Goal: Information Seeking & Learning: Check status

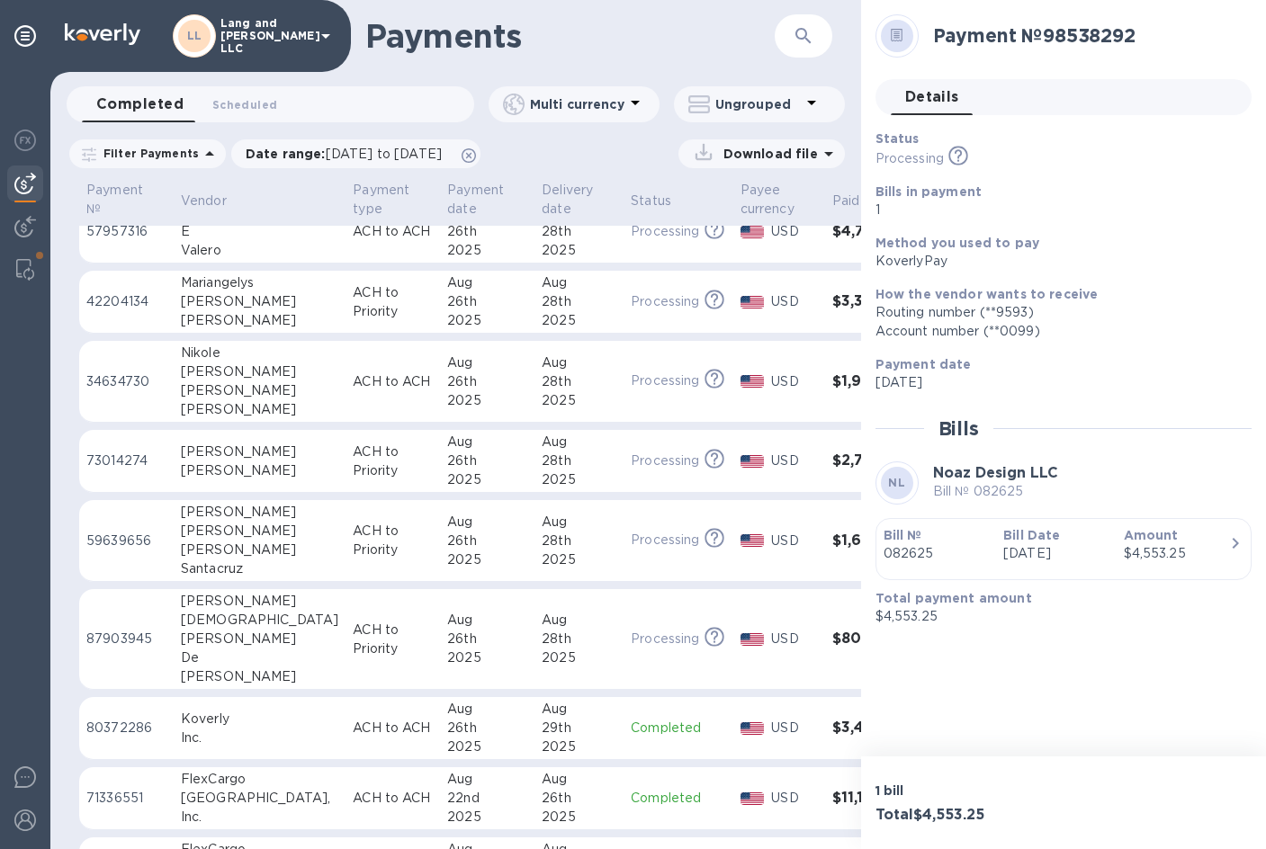
scroll to position [900, 0]
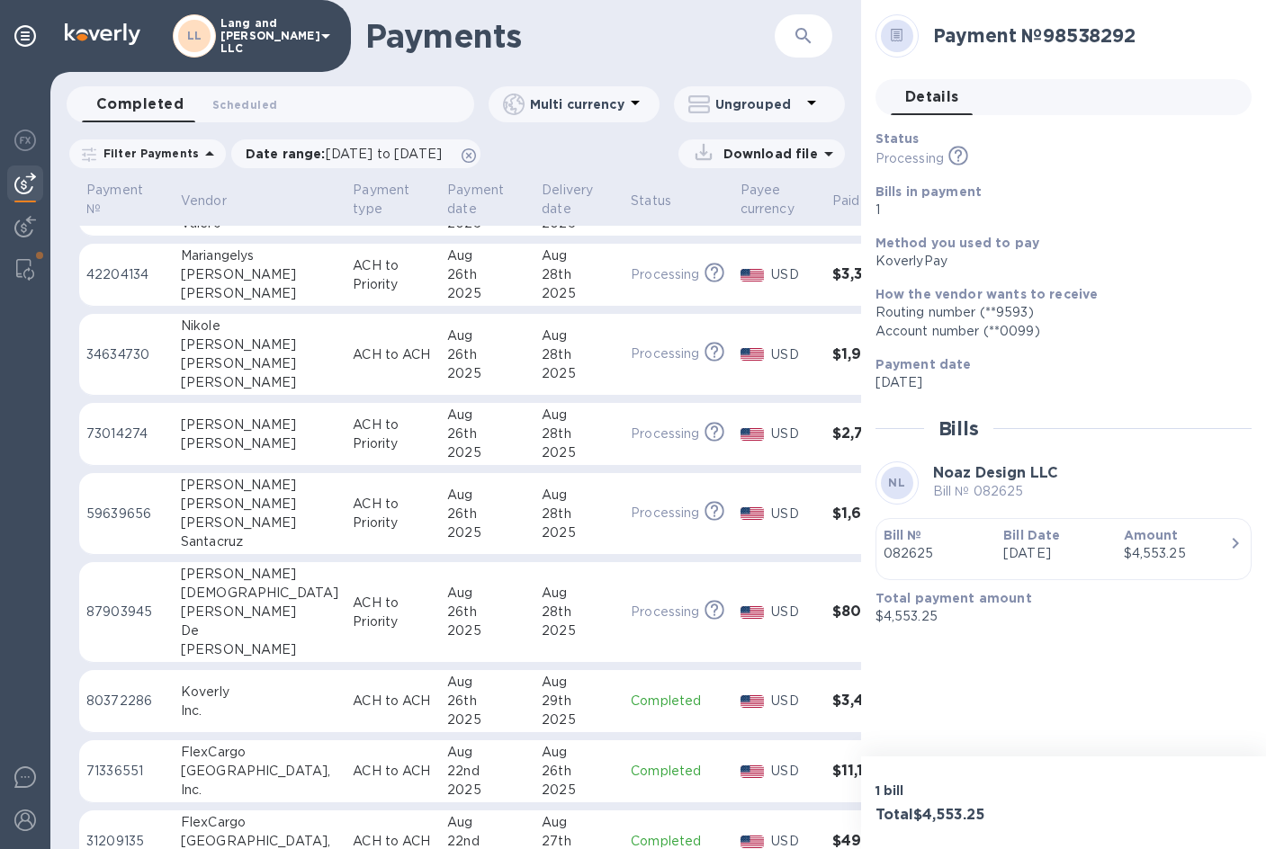
click at [236, 605] on div "[PERSON_NAME]" at bounding box center [259, 612] width 157 height 19
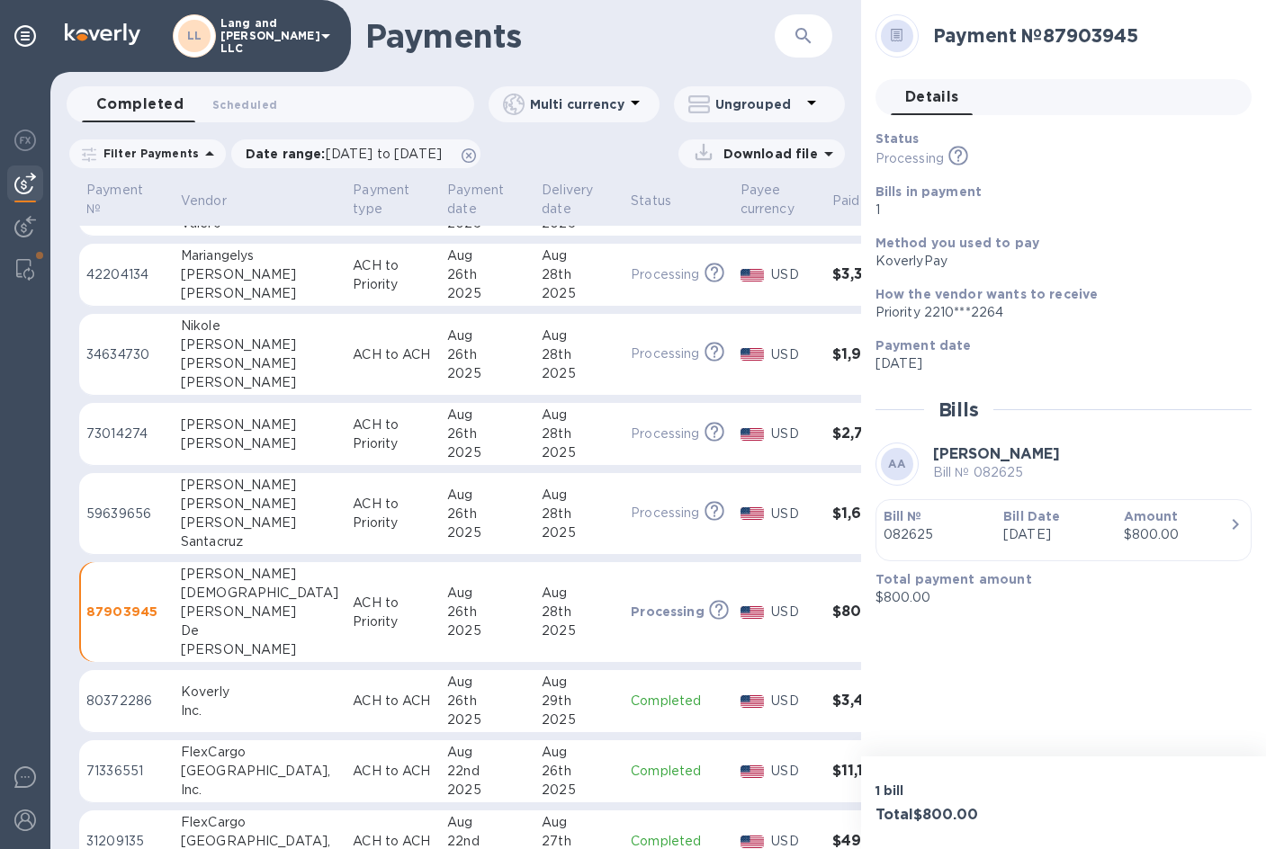
click at [1145, 539] on div "$800.00" at bounding box center [1176, 534] width 105 height 19
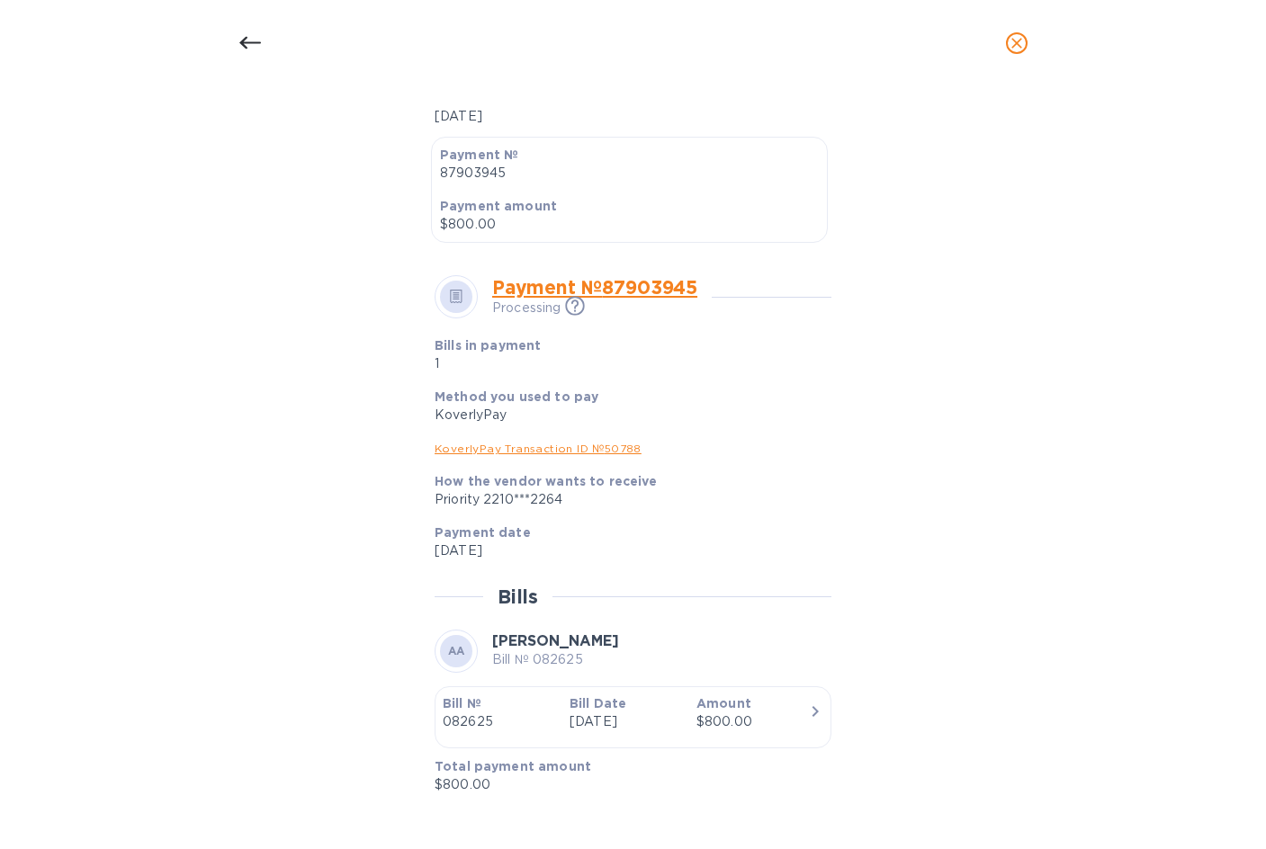
scroll to position [471, 0]
click at [891, 802] on div "Bill details AA Alessandra [PERSON_NAME] De [PERSON_NAME] № 082625 Completed De…" at bounding box center [633, 453] width 855 height 701
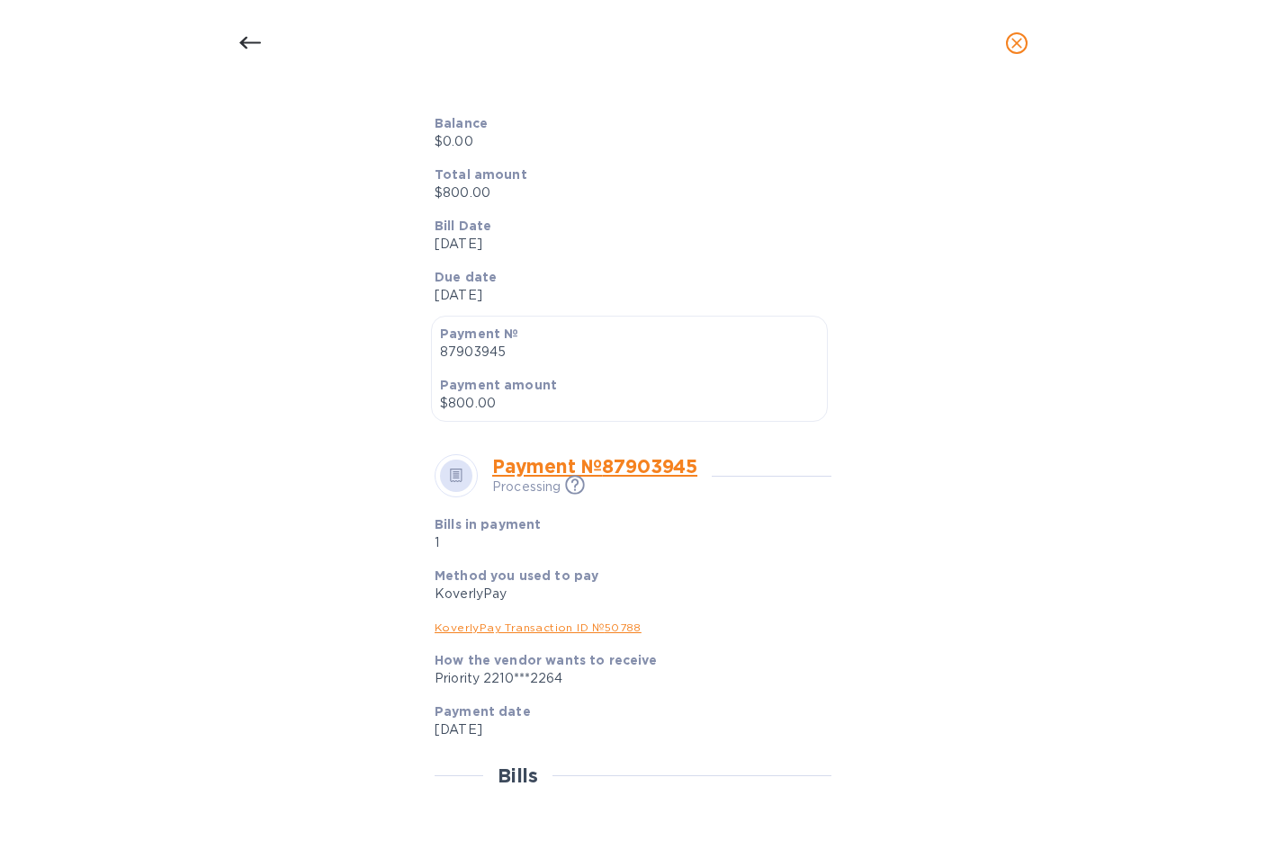
scroll to position [0, 0]
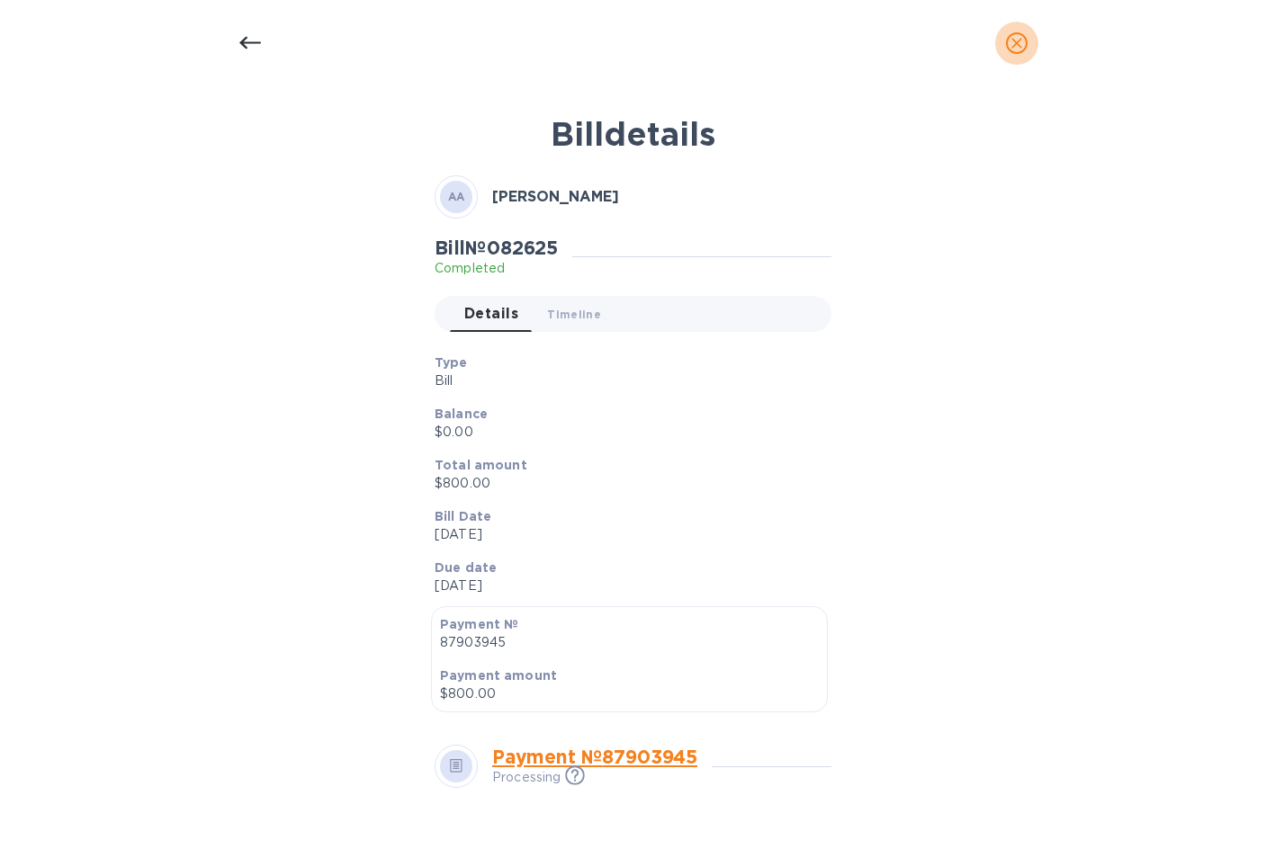
click at [1008, 45] on icon "close" at bounding box center [1017, 43] width 18 height 18
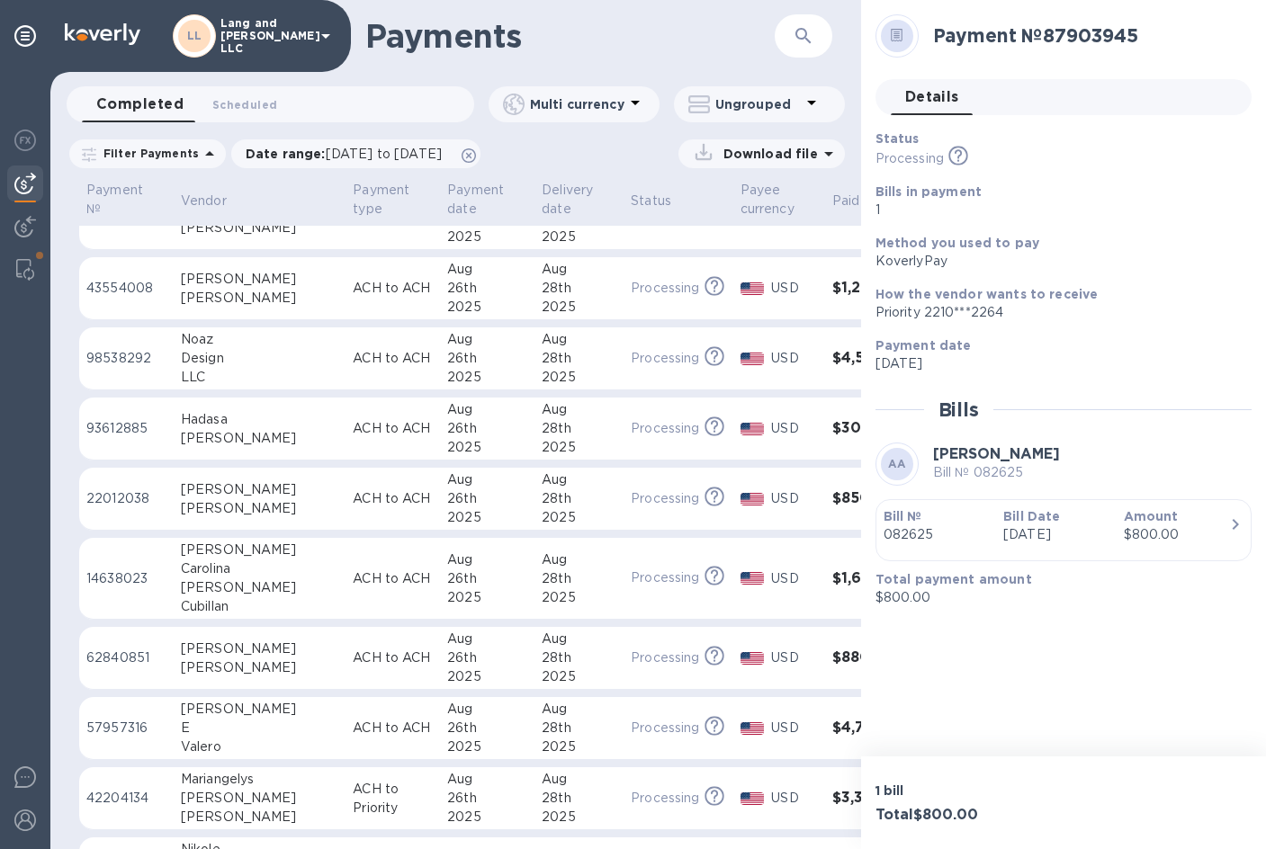
scroll to position [360, 0]
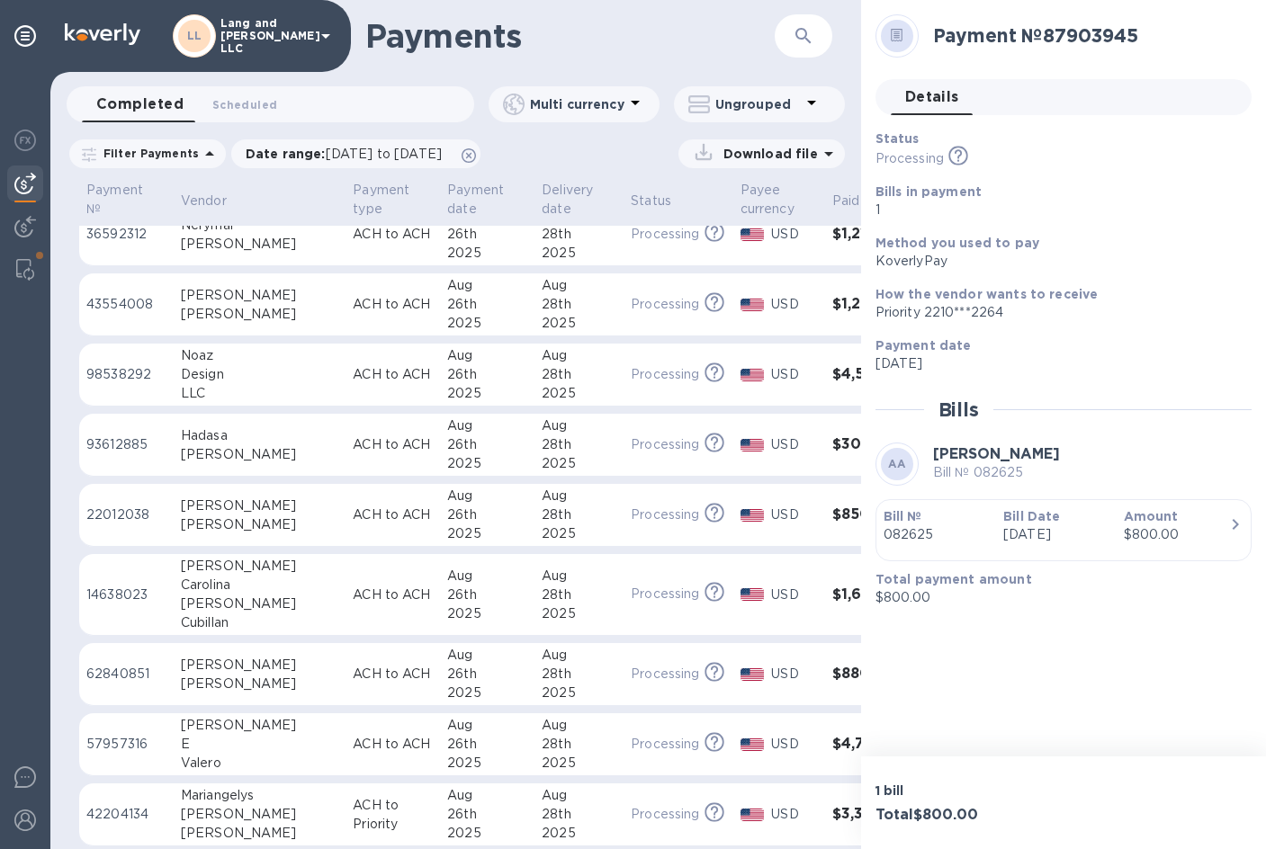
click at [213, 588] on div "Carolina" at bounding box center [259, 585] width 157 height 19
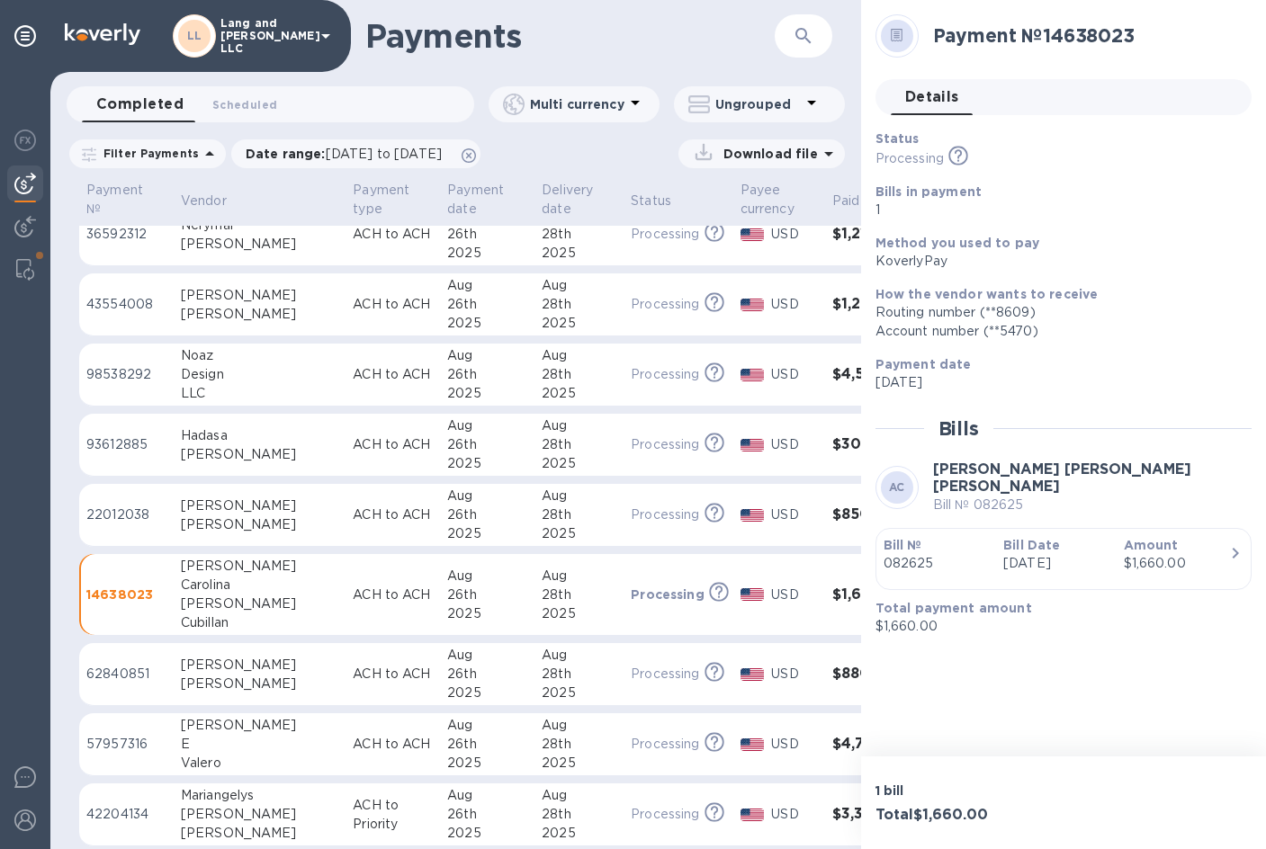
click at [1144, 543] on b "Amount" at bounding box center [1151, 545] width 55 height 14
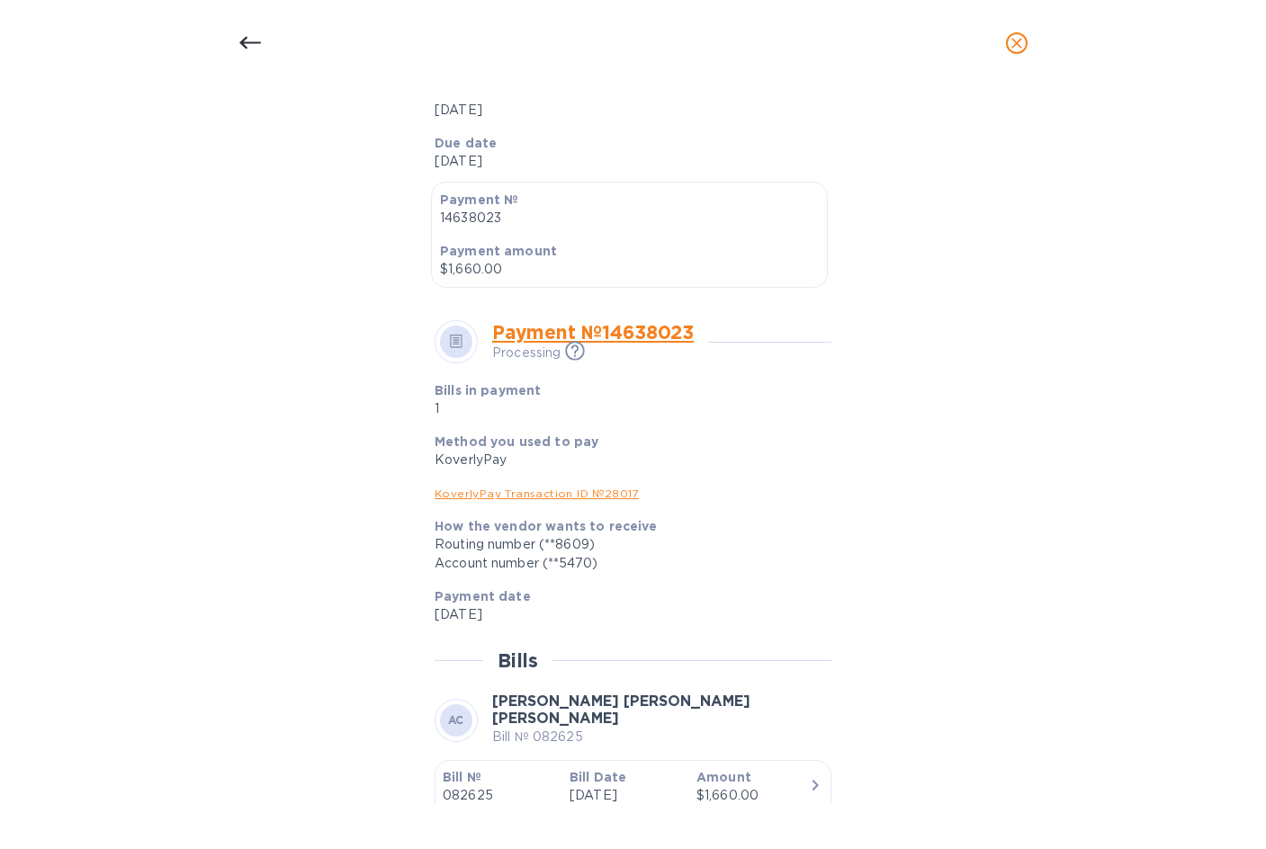
scroll to position [489, 0]
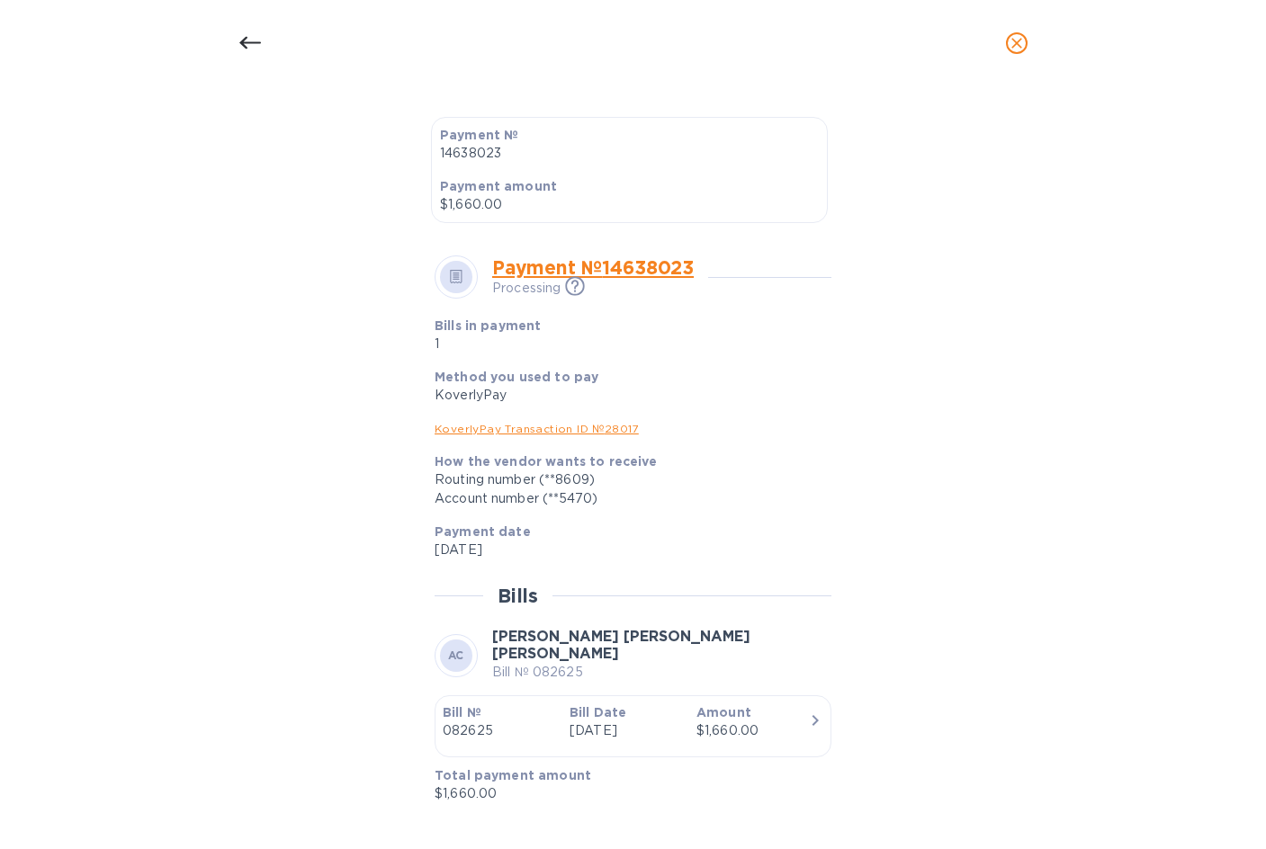
click at [892, 812] on div "Bill details AC [PERSON_NAME] [PERSON_NAME] [PERSON_NAME] № 082625 Completed De…" at bounding box center [633, 467] width 1266 height 763
click at [369, 14] on div at bounding box center [633, 43] width 1266 height 86
click at [1013, 46] on icon "close" at bounding box center [1016, 43] width 11 height 11
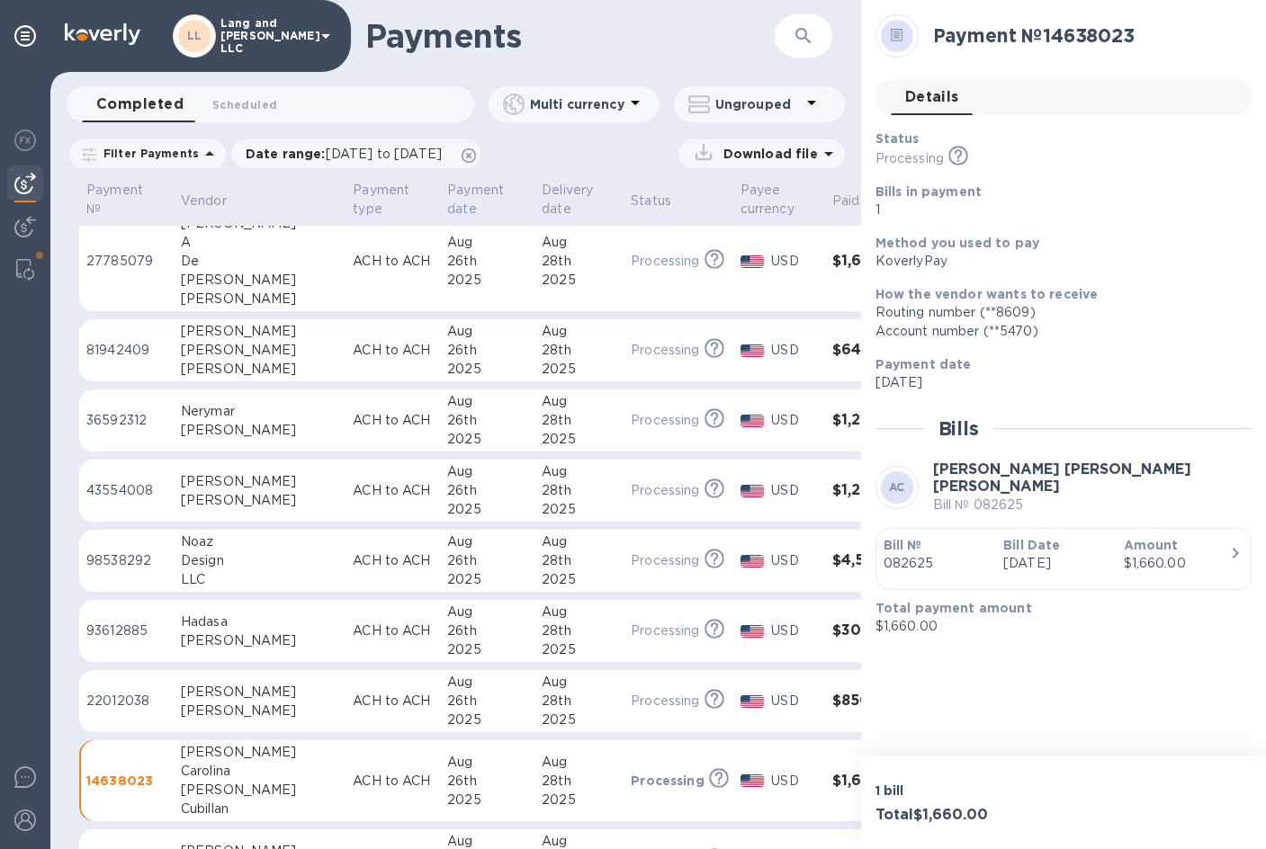
scroll to position [90, 0]
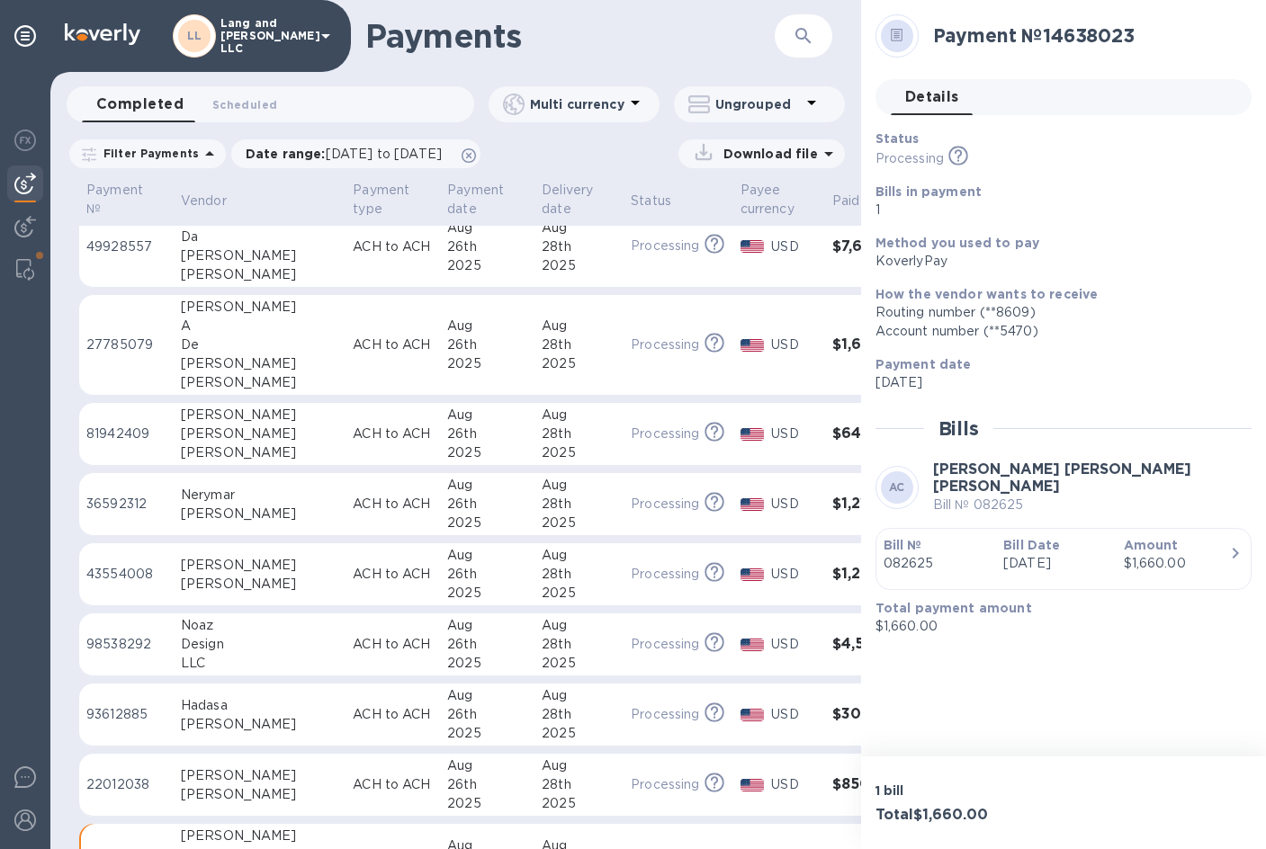
click at [198, 351] on div "De" at bounding box center [259, 345] width 157 height 19
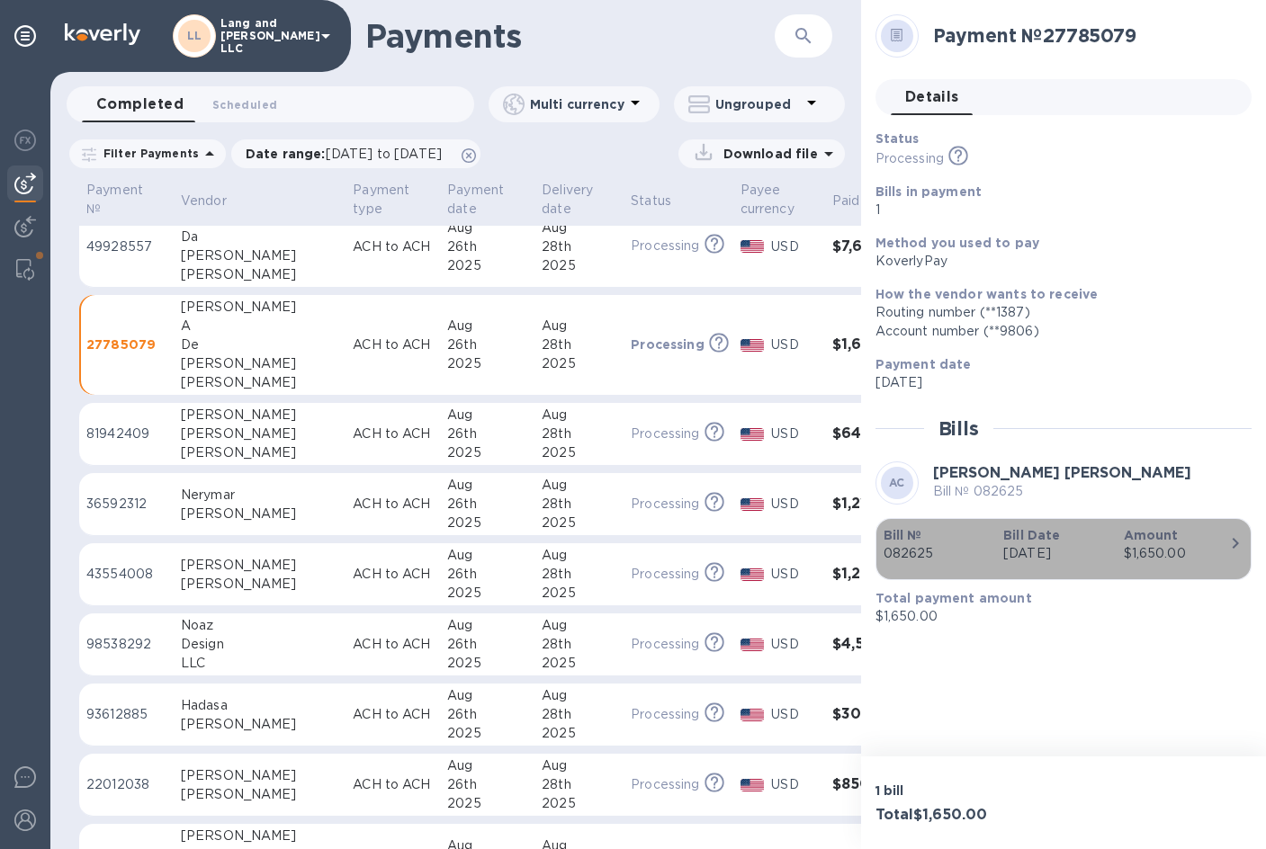
click at [1092, 546] on p "[DATE]" at bounding box center [1055, 553] width 105 height 19
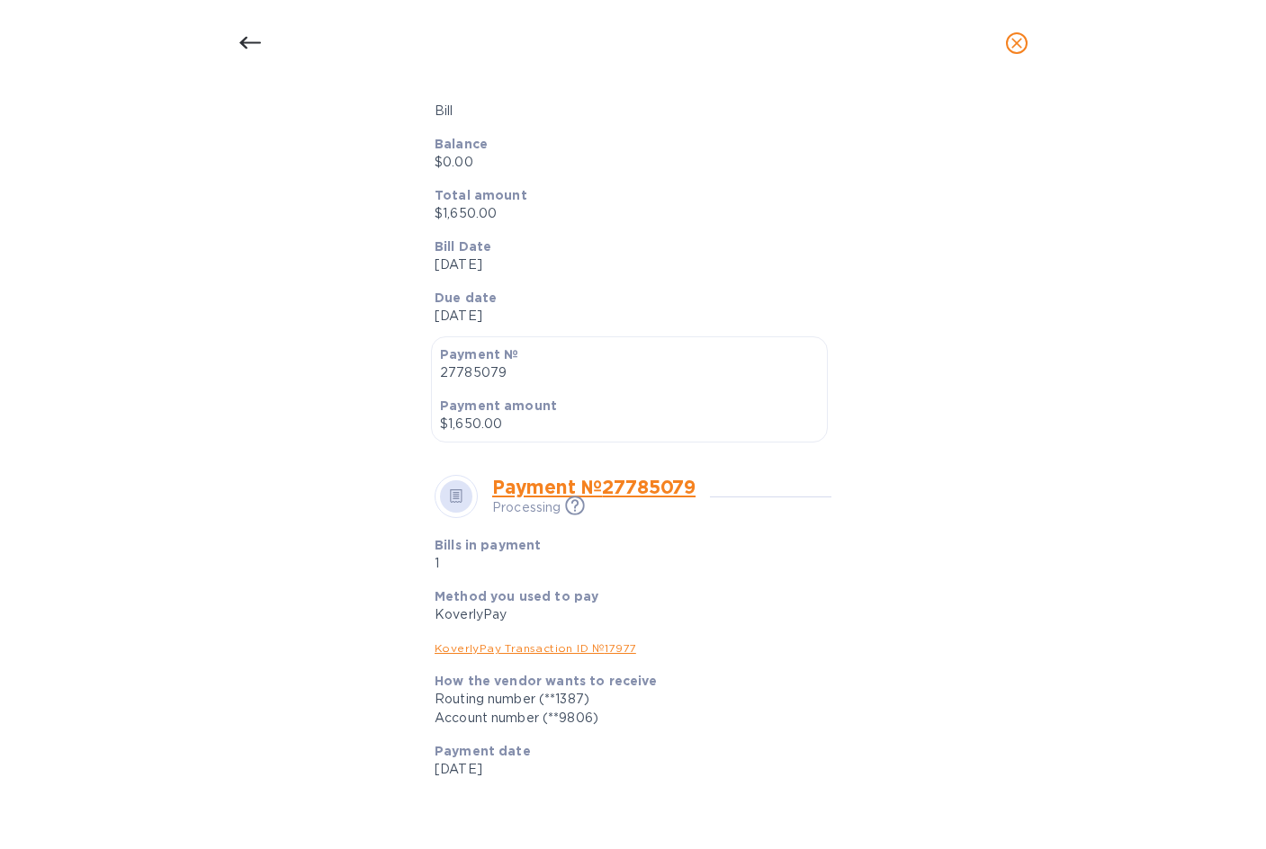
scroll to position [489, 0]
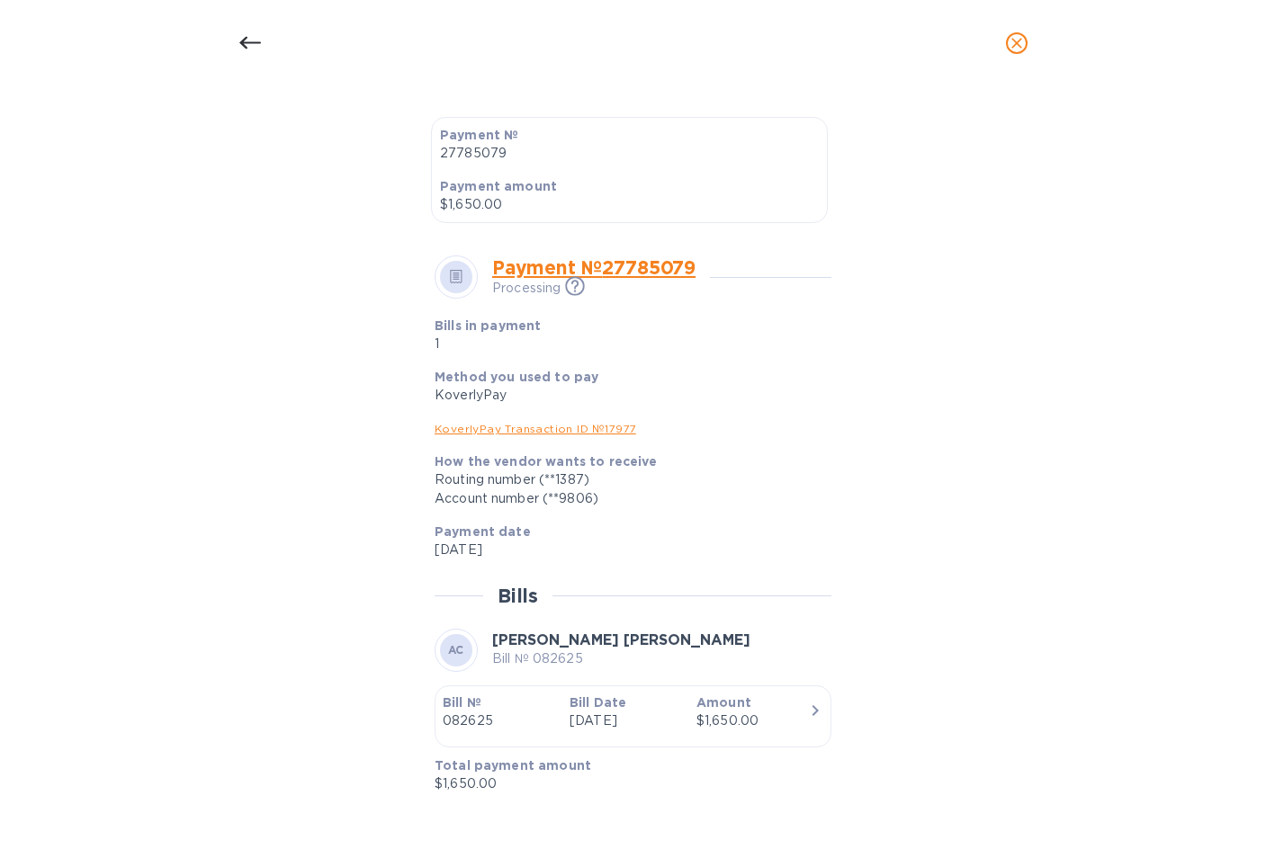
drag, startPoint x: 1074, startPoint y: 13, endPoint x: 1061, endPoint y: 23, distance: 16.7
click at [1074, 13] on div at bounding box center [633, 43] width 1266 height 86
click at [1022, 41] on icon "close" at bounding box center [1017, 43] width 18 height 18
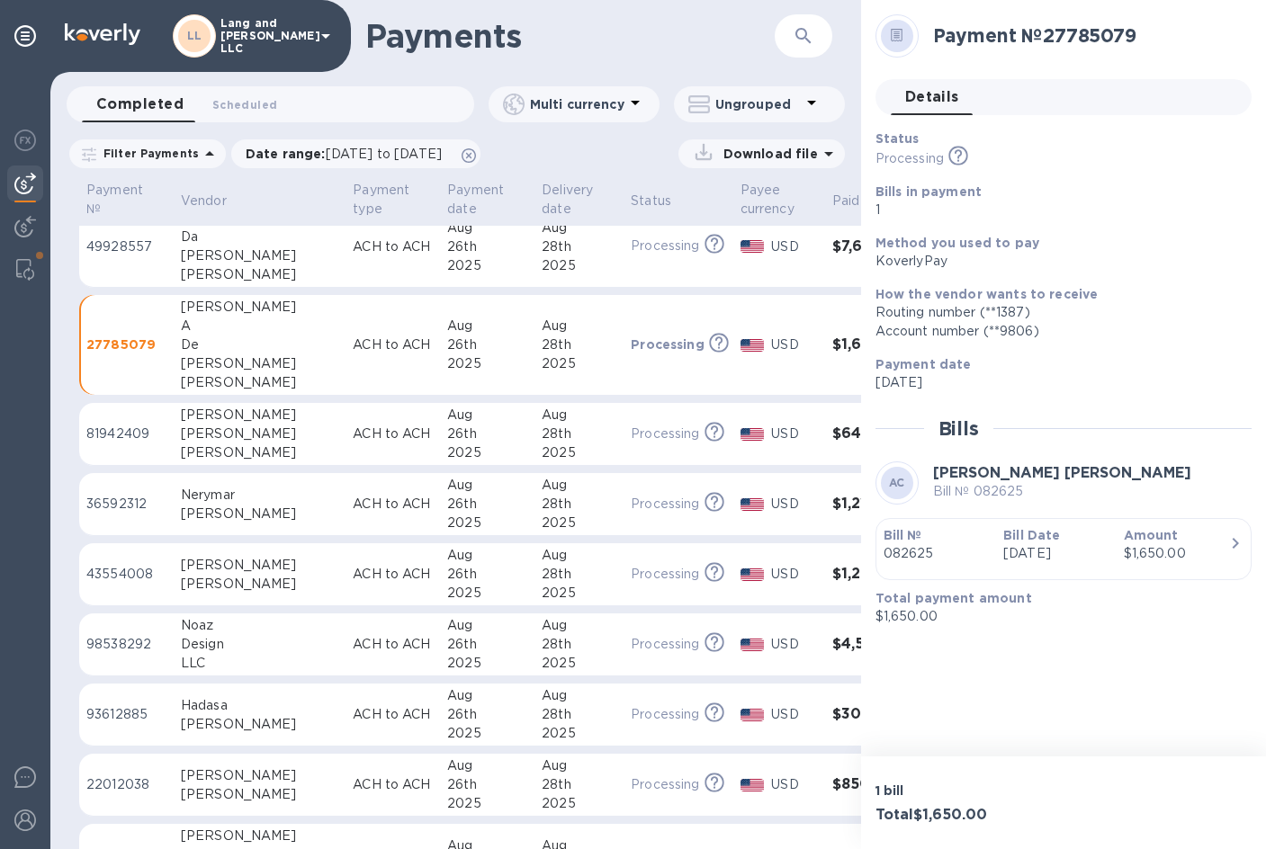
scroll to position [445, 0]
click at [179, 578] on td "[PERSON_NAME]" at bounding box center [260, 574] width 172 height 63
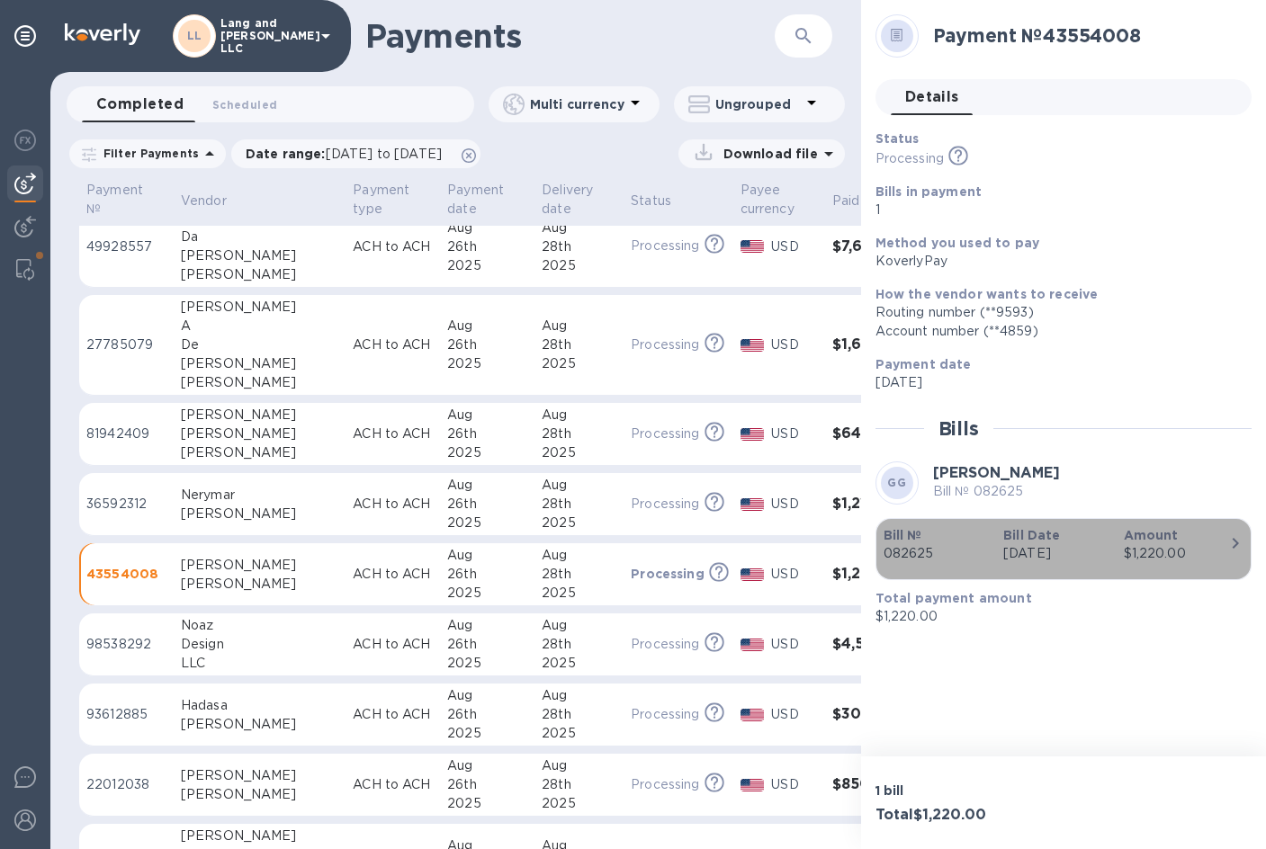
click at [1130, 569] on div "button" at bounding box center [1064, 567] width 360 height 9
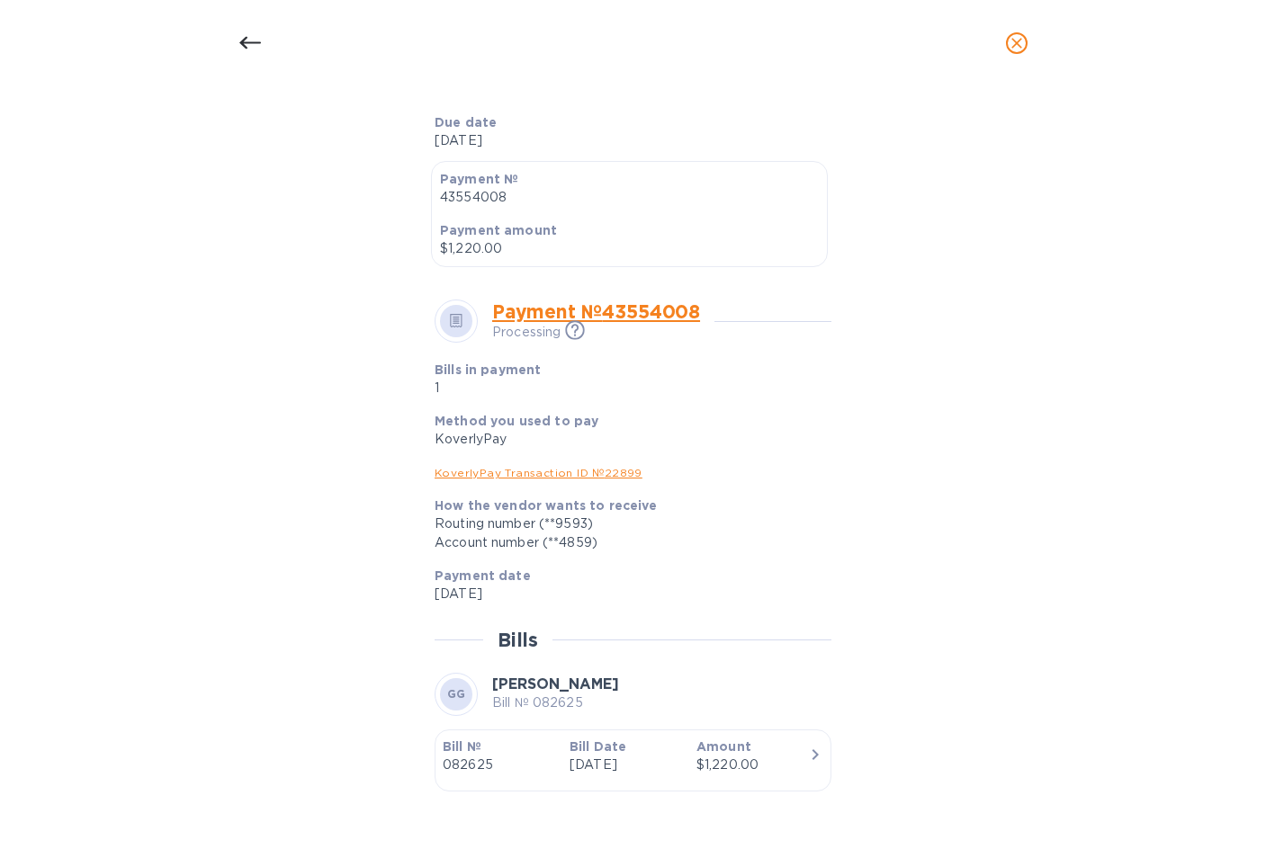
scroll to position [489, 0]
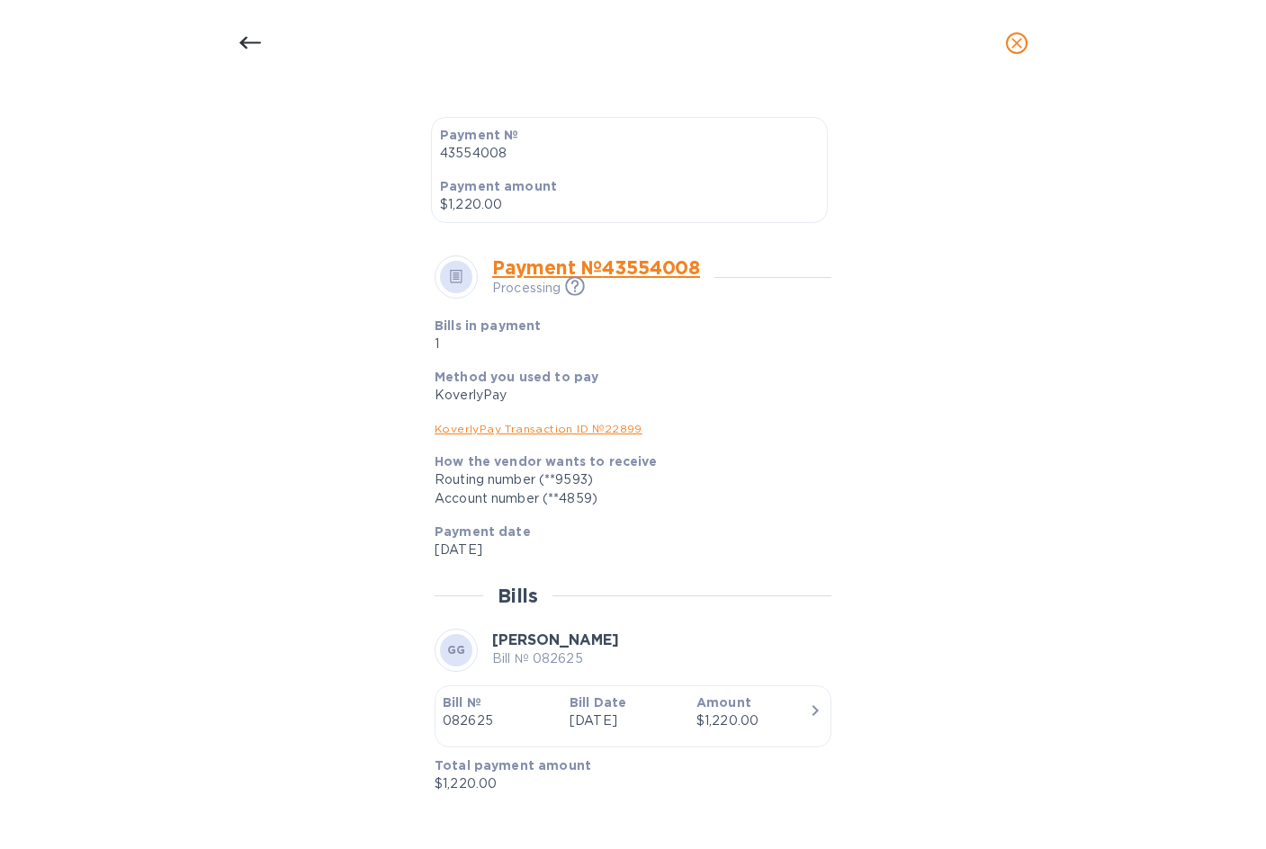
drag, startPoint x: 1243, startPoint y: 166, endPoint x: 1033, endPoint y: 205, distance: 214.1
click at [1242, 166] on div "Bill details [PERSON_NAME] [PERSON_NAME] № 082625 Completed Details 0 Timeline …" at bounding box center [633, 467] width 1266 height 763
click at [251, 47] on icon at bounding box center [250, 43] width 22 height 22
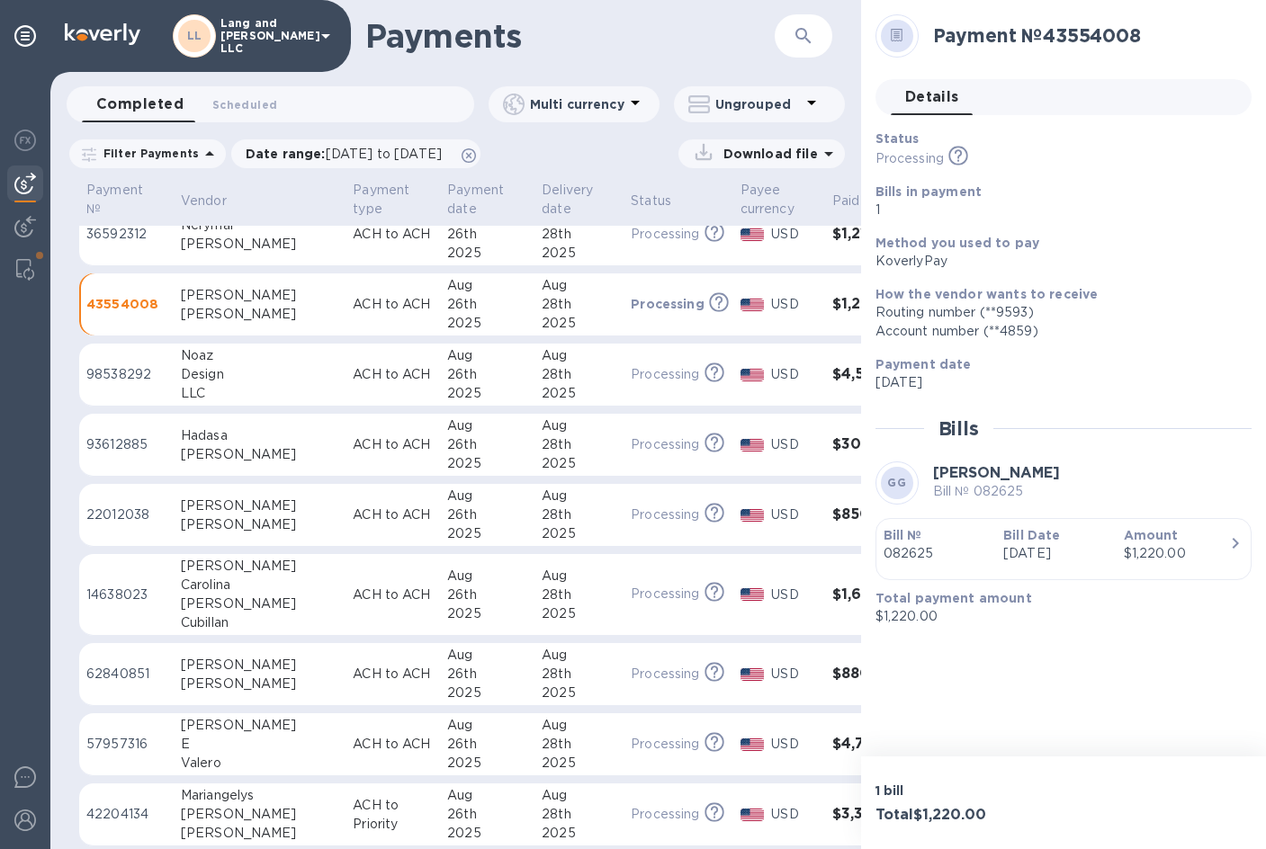
scroll to position [0, 0]
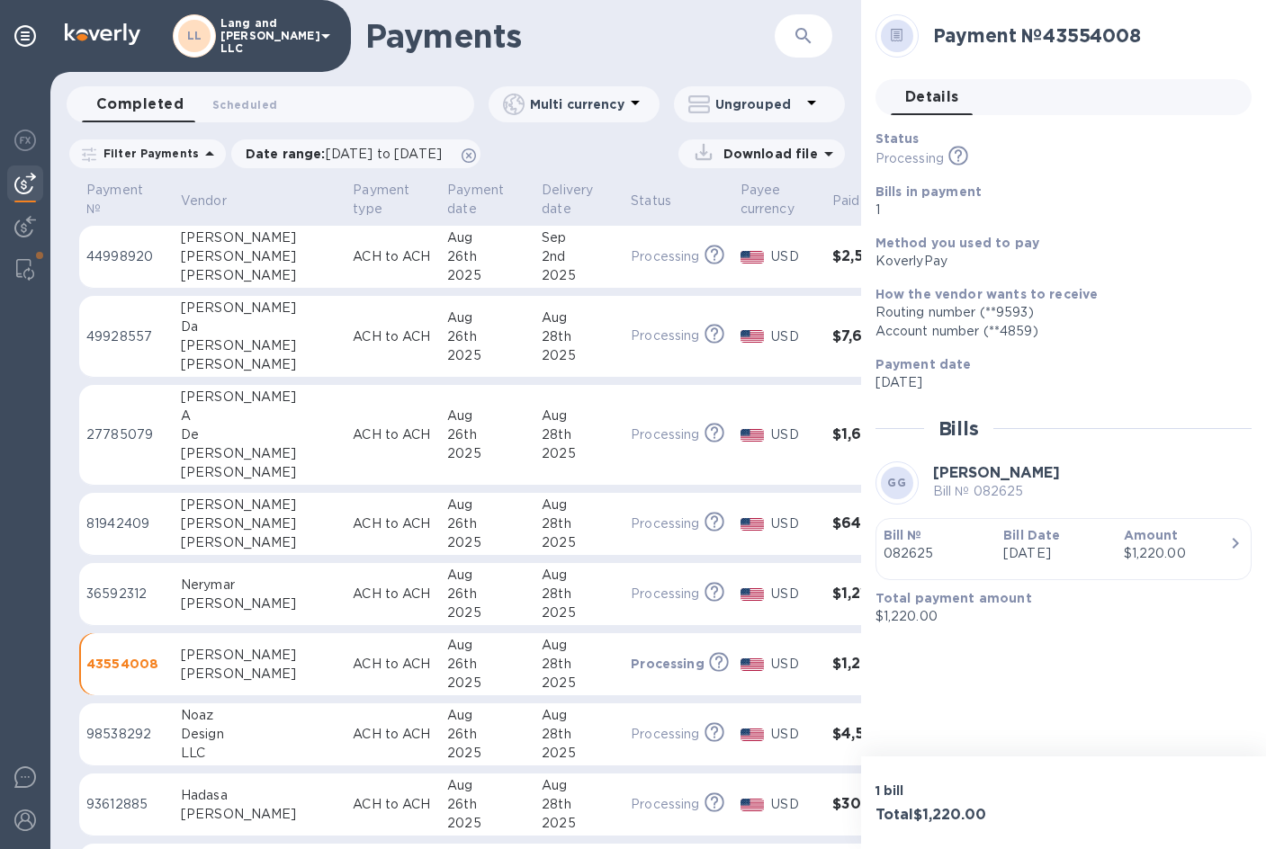
click at [213, 354] on div "[PERSON_NAME]" at bounding box center [259, 346] width 157 height 19
click at [1041, 541] on b "Bill Date" at bounding box center [1031, 535] width 57 height 14
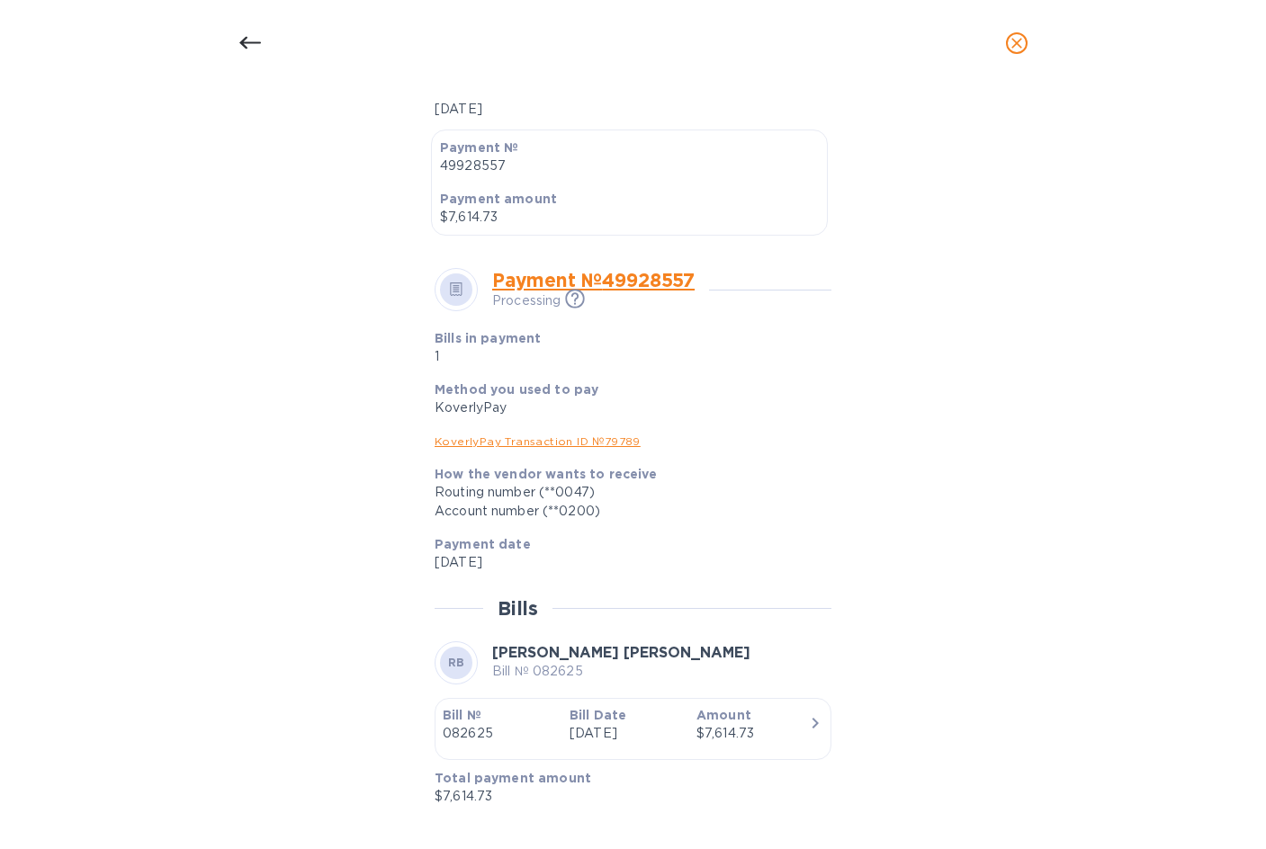
scroll to position [489, 0]
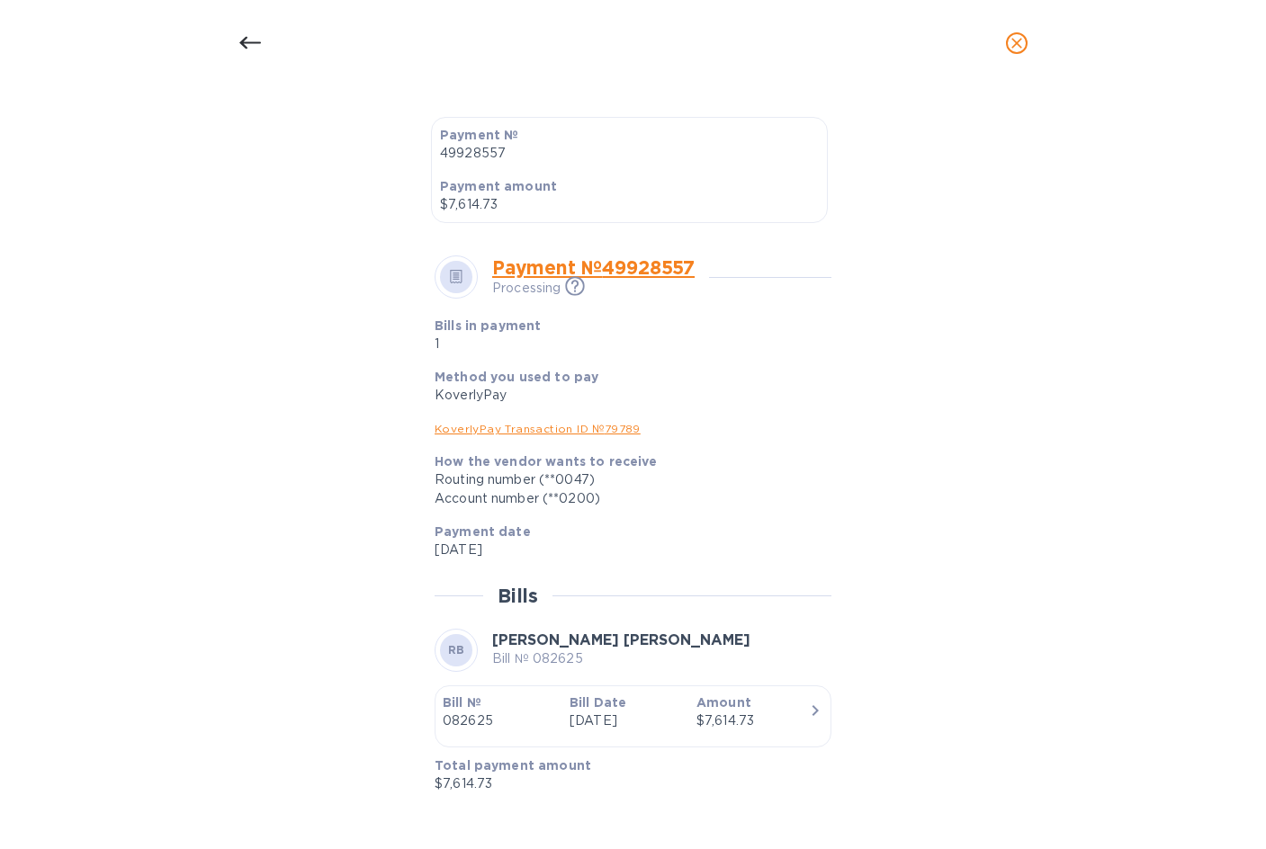
click at [1168, 223] on div "Bill details RB [PERSON_NAME] [PERSON_NAME] № 082625 Completed Details 0 Timeli…" at bounding box center [633, 467] width 1266 height 763
click at [256, 44] on icon at bounding box center [250, 43] width 22 height 22
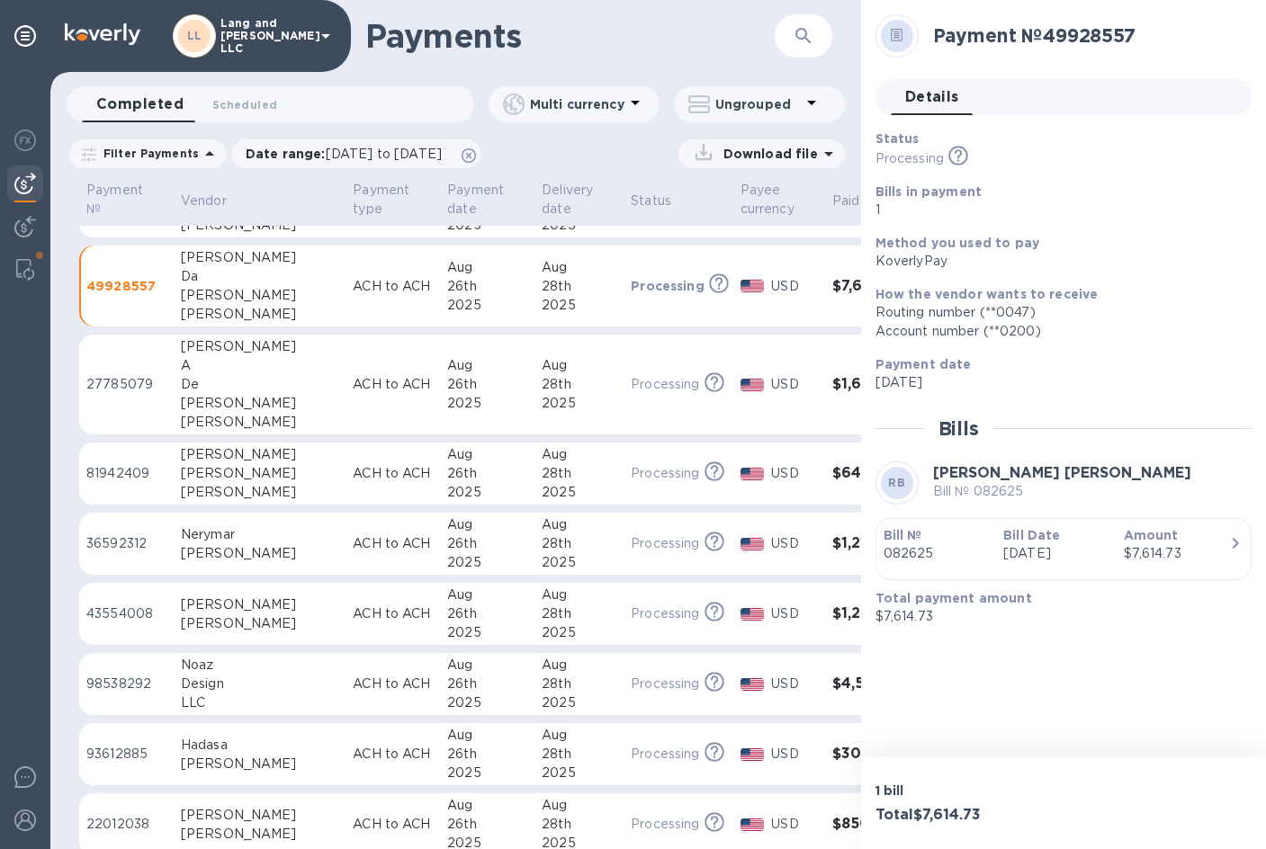
scroll to position [90, 0]
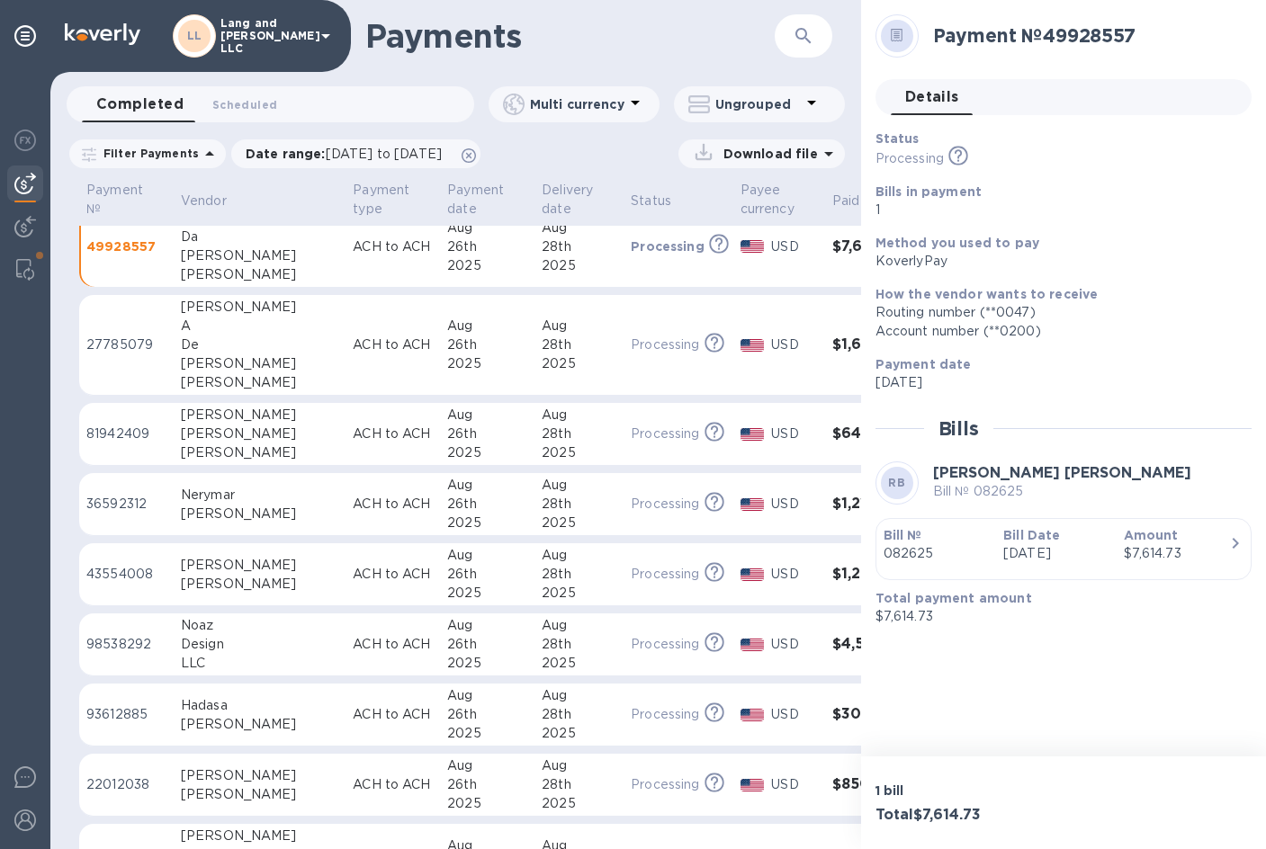
click at [447, 435] on div "26th" at bounding box center [487, 434] width 80 height 19
click at [1042, 543] on p "Bill Date" at bounding box center [1055, 535] width 105 height 18
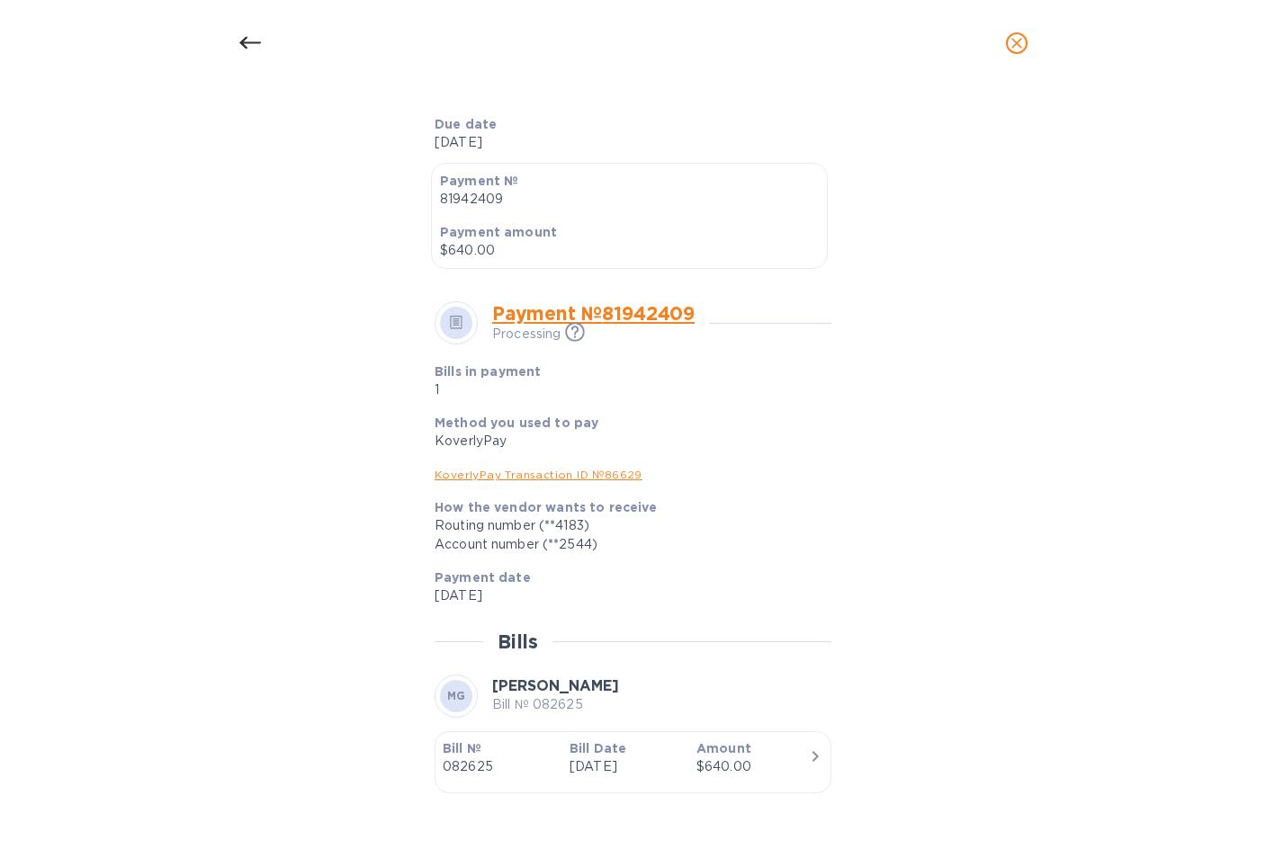
scroll to position [489, 0]
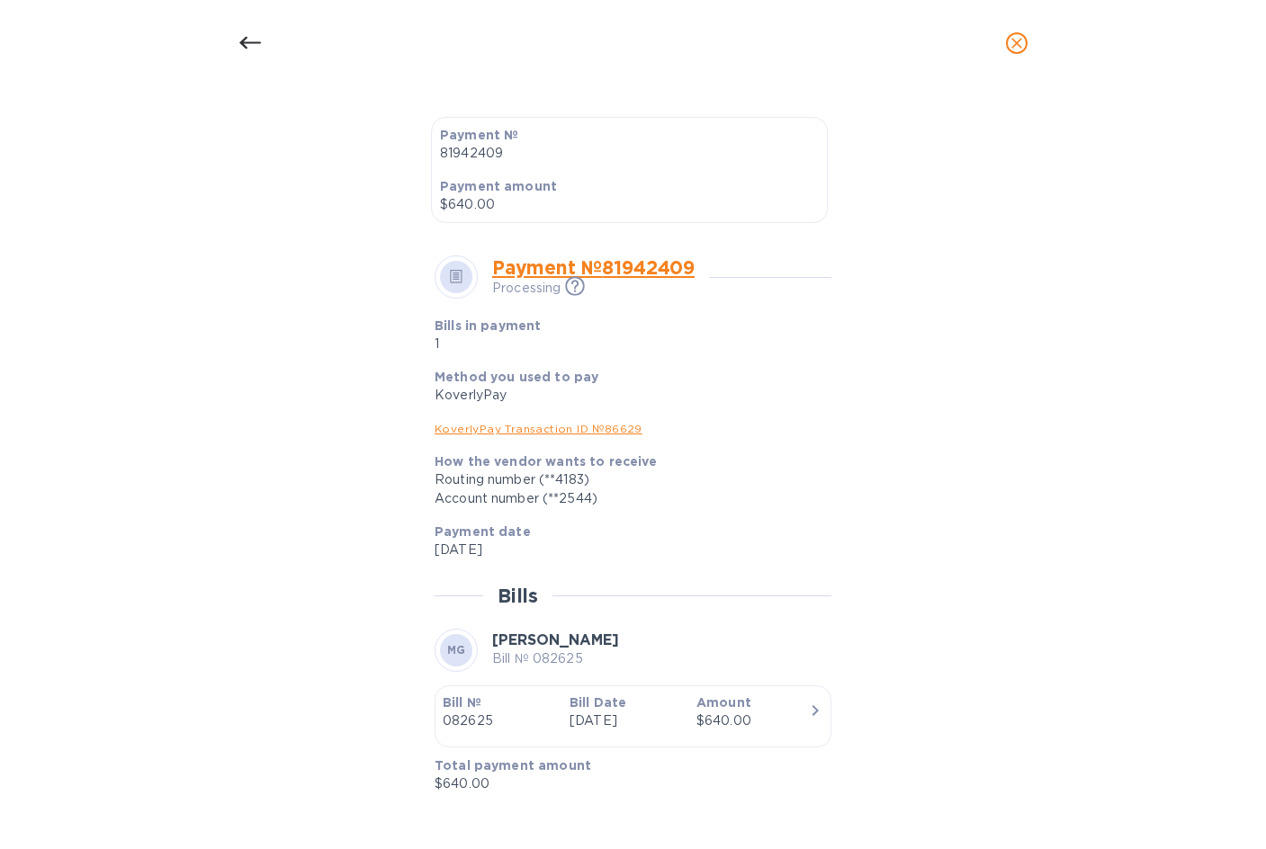
drag, startPoint x: 1149, startPoint y: 129, endPoint x: 1073, endPoint y: 192, distance: 98.4
click at [1149, 129] on div "Bill details MG [PERSON_NAME] Bill № 082625 Completed Details 0 Timeline 0 Type…" at bounding box center [633, 467] width 1266 height 763
click at [242, 34] on icon at bounding box center [250, 43] width 22 height 22
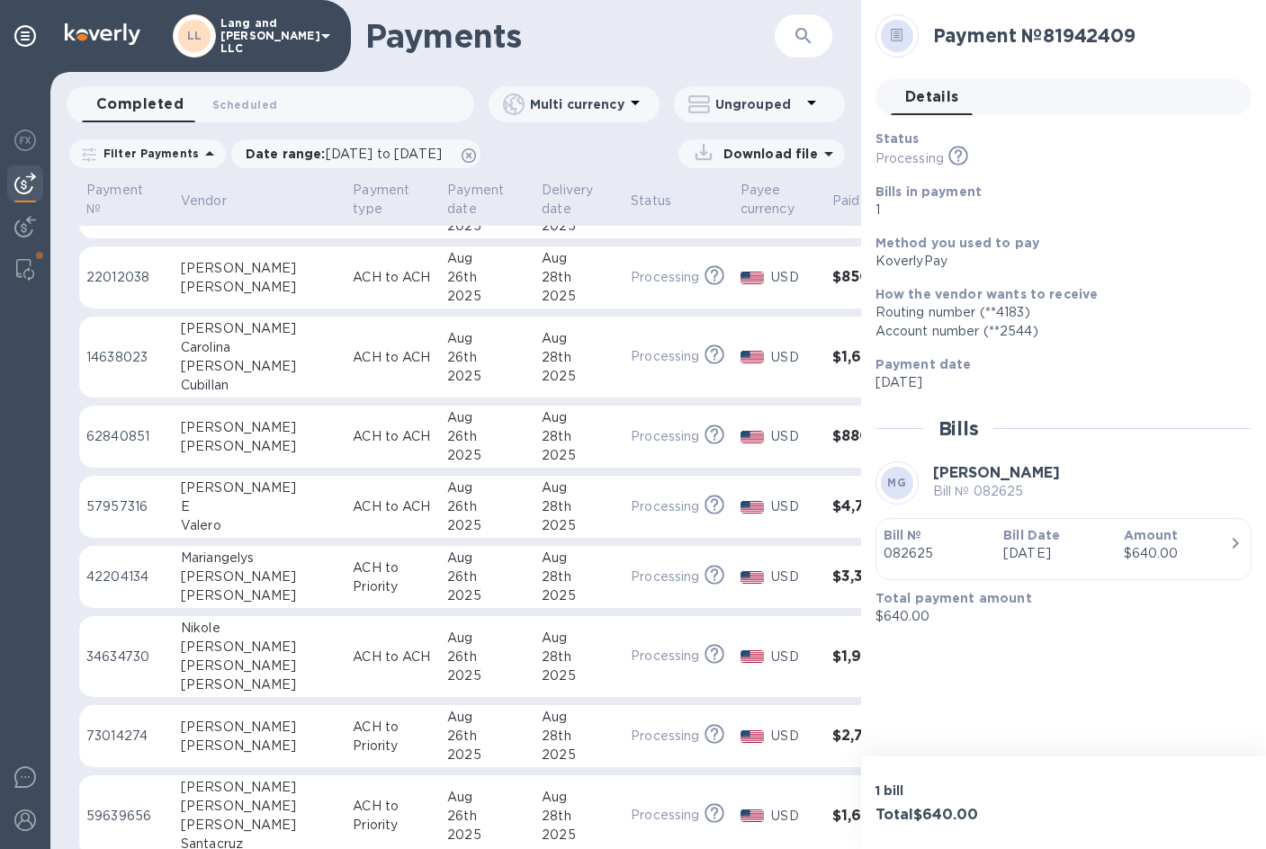
scroll to position [630, 0]
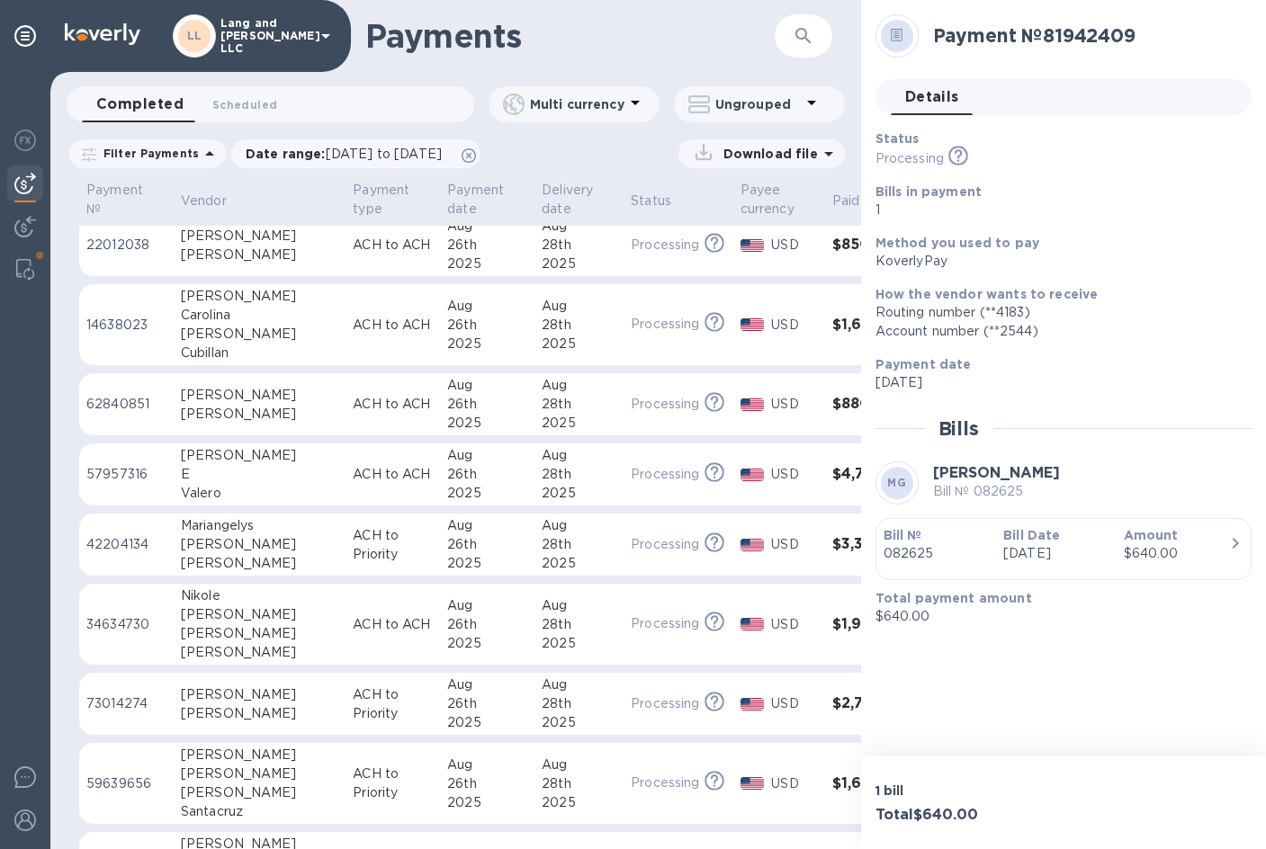
click at [241, 563] on div "[PERSON_NAME]" at bounding box center [259, 563] width 157 height 19
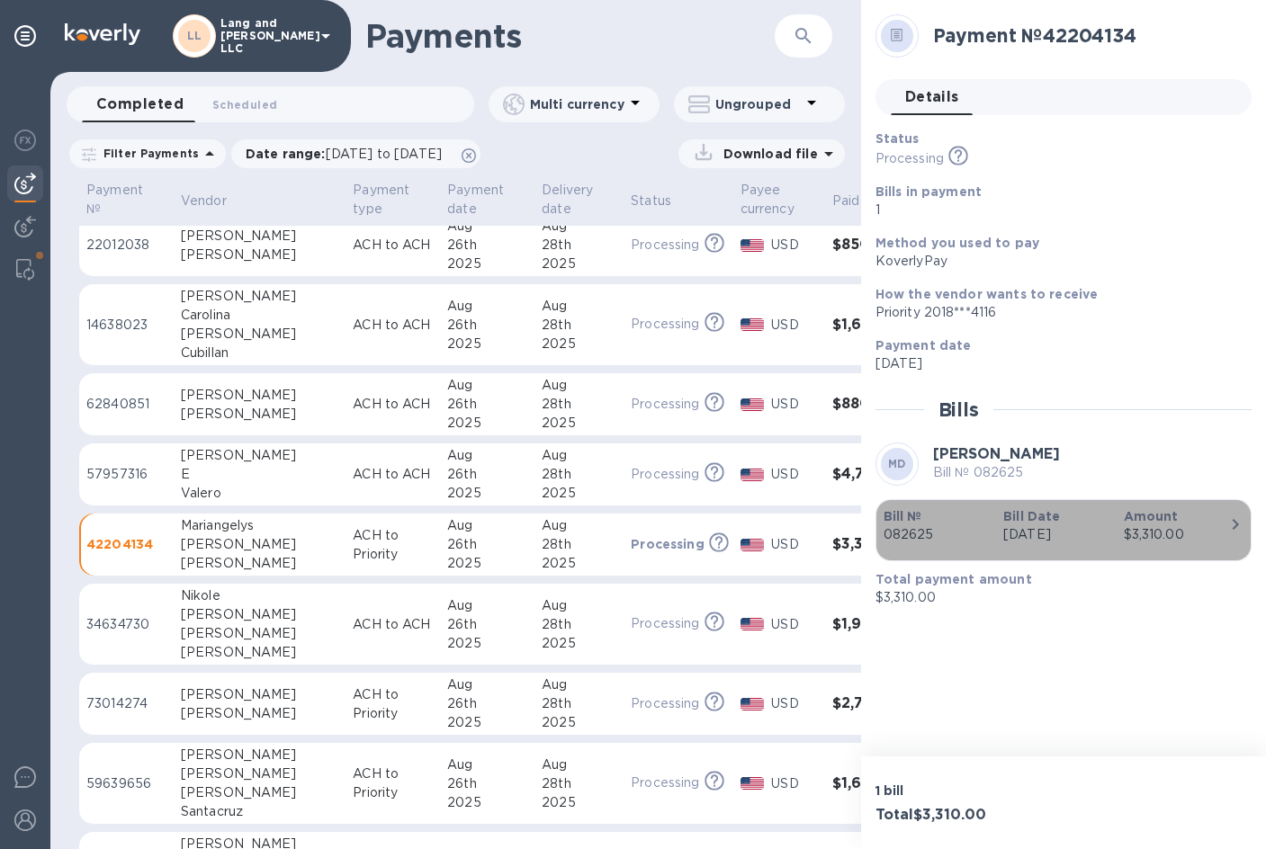
click at [999, 551] on div "button" at bounding box center [1064, 548] width 360 height 9
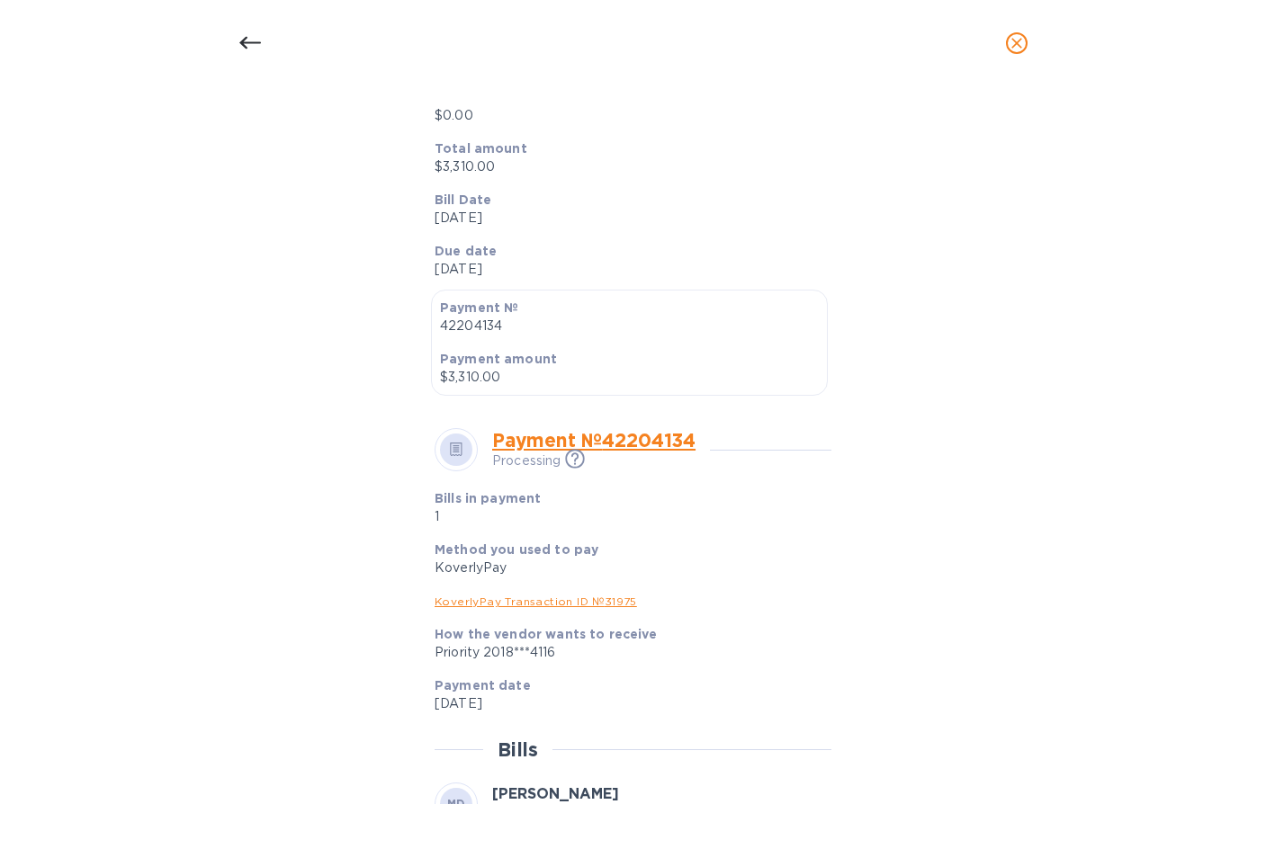
scroll to position [471, 0]
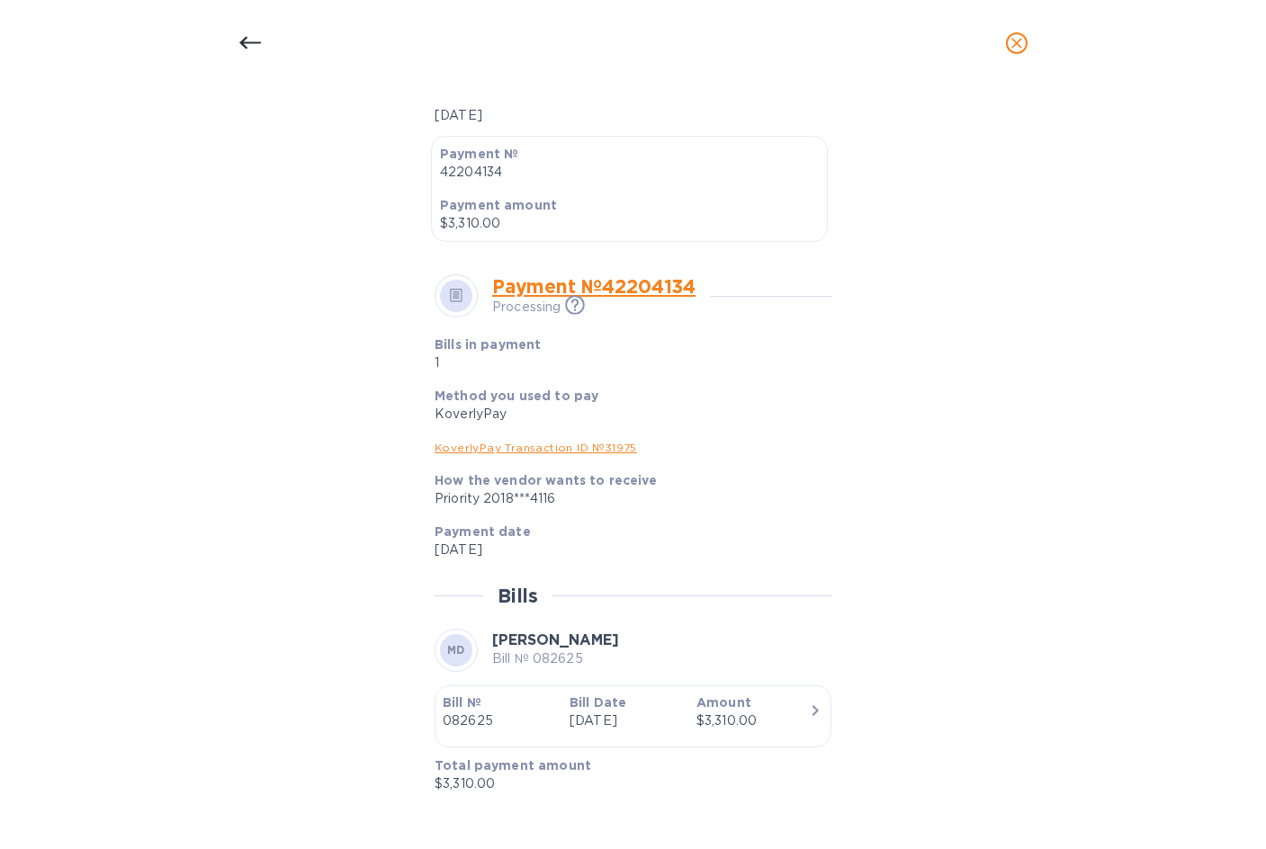
drag, startPoint x: 1122, startPoint y: 151, endPoint x: 982, endPoint y: 343, distance: 237.6
click at [1122, 151] on div "Bill details MD [PERSON_NAME] [PERSON_NAME] № 082625 Completed Details 0 Timeli…" at bounding box center [633, 467] width 1266 height 763
drag, startPoint x: 458, startPoint y: 297, endPoint x: 474, endPoint y: 438, distance: 142.2
click at [458, 296] on icon at bounding box center [456, 295] width 13 height 13
click at [452, 285] on span at bounding box center [456, 295] width 13 height 23
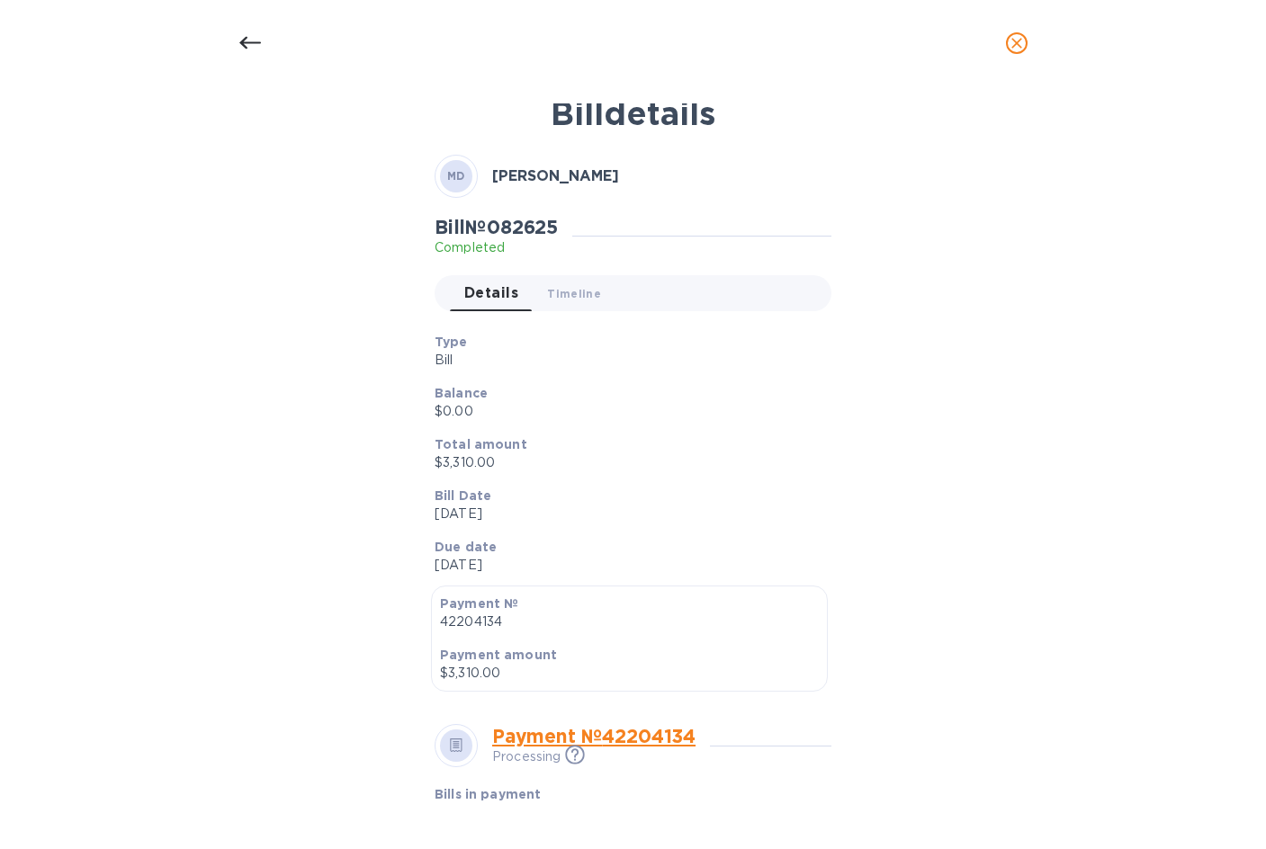
scroll to position [0, 0]
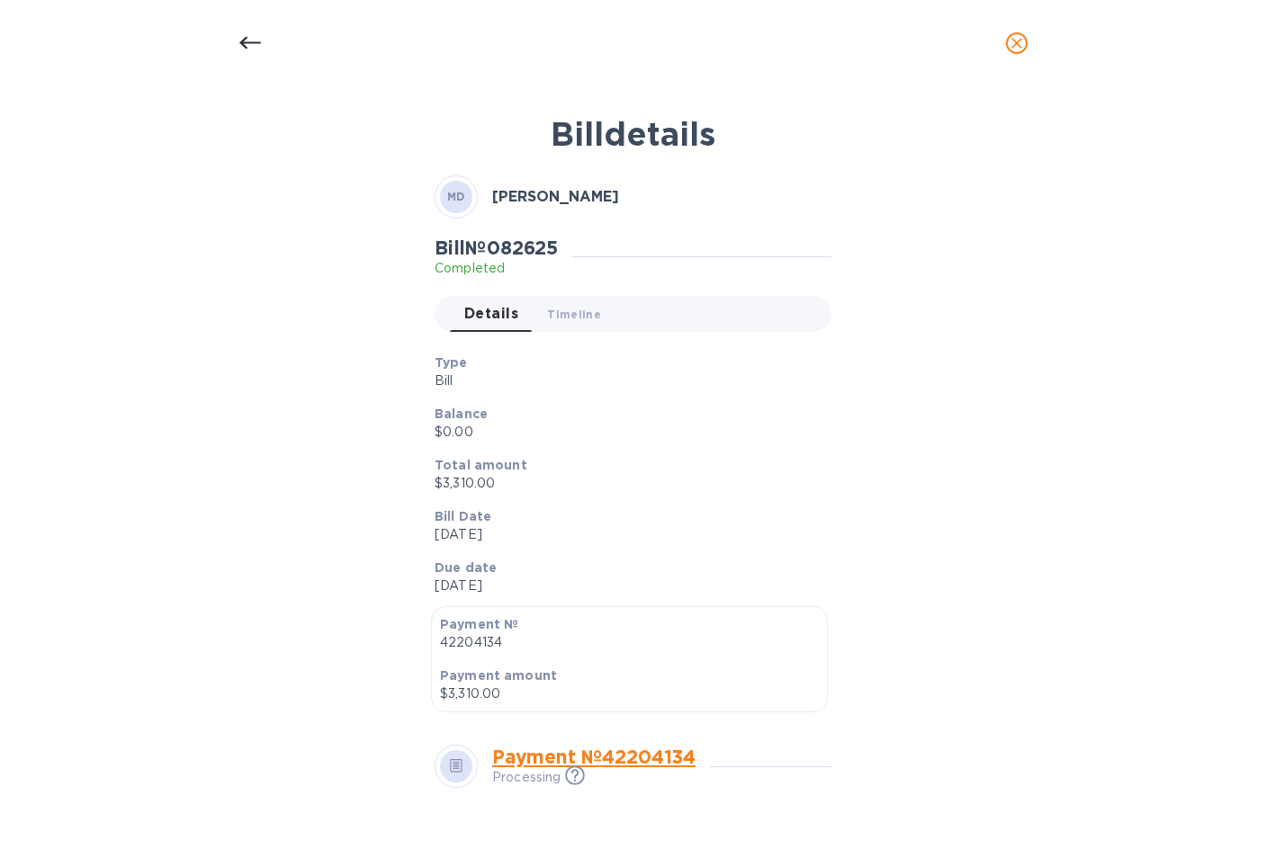
click at [449, 202] on b "MD" at bounding box center [456, 196] width 18 height 13
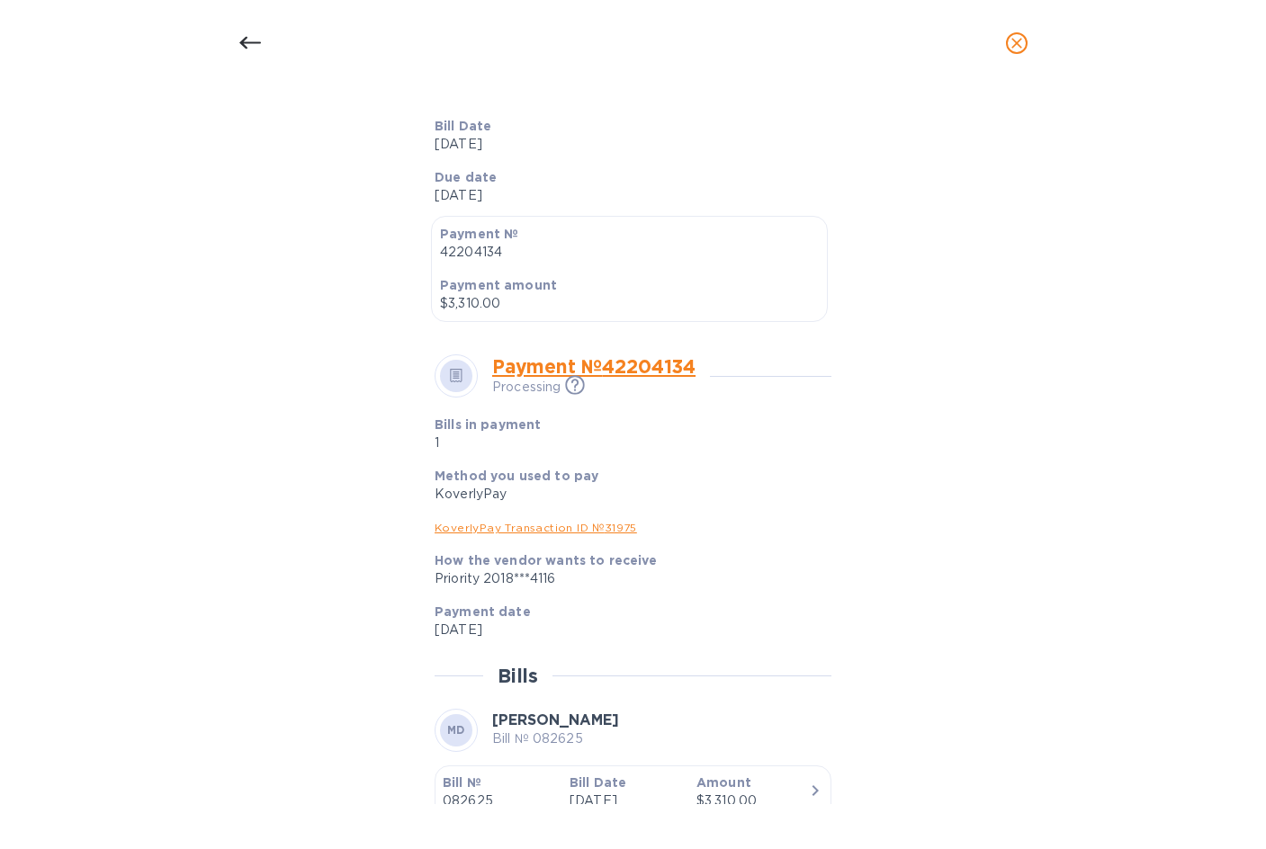
scroll to position [471, 0]
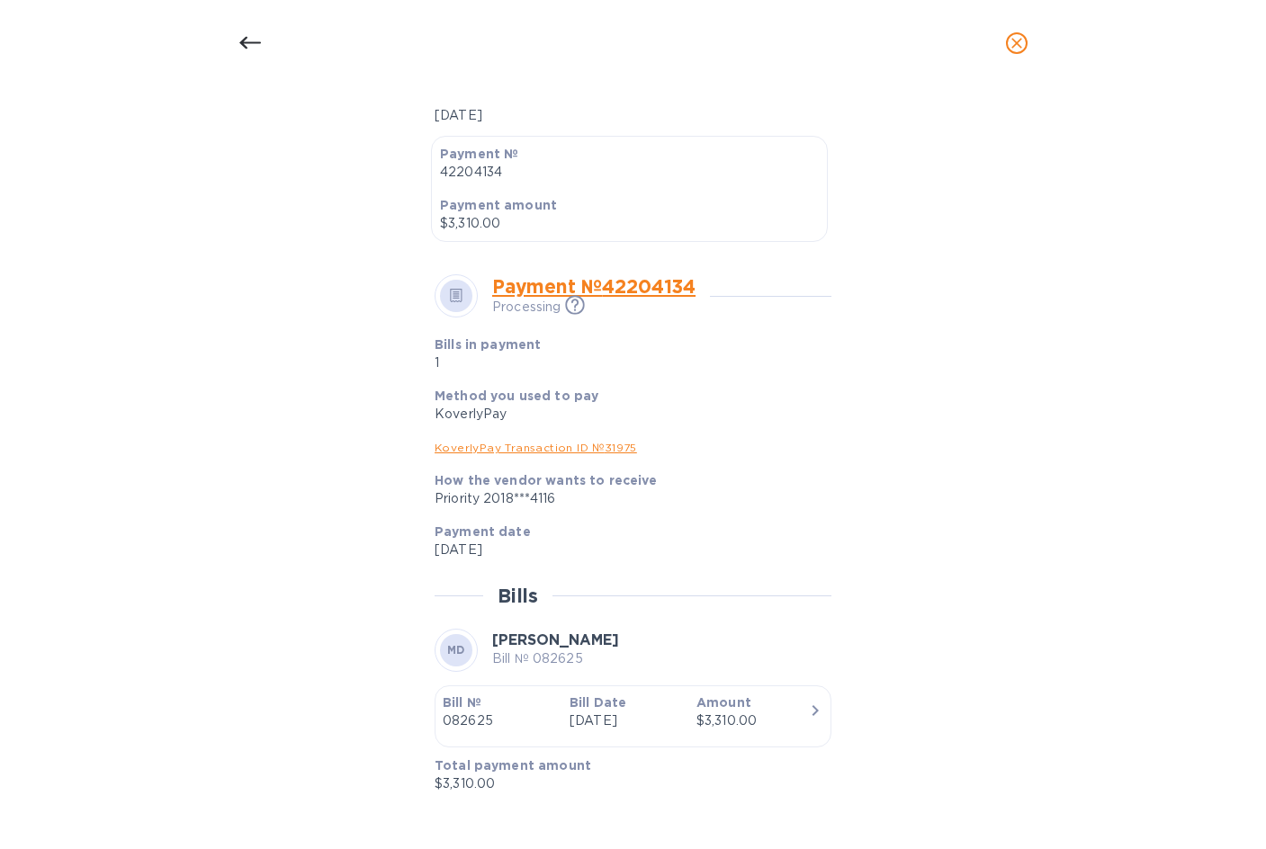
click at [739, 701] on b "Amount" at bounding box center [723, 703] width 55 height 14
click at [806, 711] on icon "button" at bounding box center [815, 711] width 22 height 22
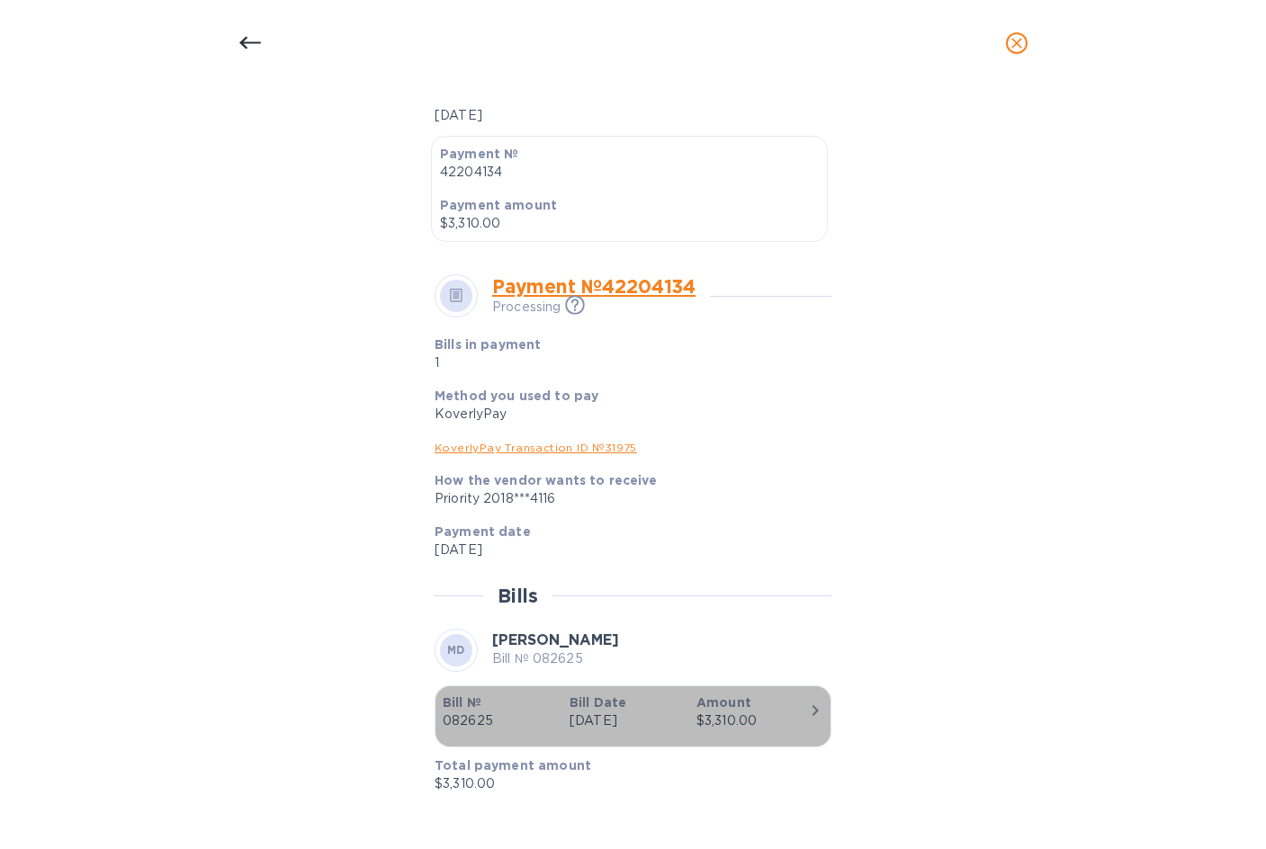
click at [806, 711] on icon "button" at bounding box center [815, 711] width 22 height 22
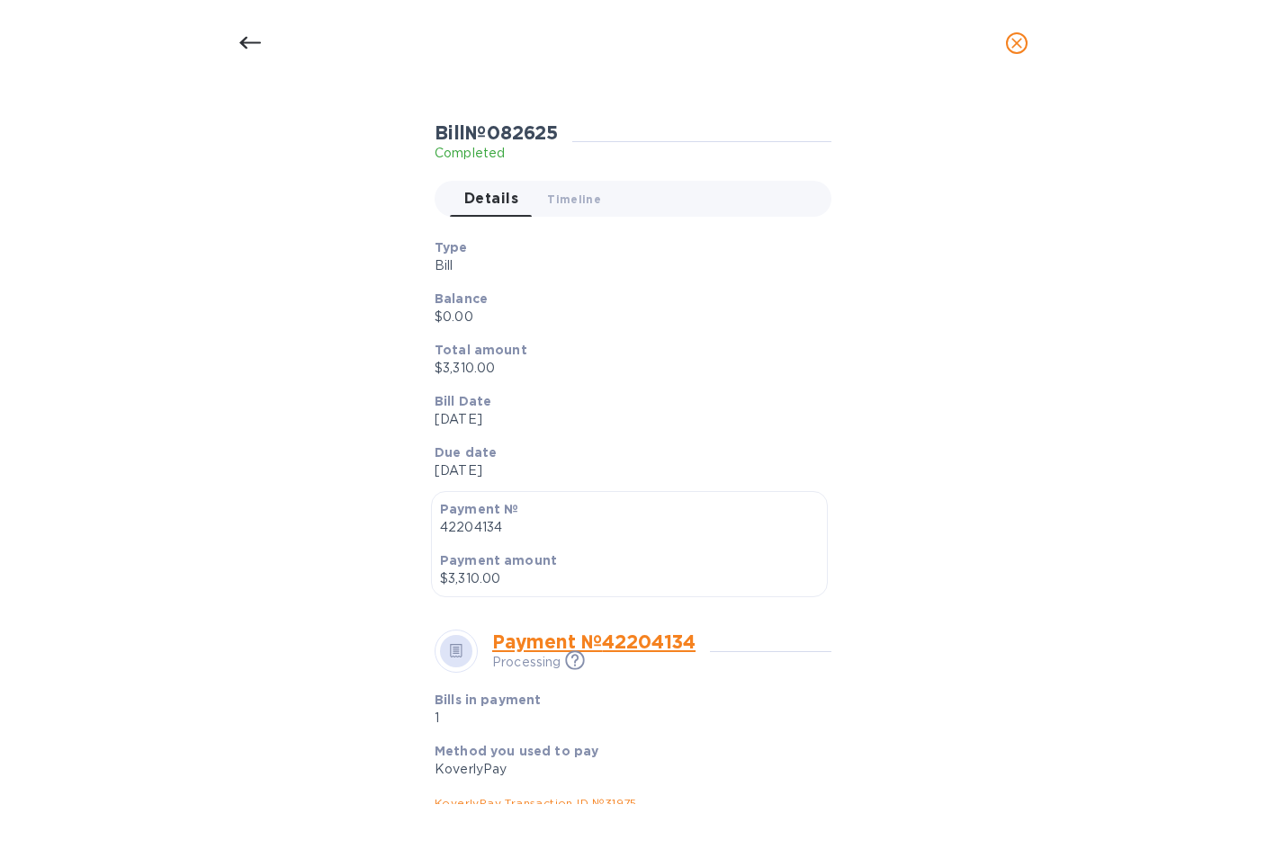
scroll to position [111, 0]
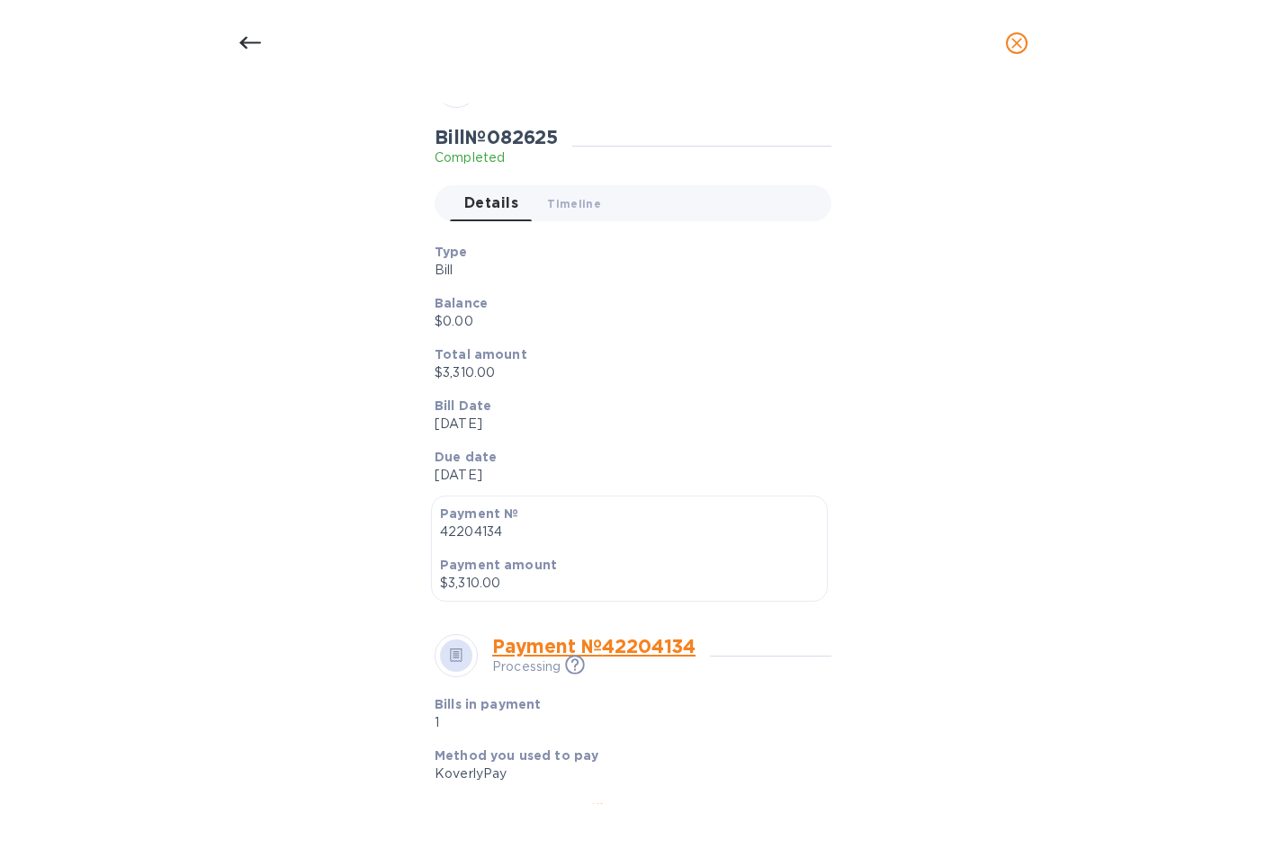
click at [1019, 36] on icon "close" at bounding box center [1017, 43] width 18 height 18
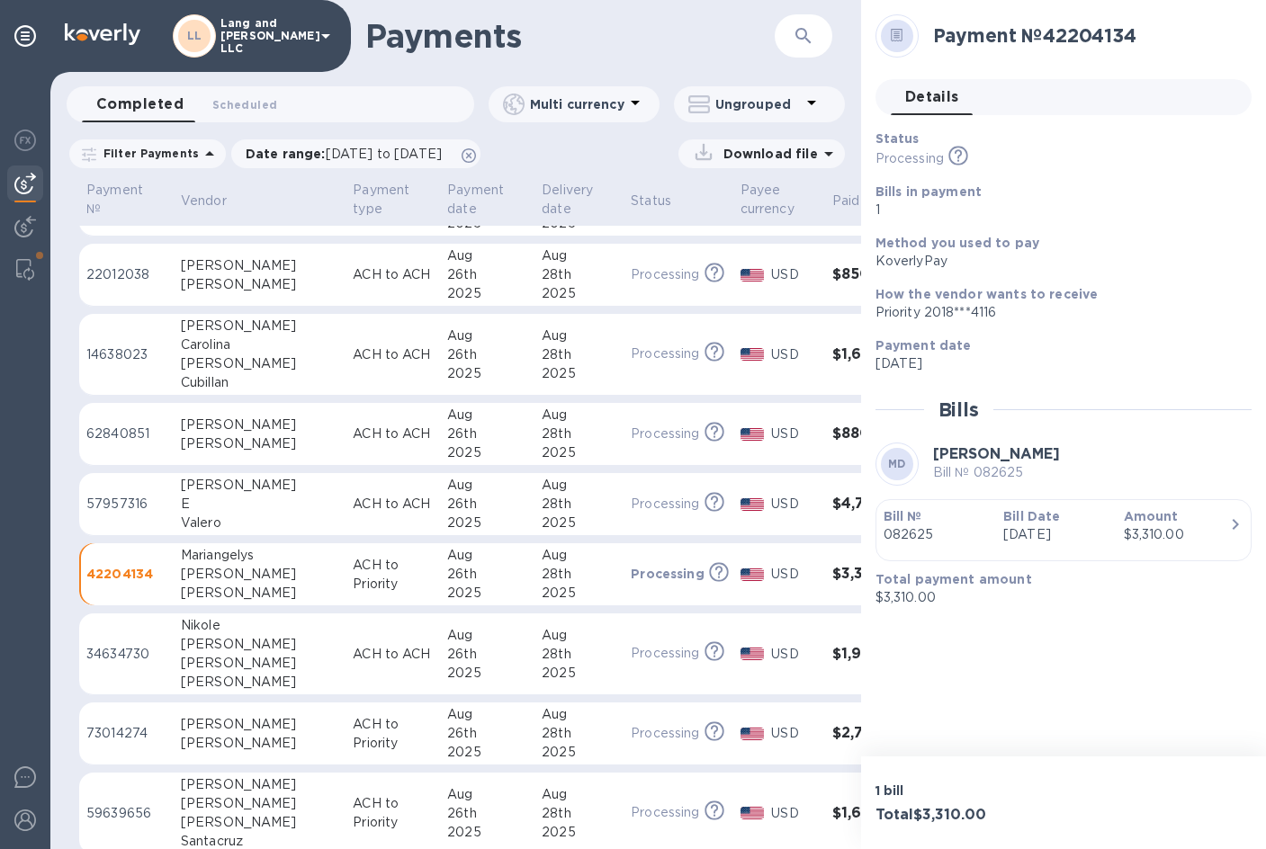
scroll to position [450, 0]
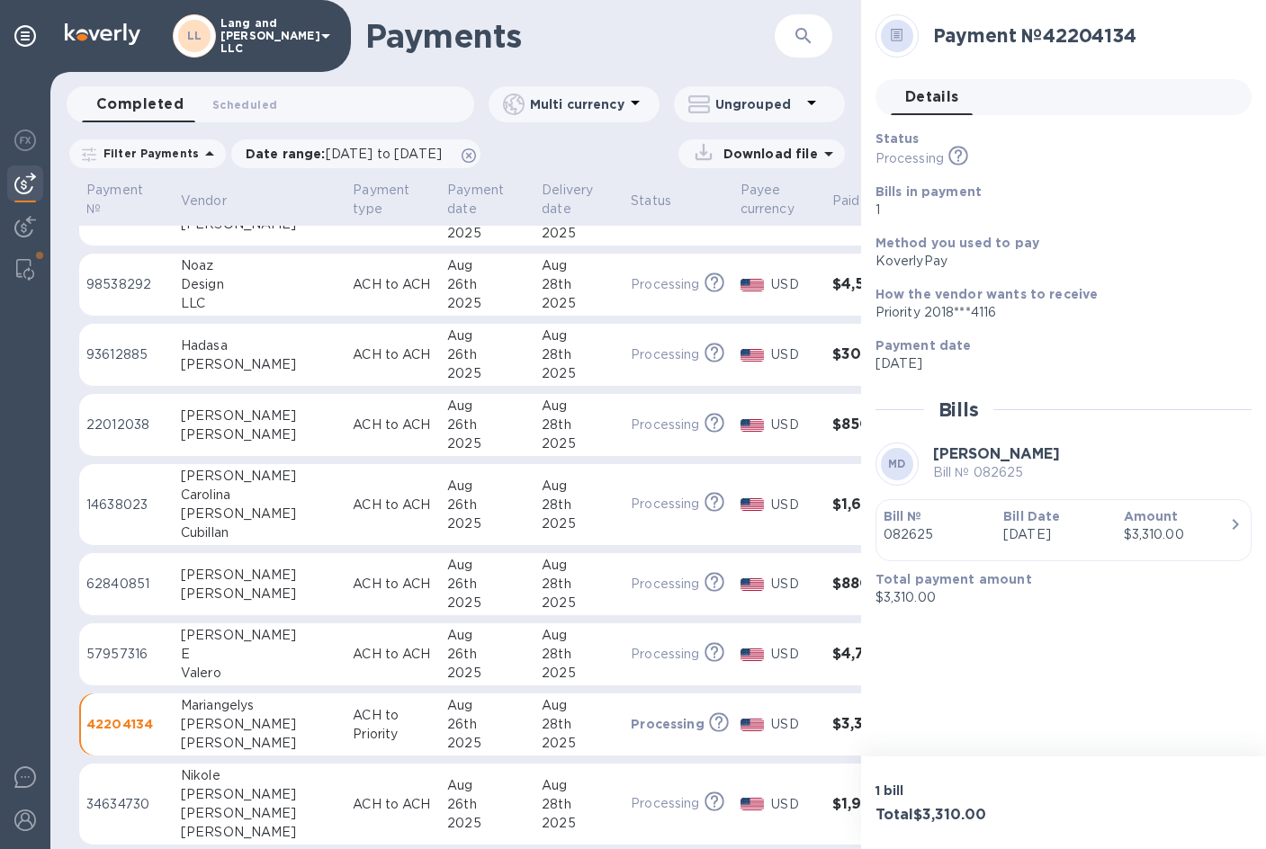
click at [353, 586] on p "ACH to ACH" at bounding box center [393, 584] width 80 height 19
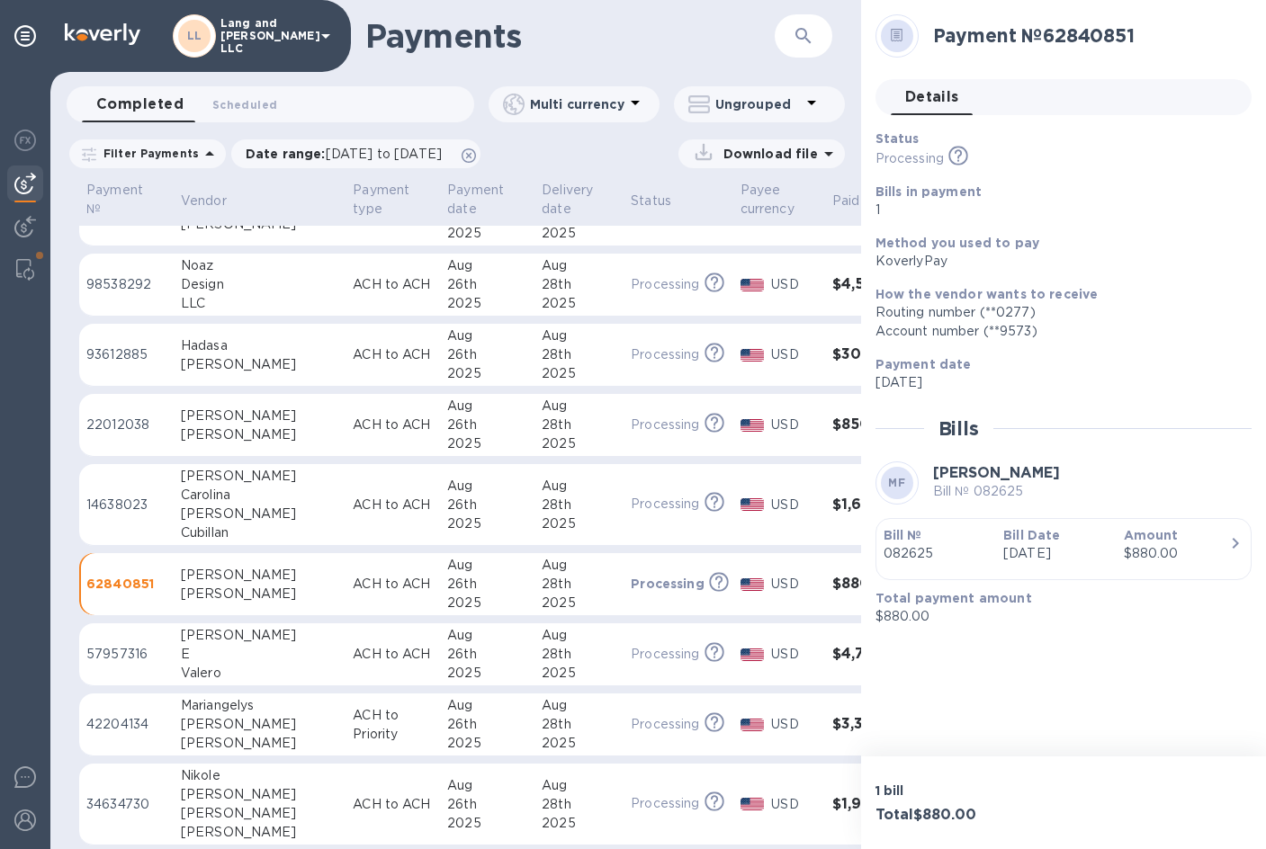
click at [1055, 554] on p "[DATE]" at bounding box center [1055, 553] width 105 height 19
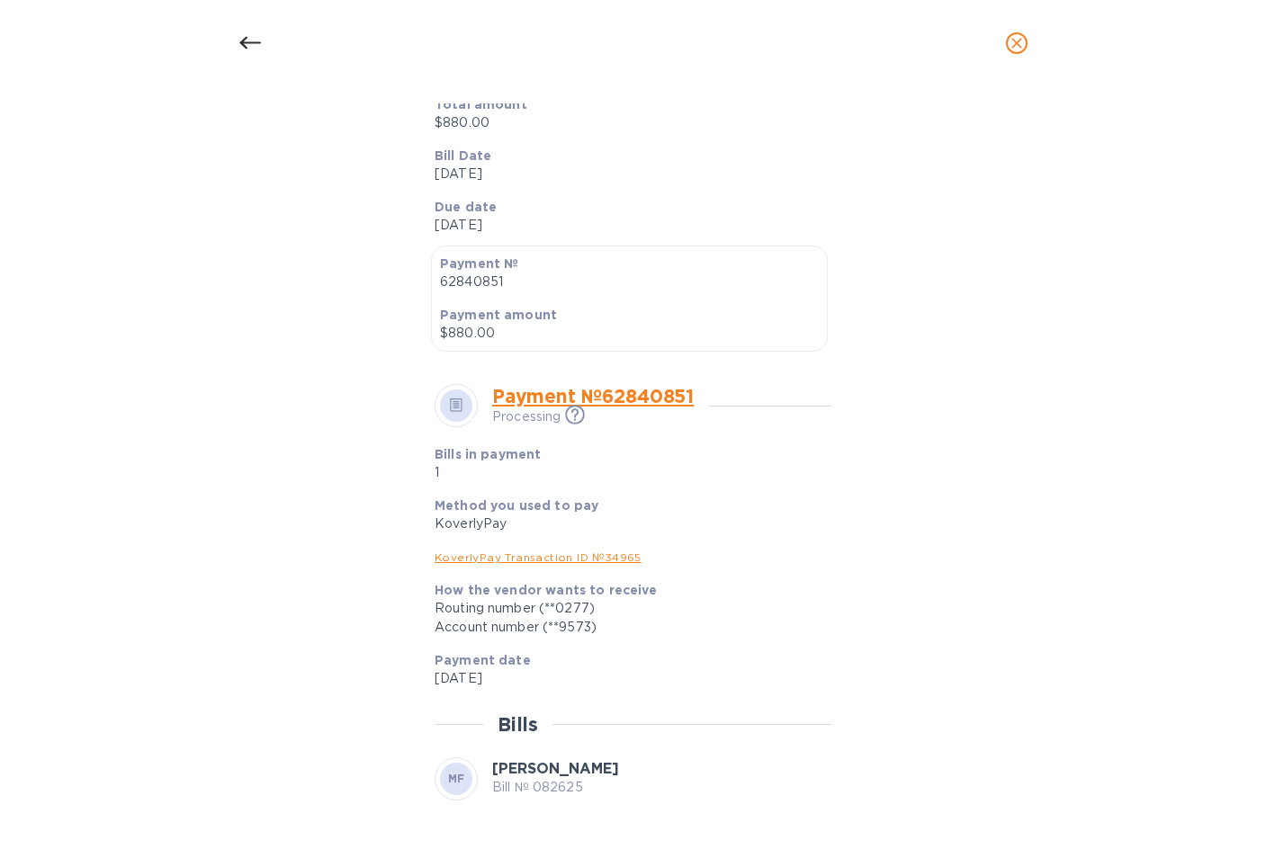
scroll to position [489, 0]
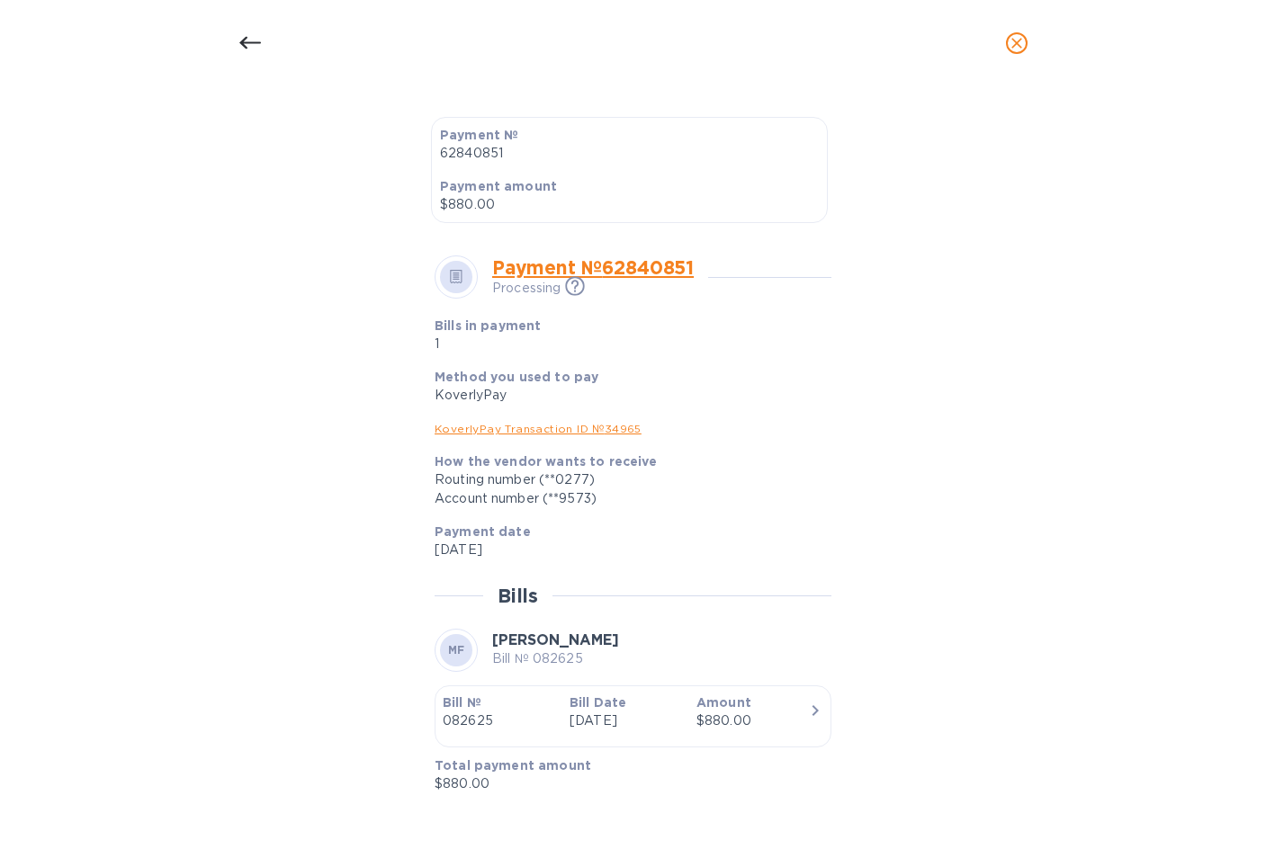
click at [1152, 226] on div "Bill details [PERSON_NAME] [PERSON_NAME] № 082625 Completed Details 0 Timeline …" at bounding box center [633, 467] width 1266 height 763
click at [261, 42] on div at bounding box center [250, 43] width 43 height 43
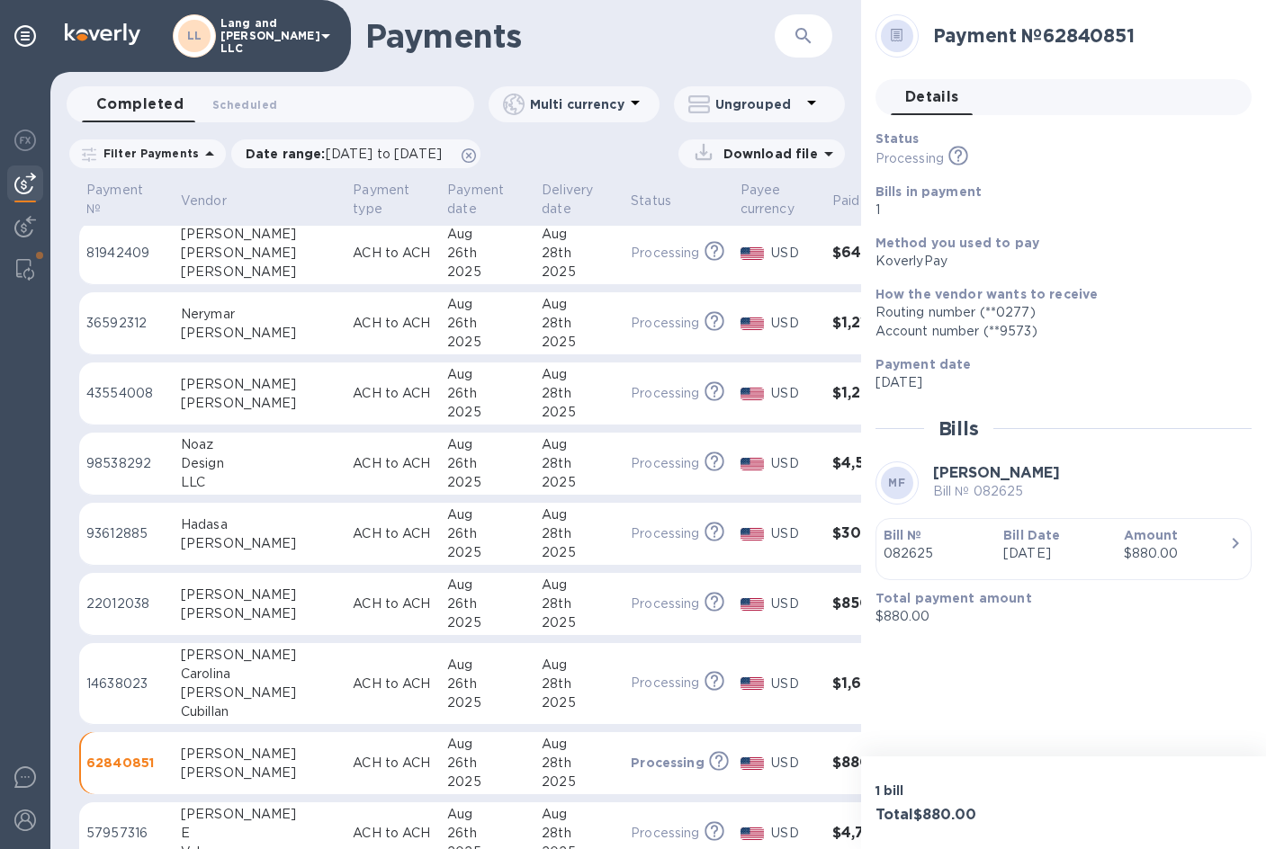
scroll to position [270, 0]
click at [260, 334] on td "[PERSON_NAME]" at bounding box center [260, 324] width 172 height 63
click at [1002, 543] on div "Bill Date [DATE]" at bounding box center [1056, 544] width 120 height 51
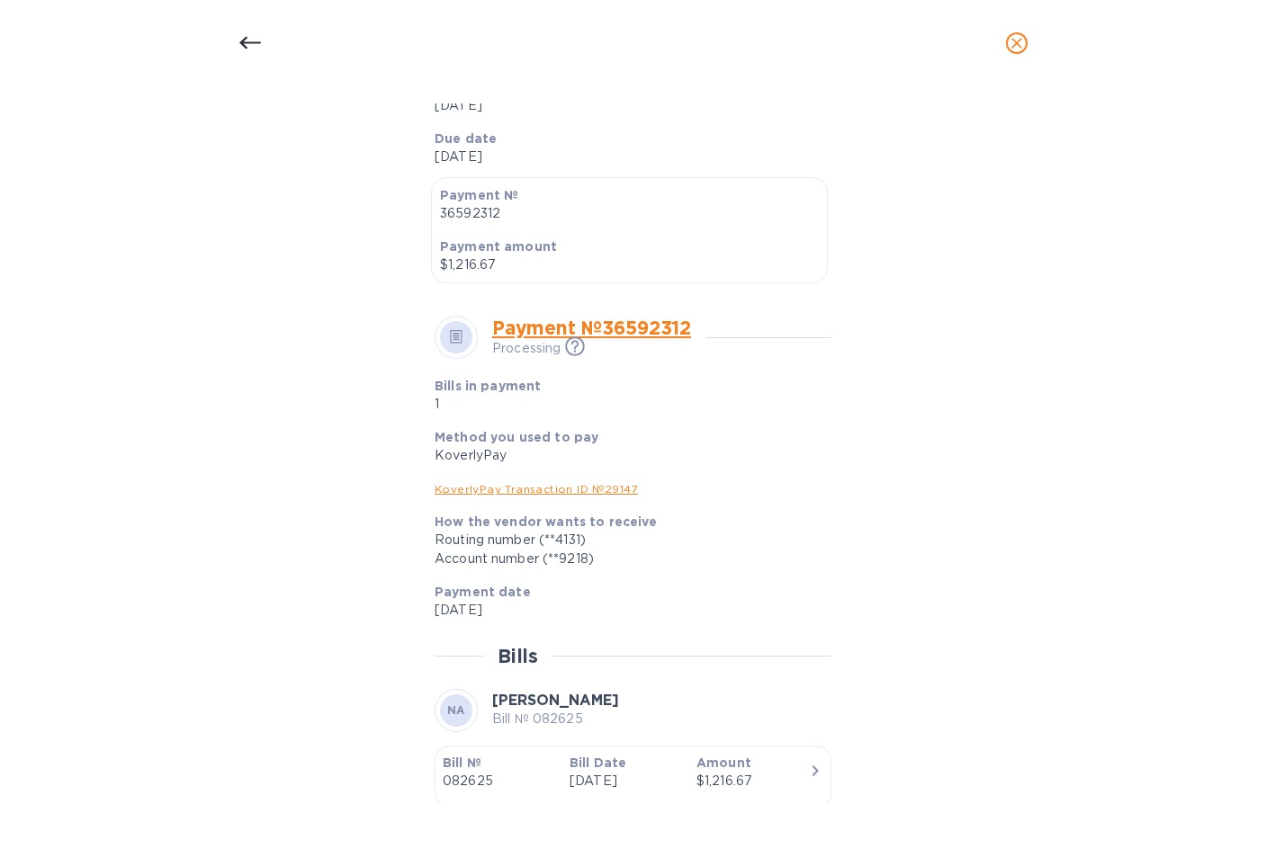
scroll to position [489, 0]
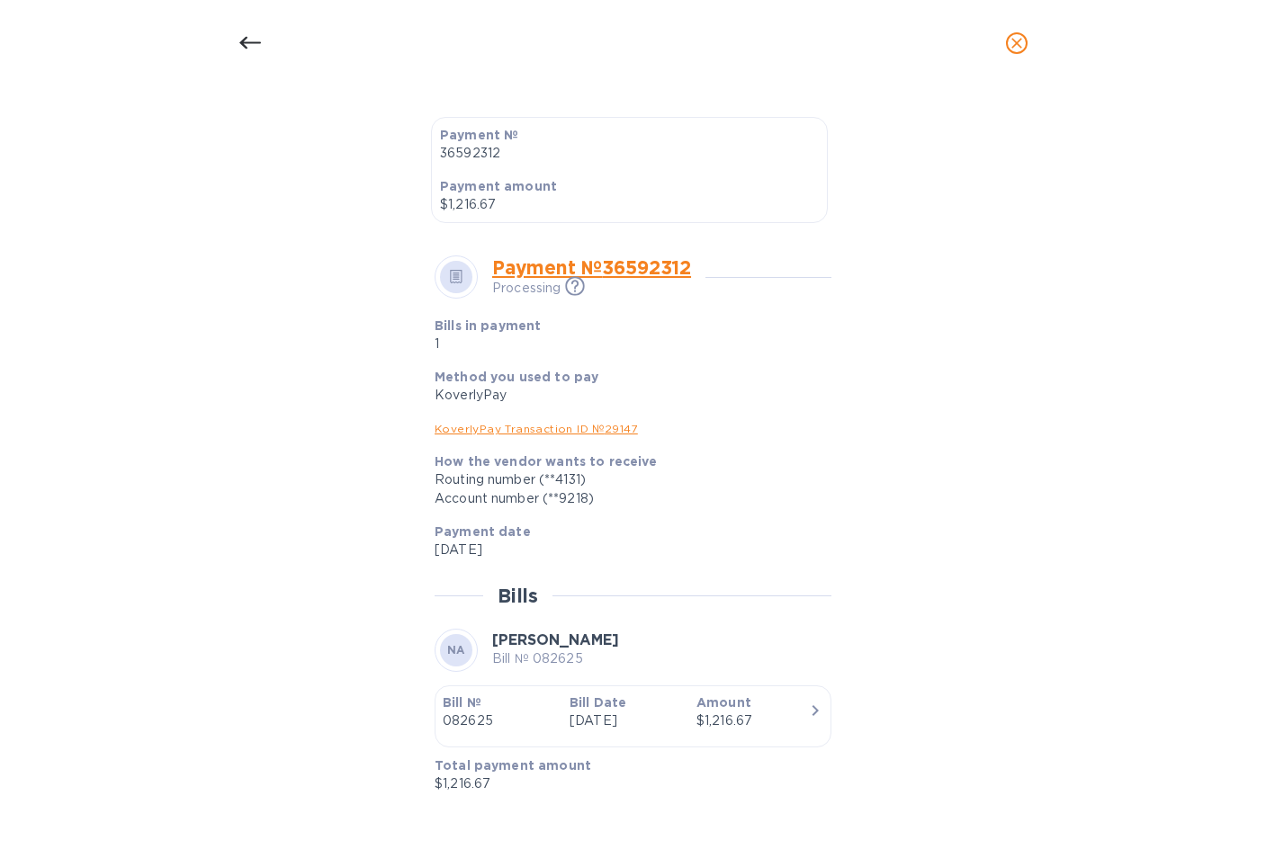
click at [243, 730] on div "Bill details NA [PERSON_NAME] № 082625 Completed Details 0 Timeline 0 Type Bill…" at bounding box center [633, 453] width 855 height 701
click at [238, 54] on div at bounding box center [250, 43] width 43 height 43
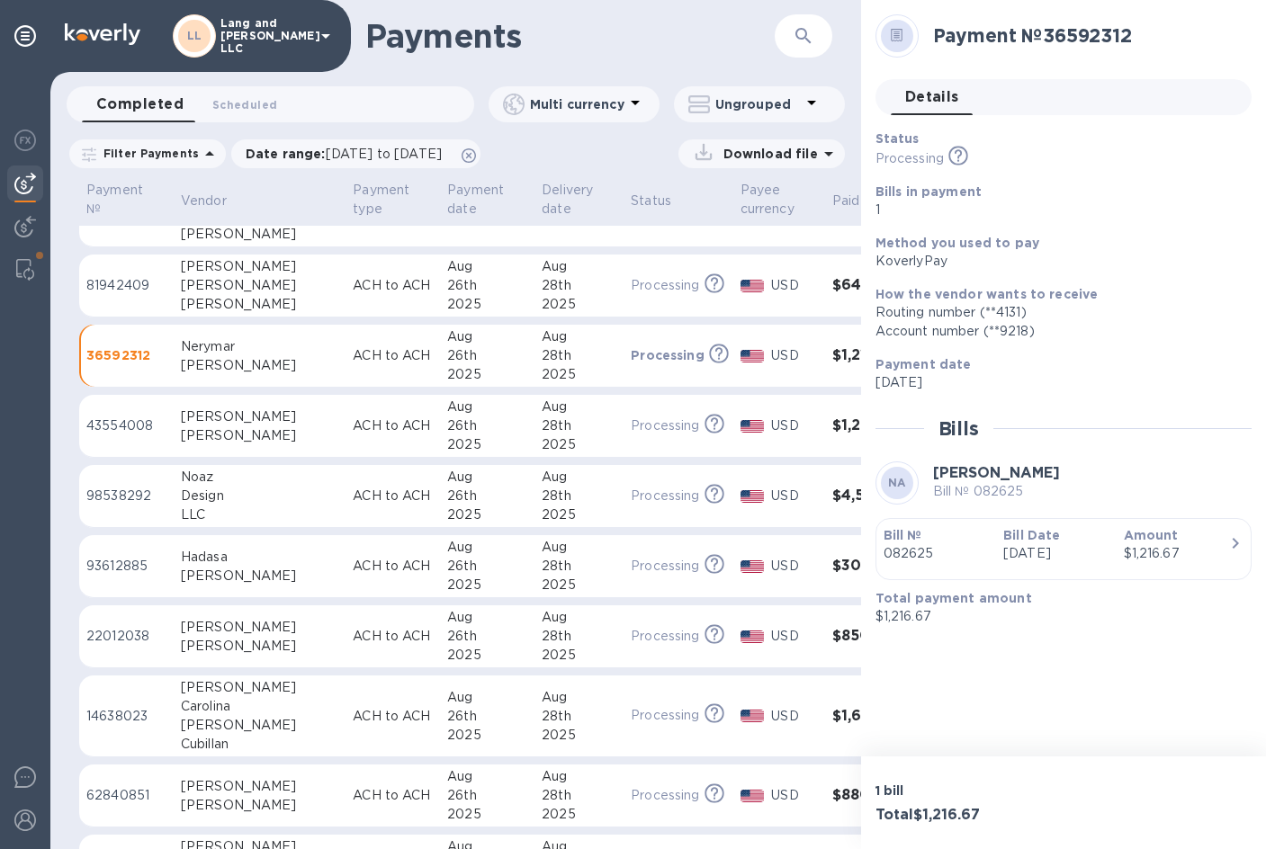
scroll to position [270, 0]
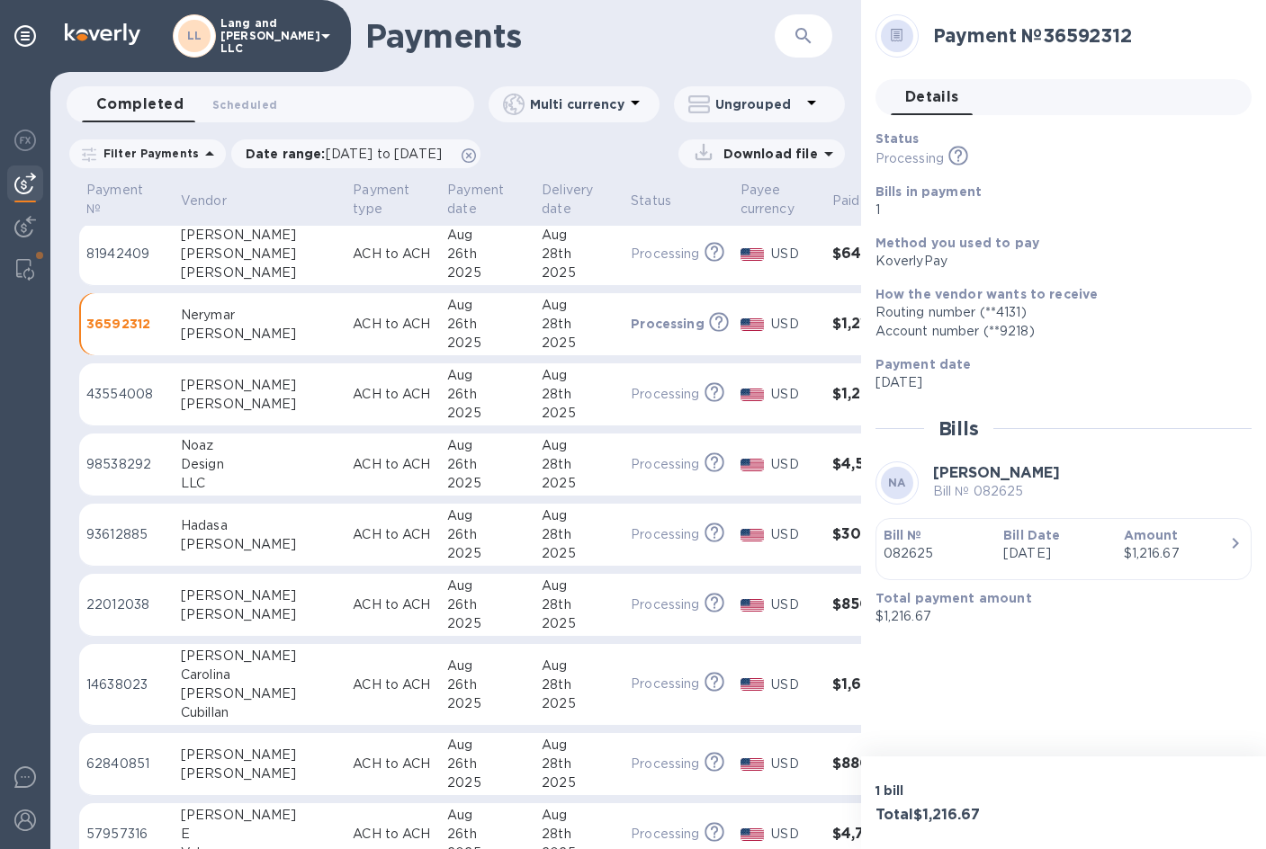
click at [346, 616] on td "ACH to ACH" at bounding box center [393, 605] width 94 height 63
click at [1014, 517] on div "Status Processing This payment is under compliance review, which may take up to…" at bounding box center [1063, 378] width 376 height 497
click at [1022, 536] on b "Bill Date" at bounding box center [1031, 535] width 57 height 14
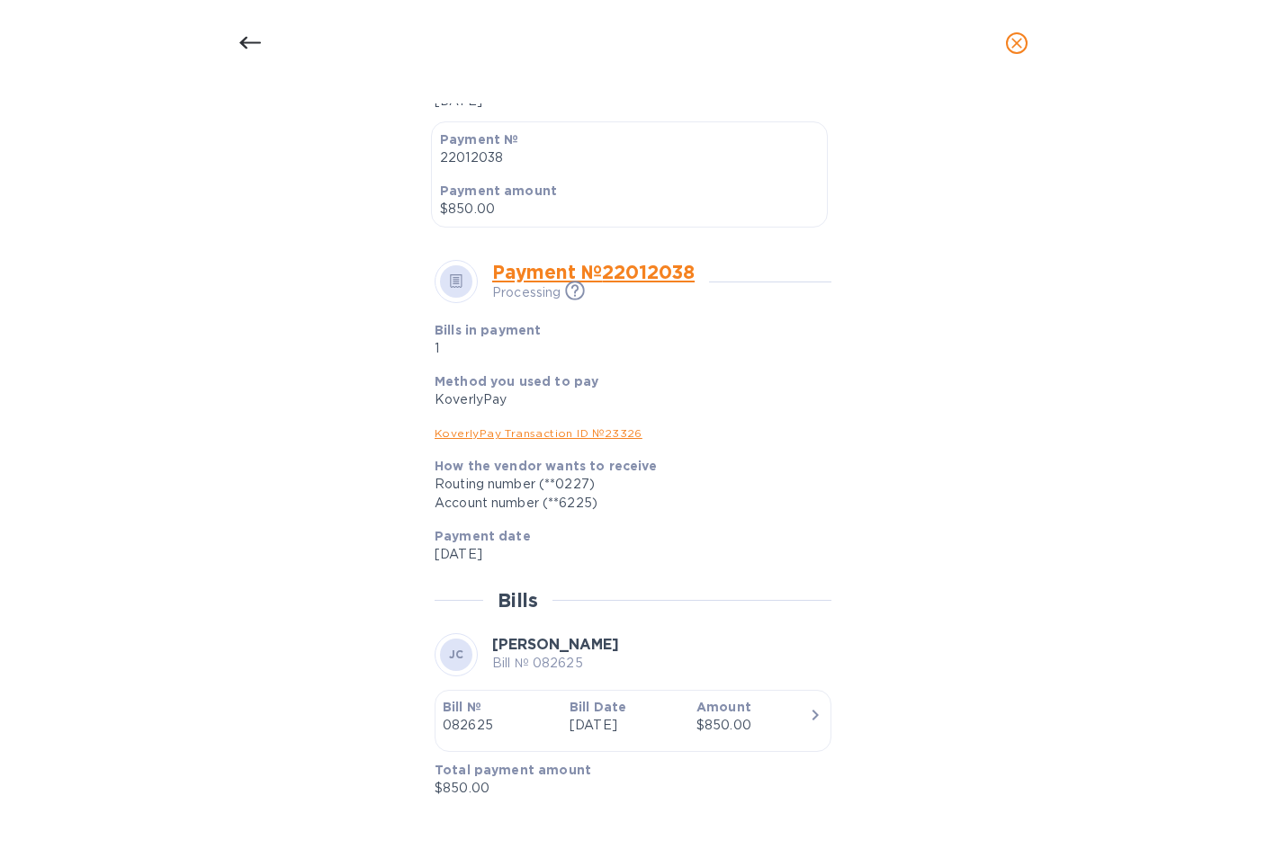
scroll to position [489, 0]
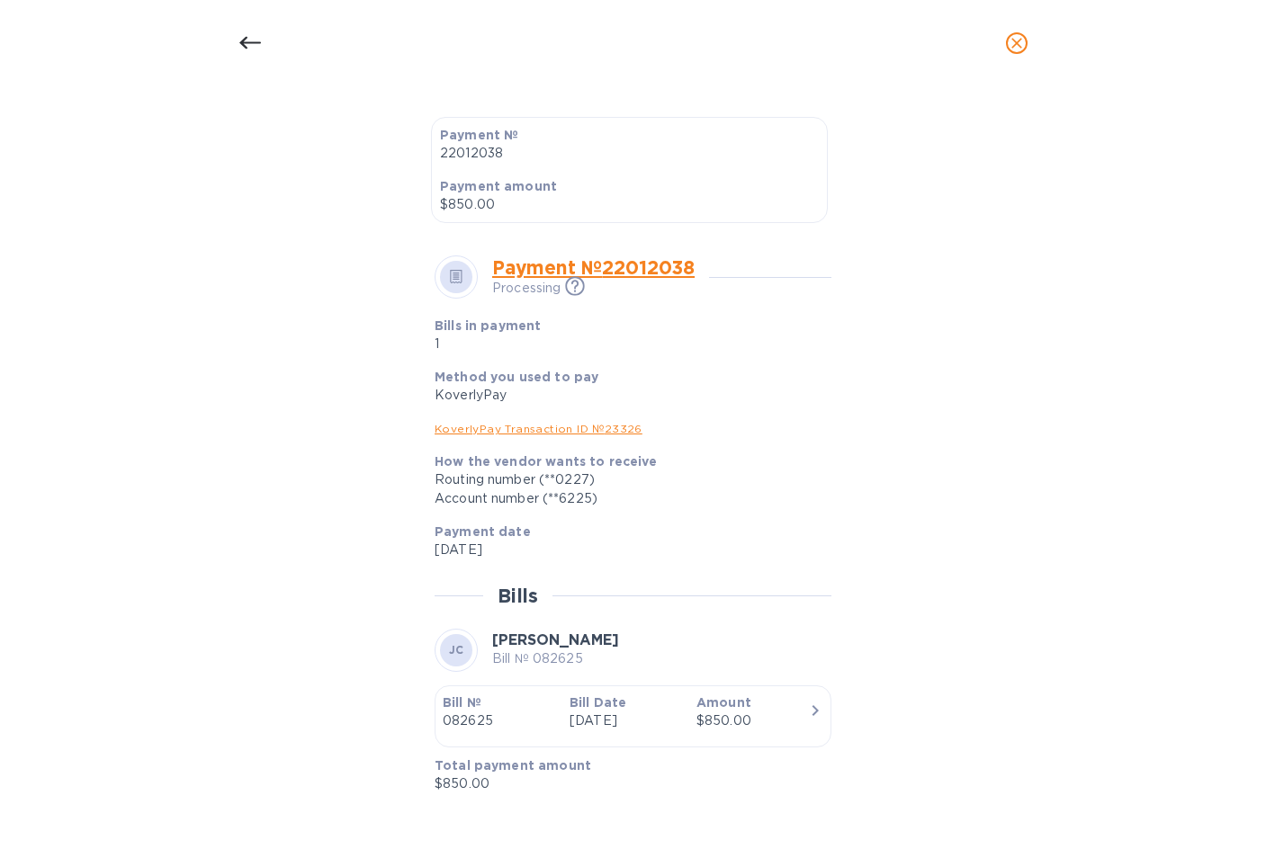
click at [1224, 123] on div "Bill details [PERSON_NAME] [PERSON_NAME] Bill № 082625 Completed Details 0 Time…" at bounding box center [633, 467] width 1266 height 763
click at [261, 38] on div at bounding box center [250, 43] width 43 height 43
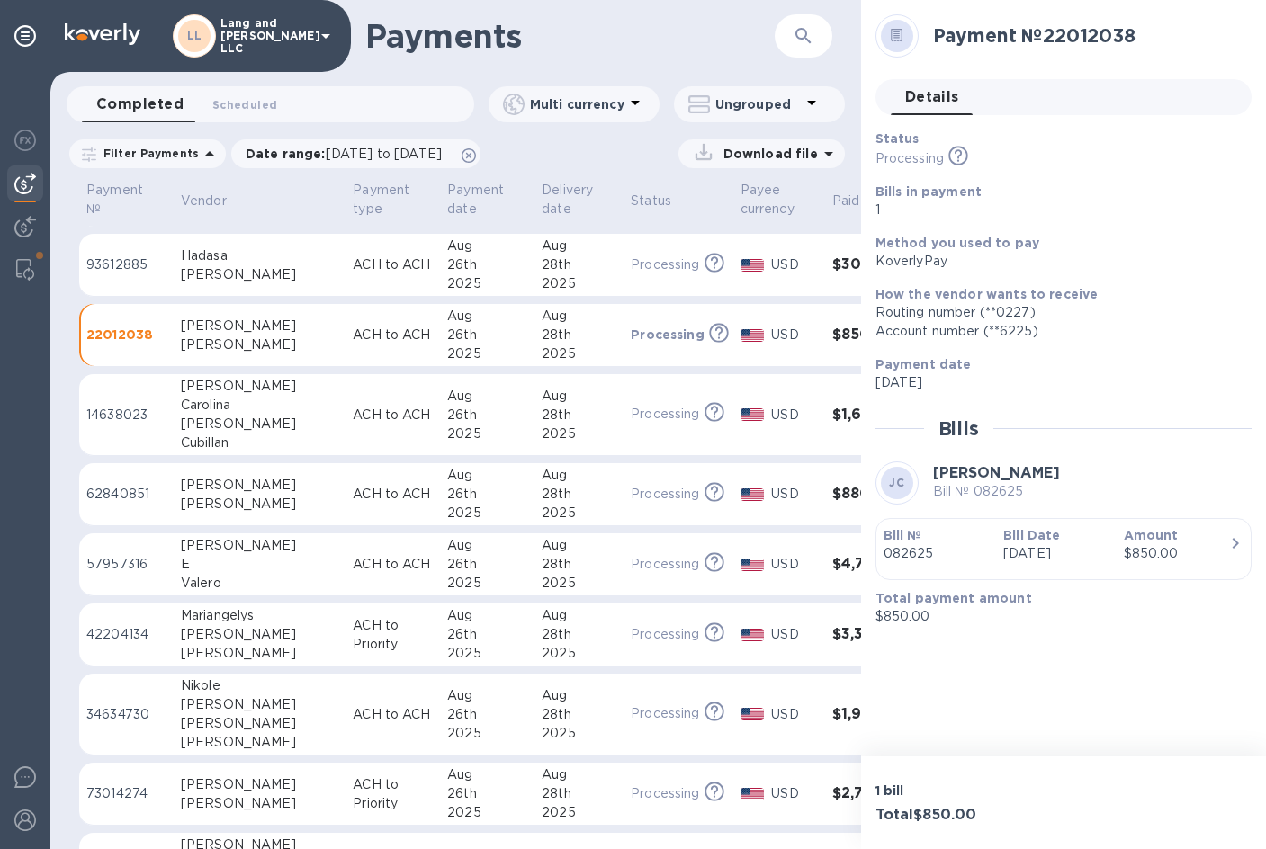
scroll to position [450, 0]
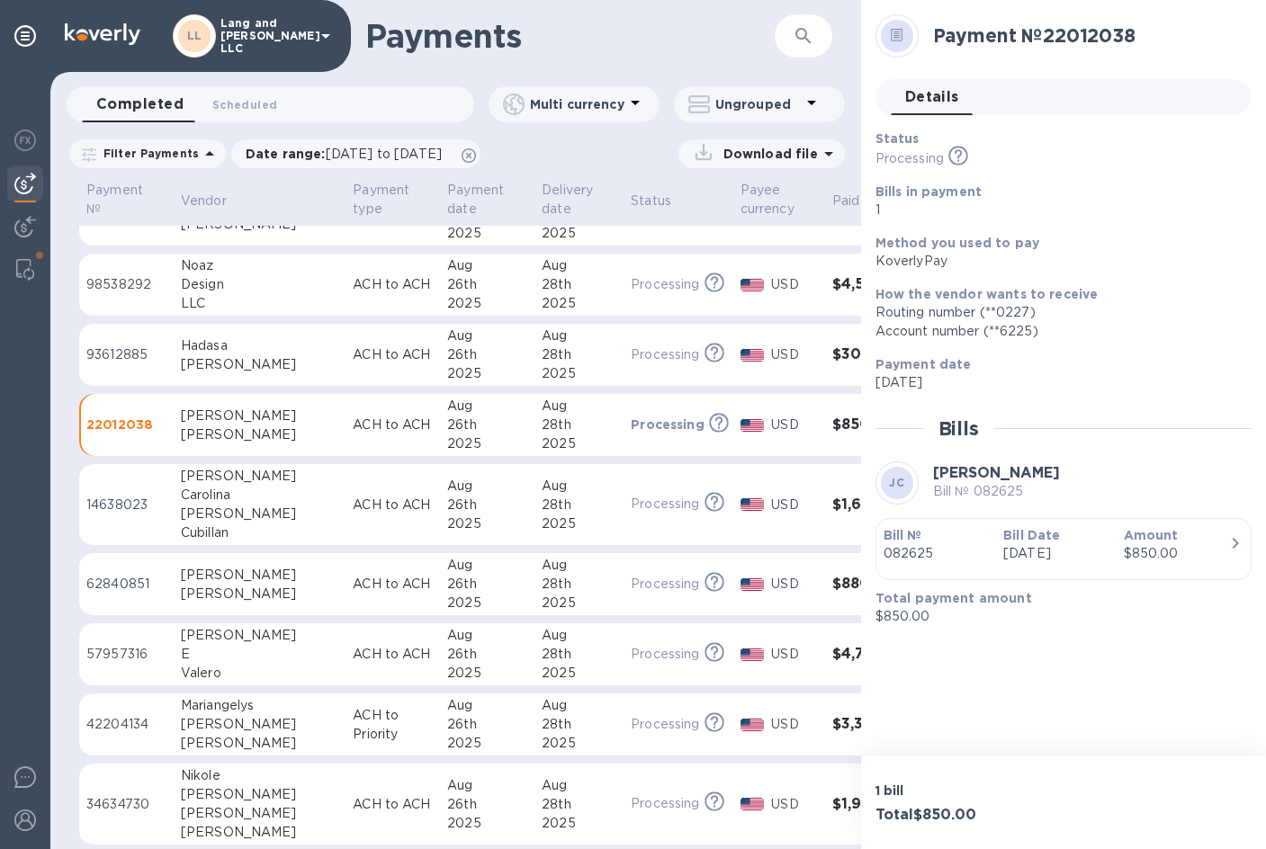
click at [346, 355] on td "ACH to ACH" at bounding box center [393, 355] width 94 height 63
click at [1002, 546] on div "Bill Date [DATE]" at bounding box center [1056, 544] width 120 height 51
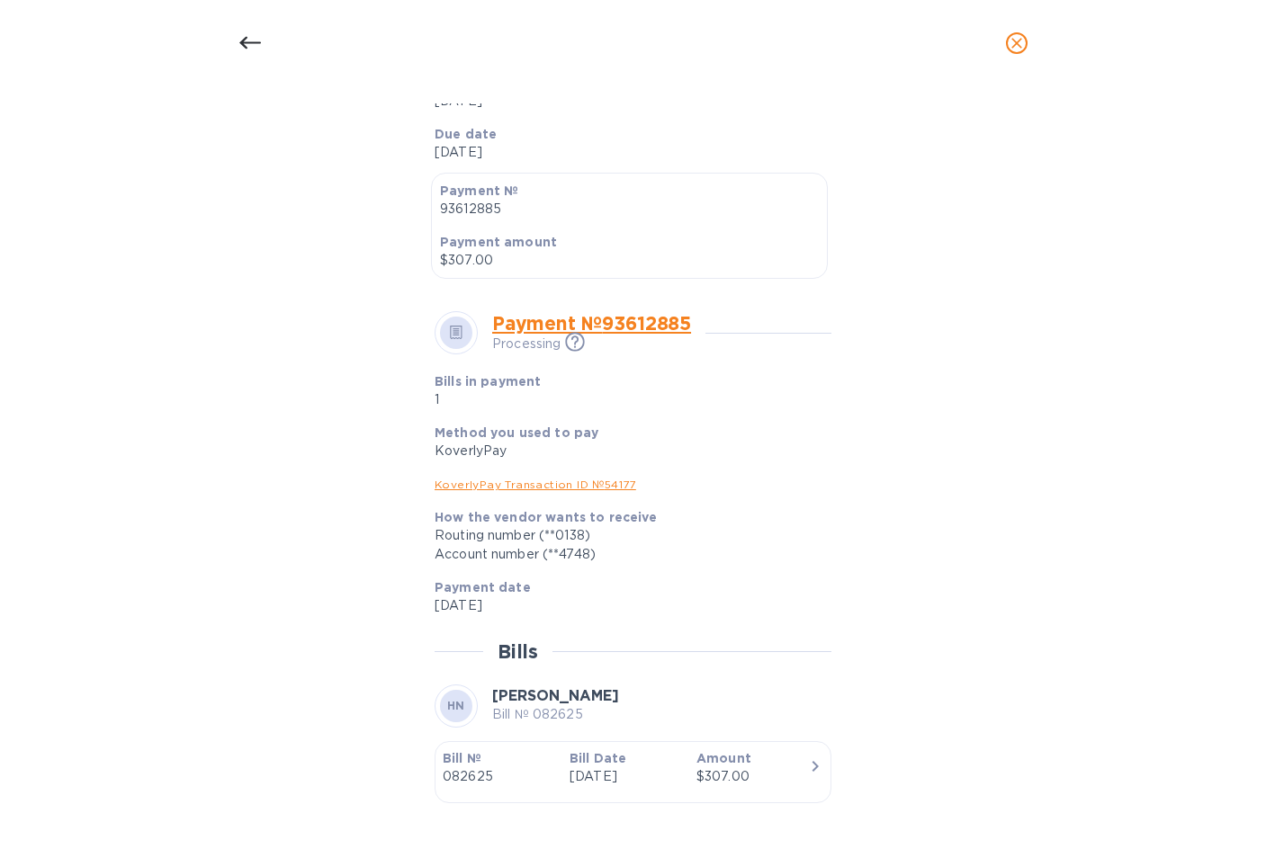
scroll to position [489, 0]
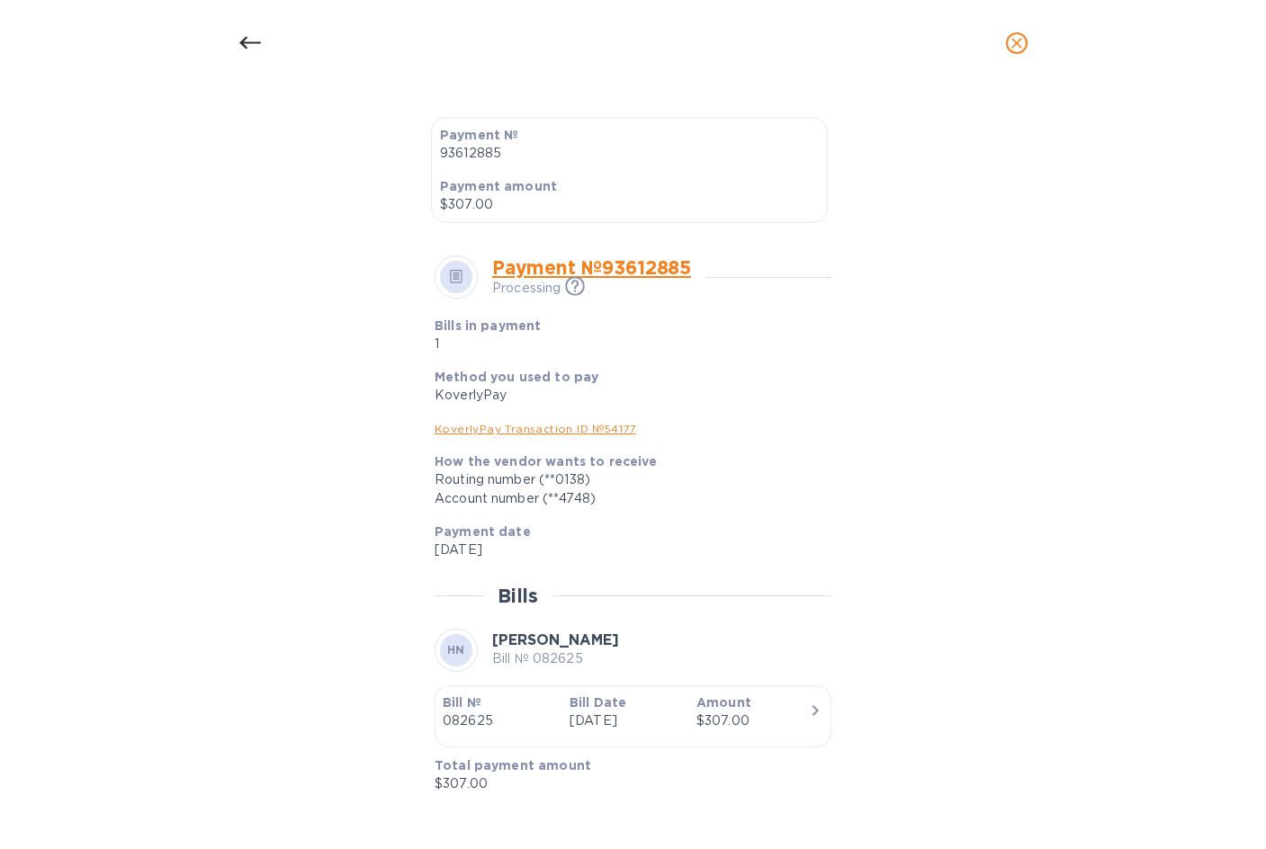
drag, startPoint x: 1016, startPoint y: 42, endPoint x: 1018, endPoint y: 62, distance: 19.9
click at [1016, 42] on icon "close" at bounding box center [1016, 43] width 11 height 11
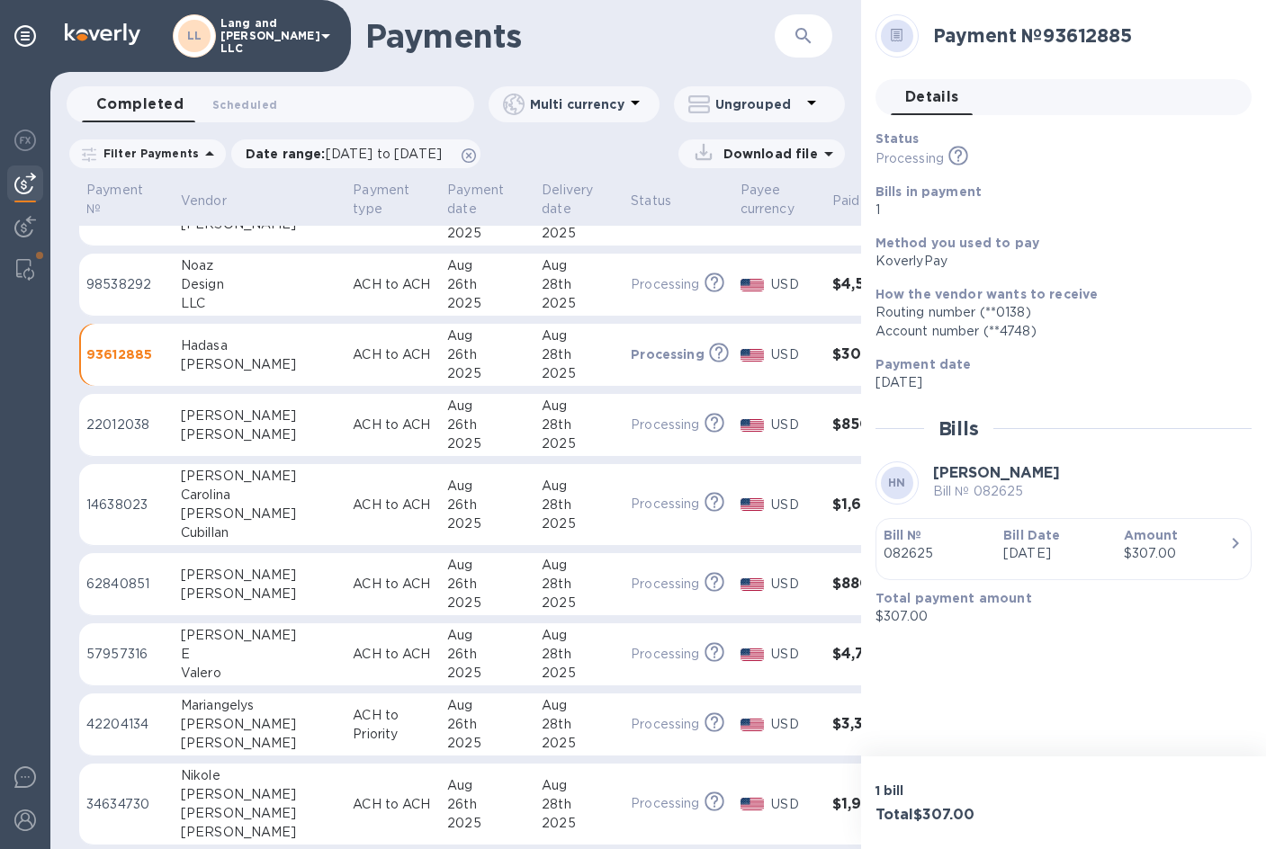
scroll to position [445, 0]
click at [627, 48] on h1 "Payments" at bounding box center [551, 36] width 373 height 38
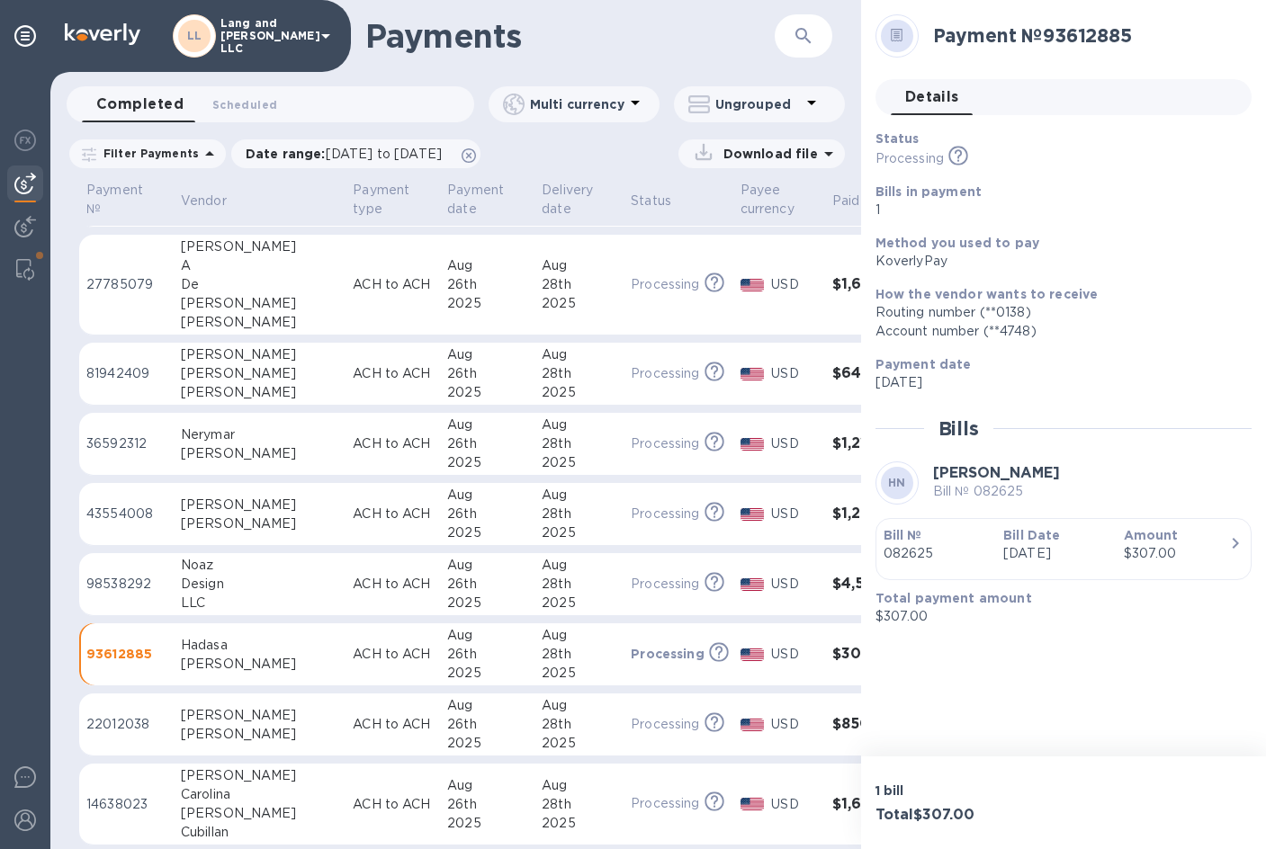
scroll to position [0, 0]
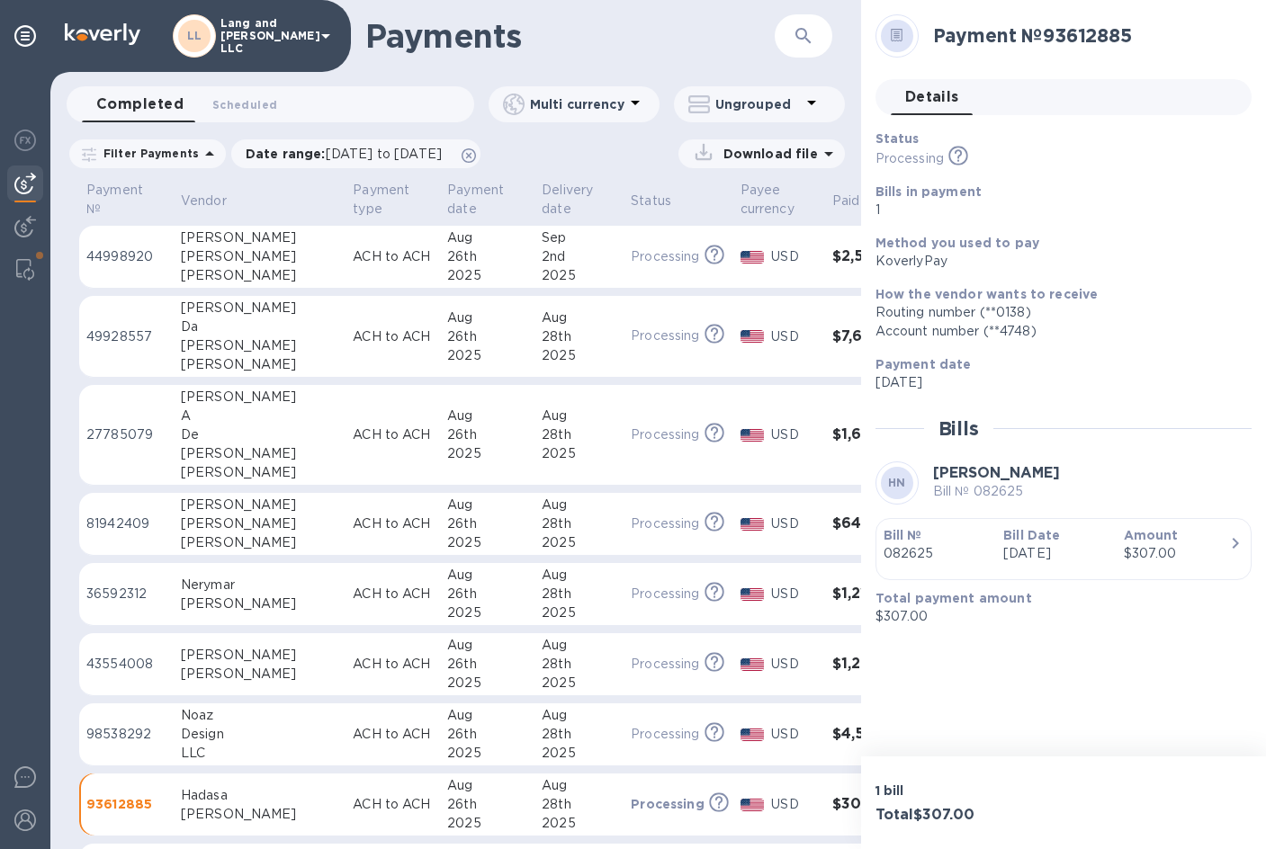
click at [447, 284] on div "2025" at bounding box center [487, 275] width 80 height 19
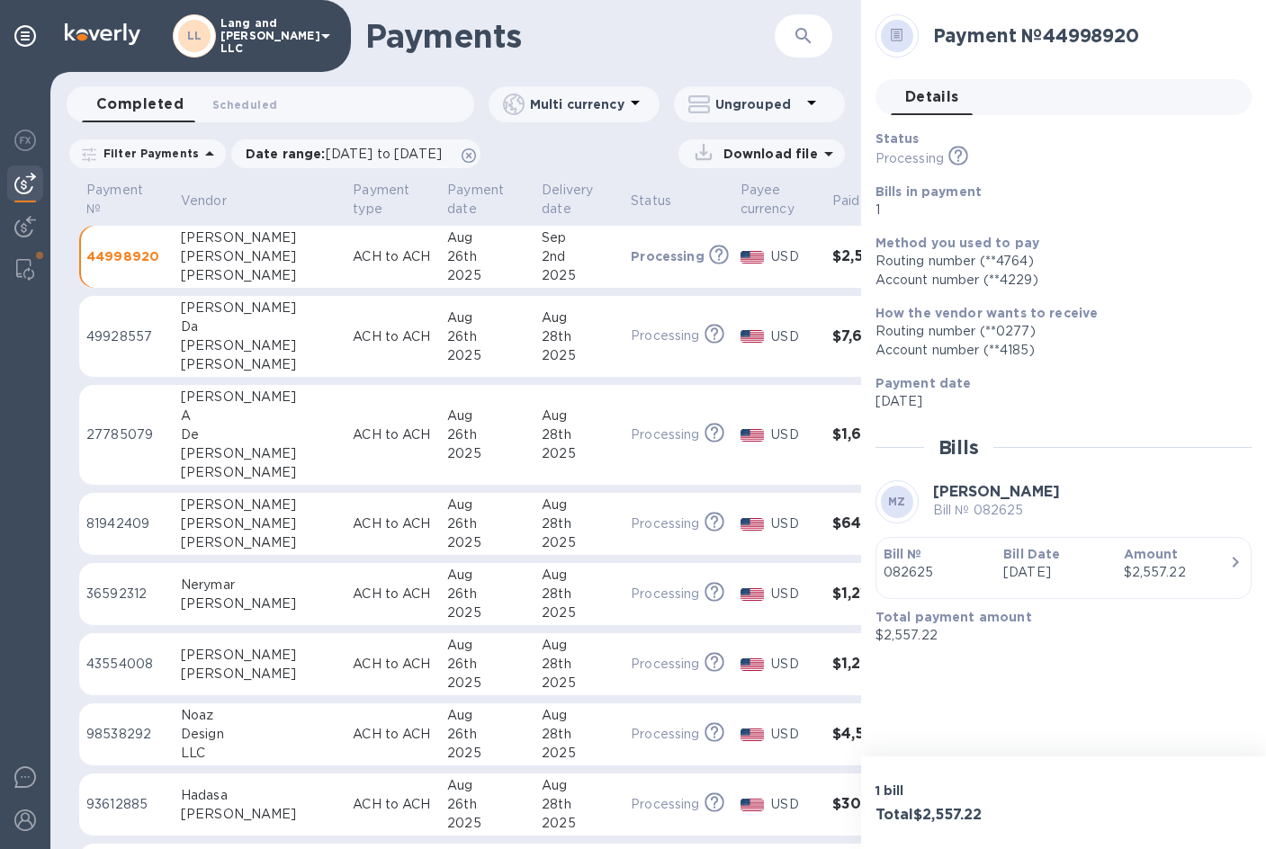
click at [987, 571] on p "082625" at bounding box center [936, 572] width 105 height 19
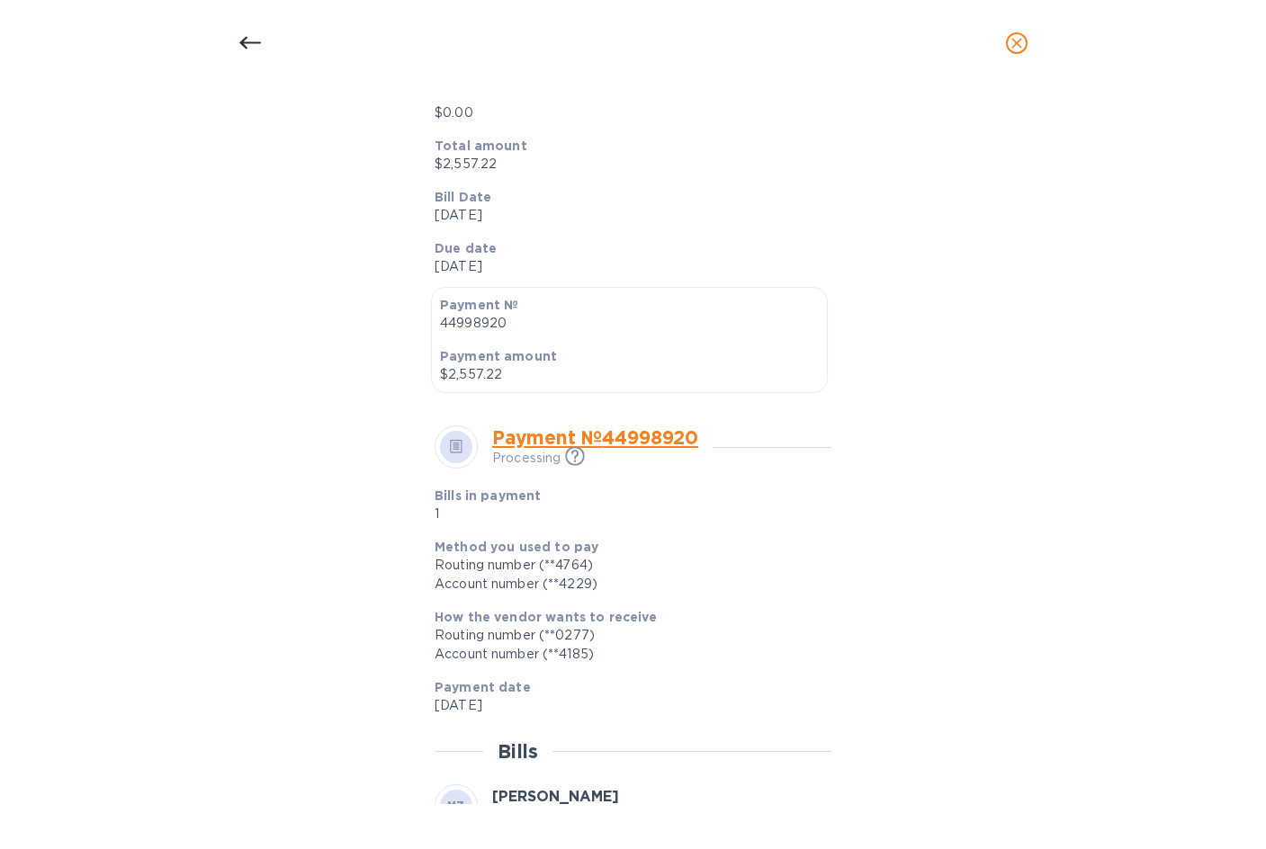
scroll to position [475, 0]
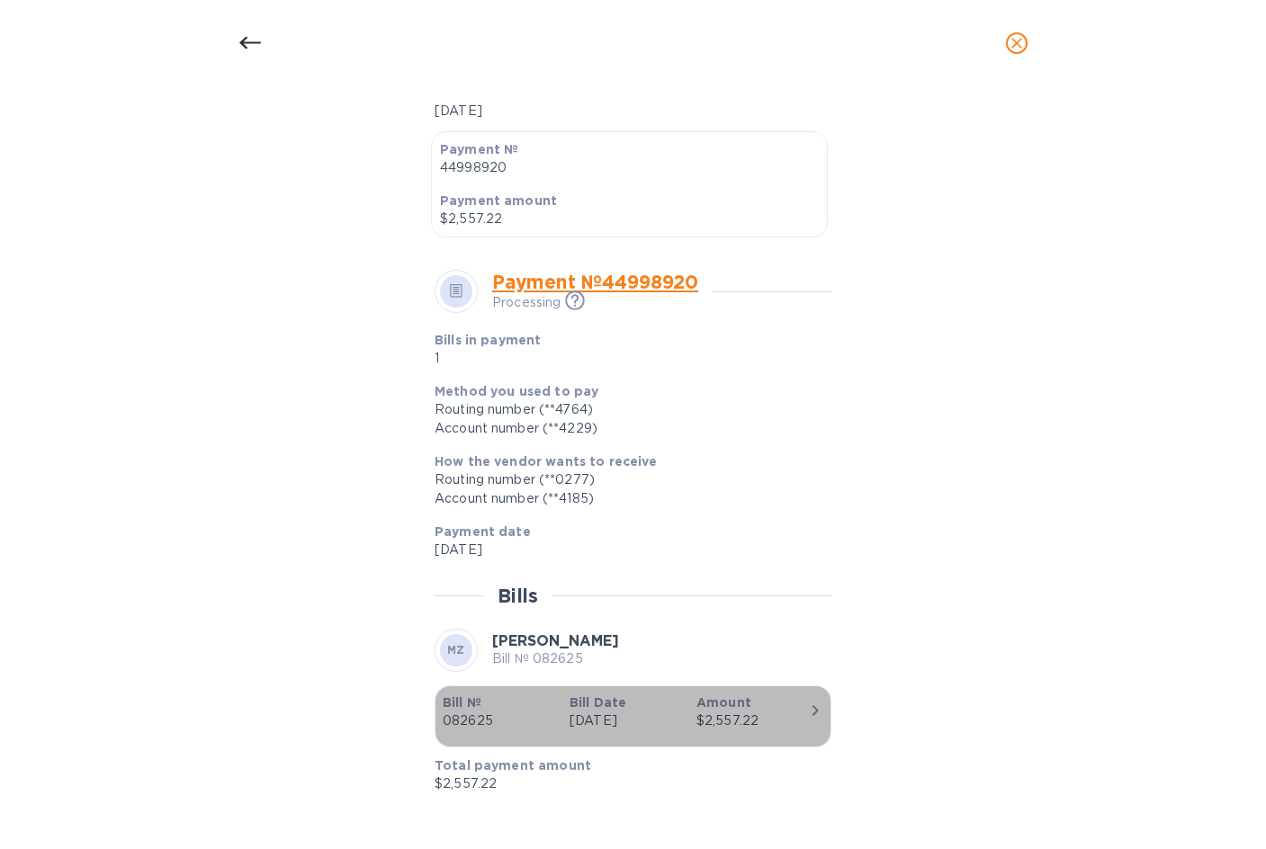
click at [777, 732] on div "button" at bounding box center [633, 735] width 381 height 9
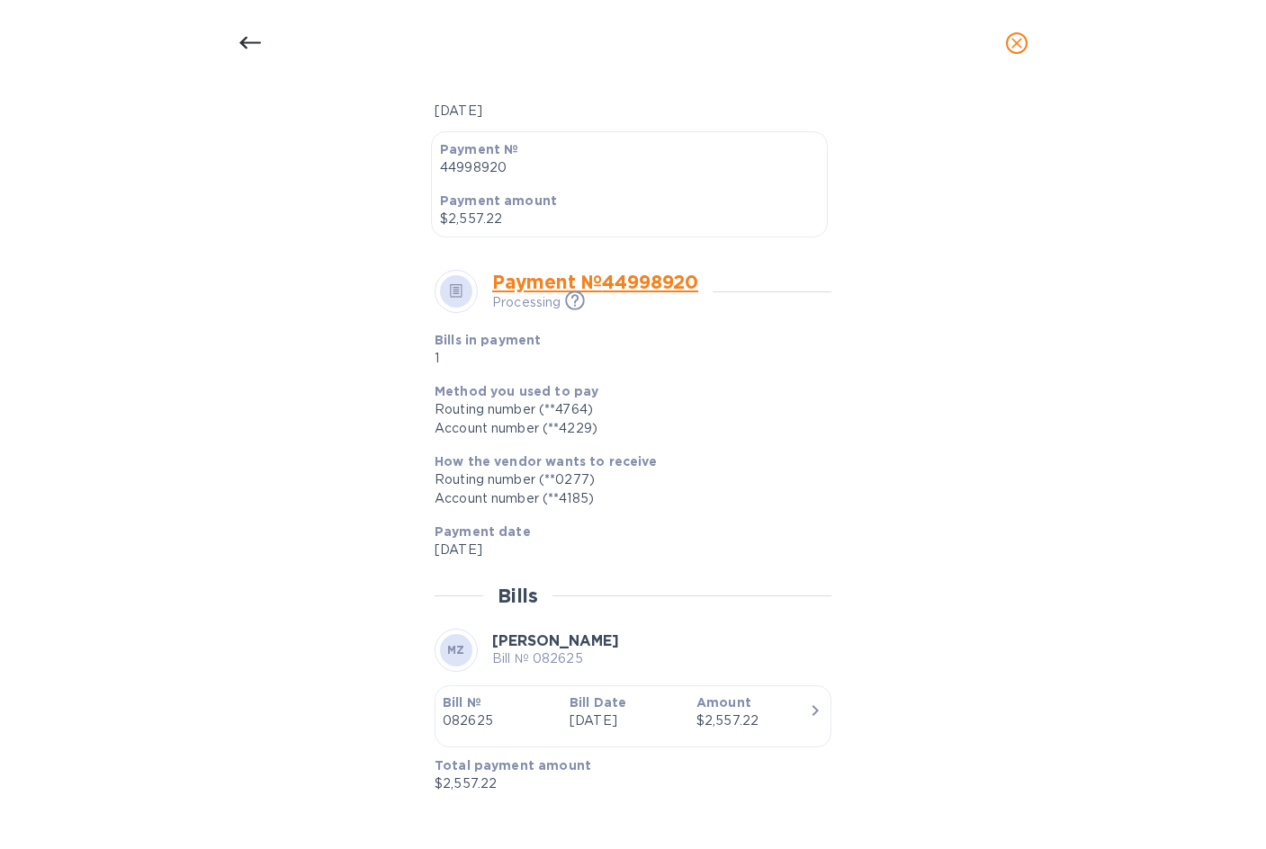
click at [1019, 41] on icon "close" at bounding box center [1016, 43] width 11 height 11
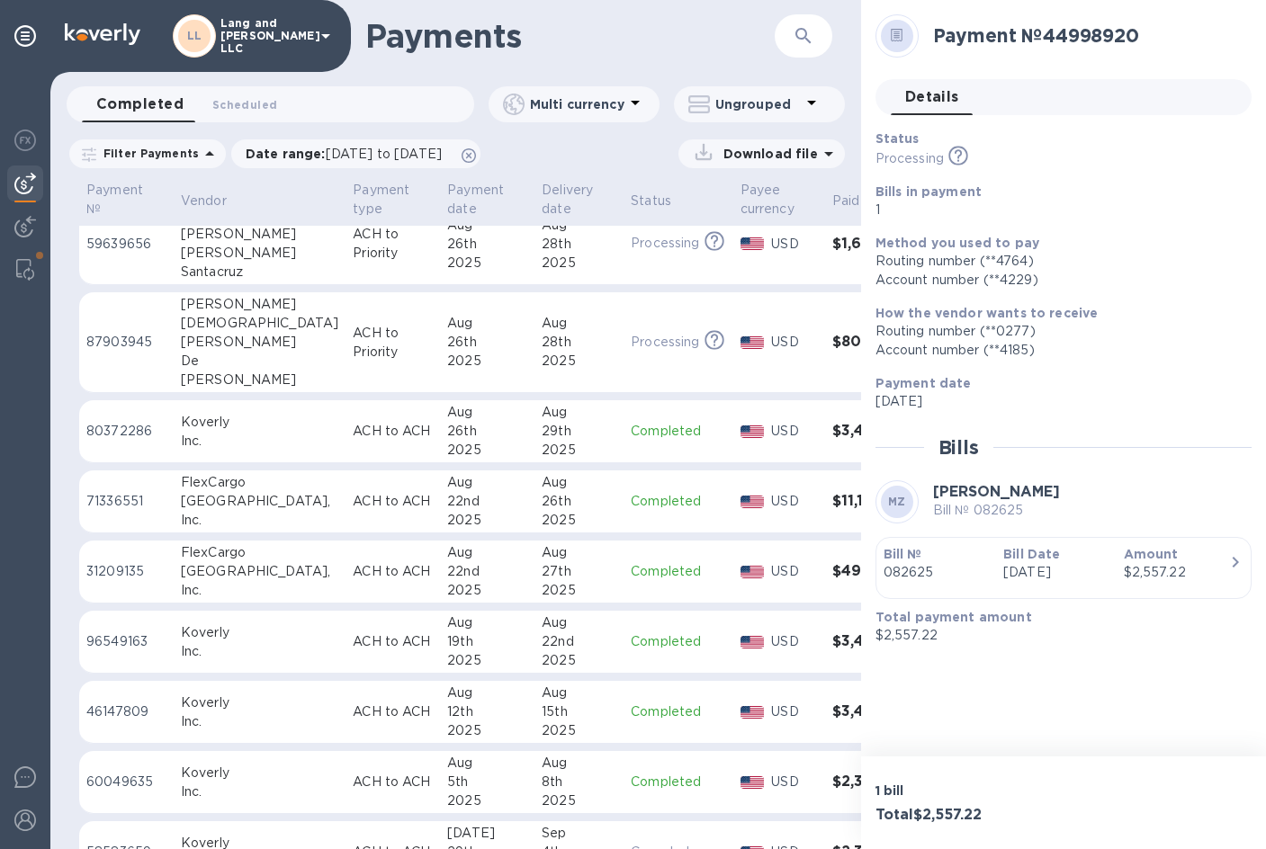
scroll to position [1234, 0]
